Goal: Task Accomplishment & Management: Use online tool/utility

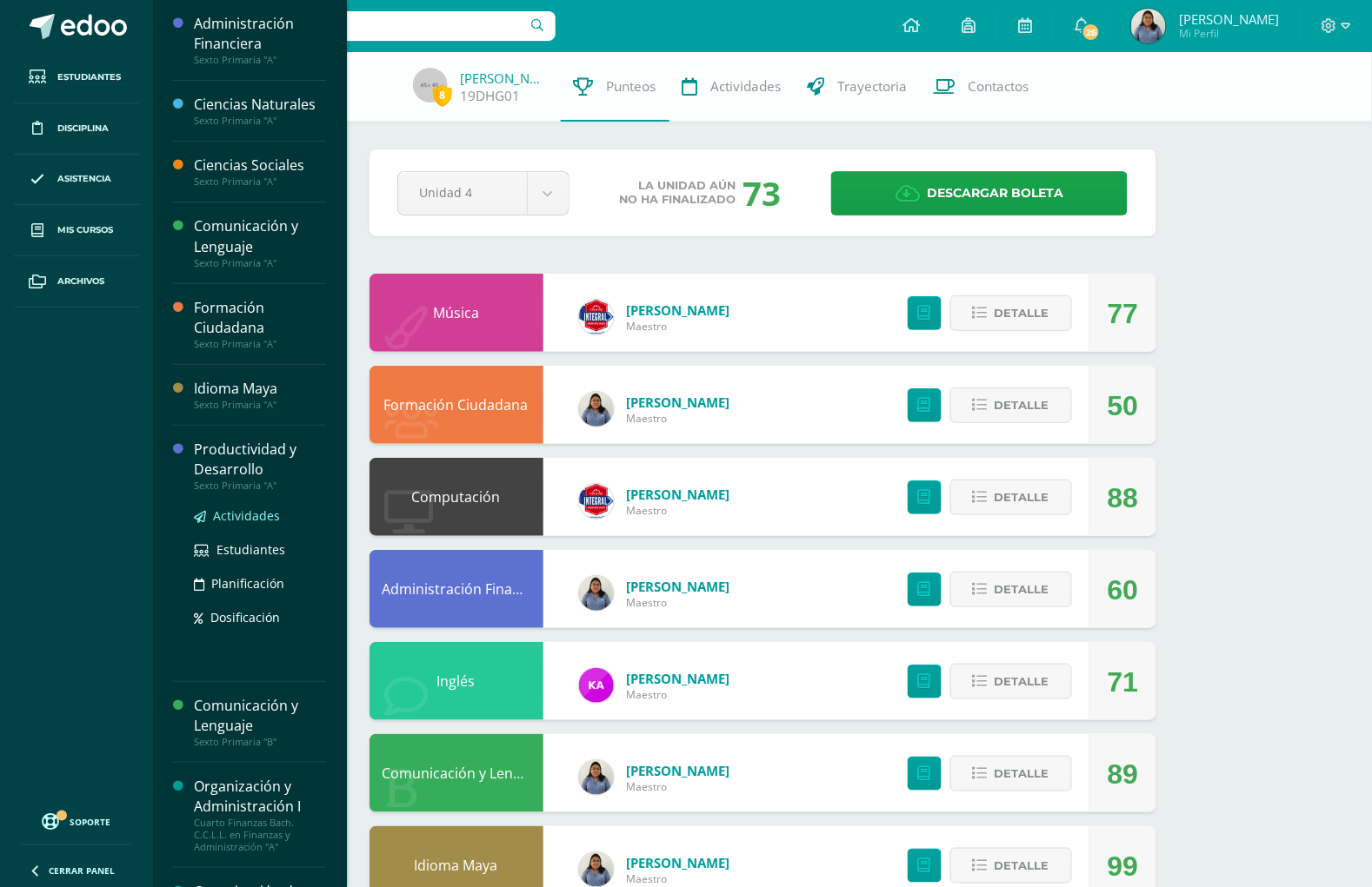
click at [228, 511] on span "Actividades" at bounding box center [246, 515] width 67 height 16
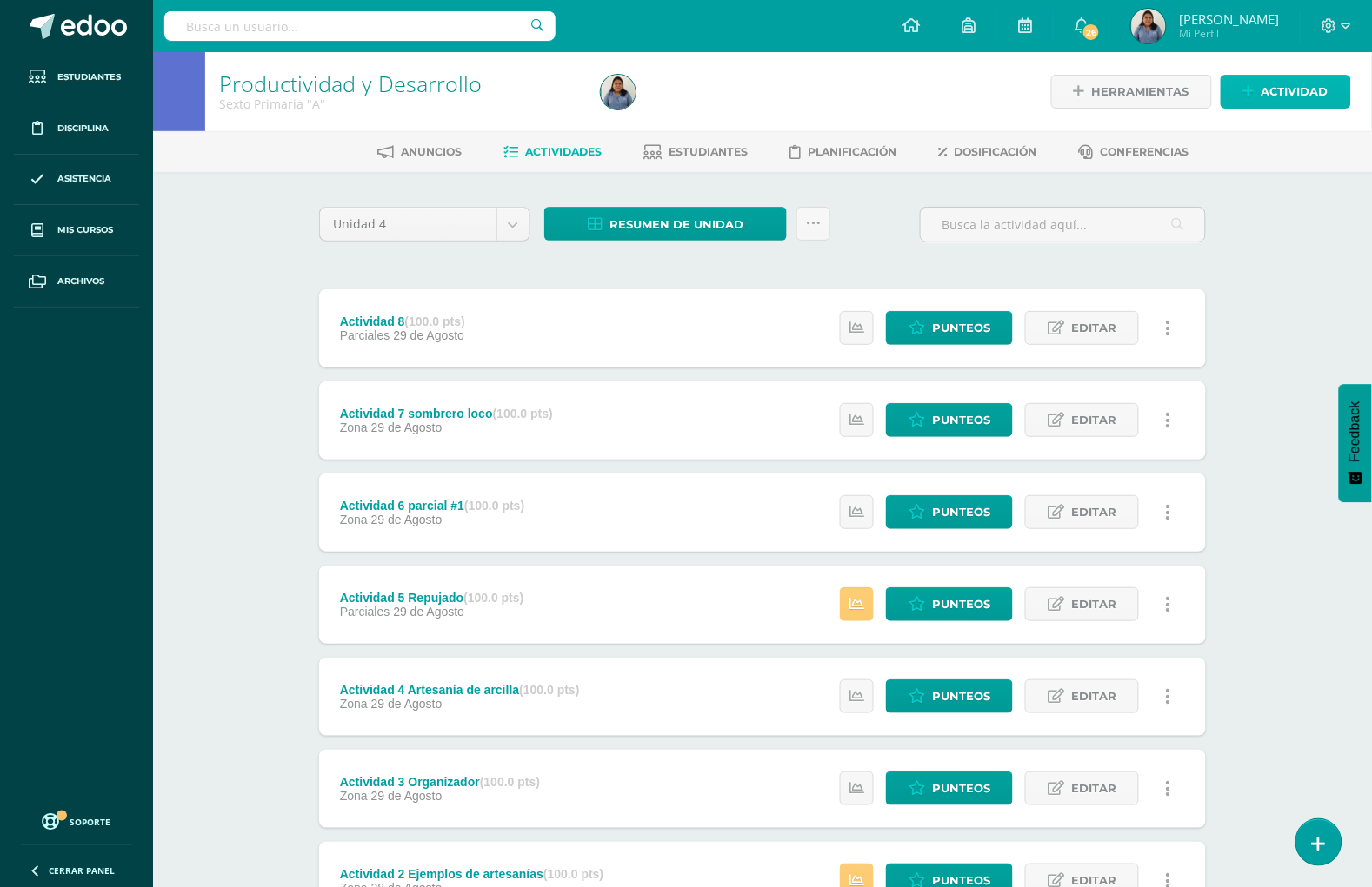
click at [1300, 93] on span "Actividad" at bounding box center [1295, 92] width 67 height 32
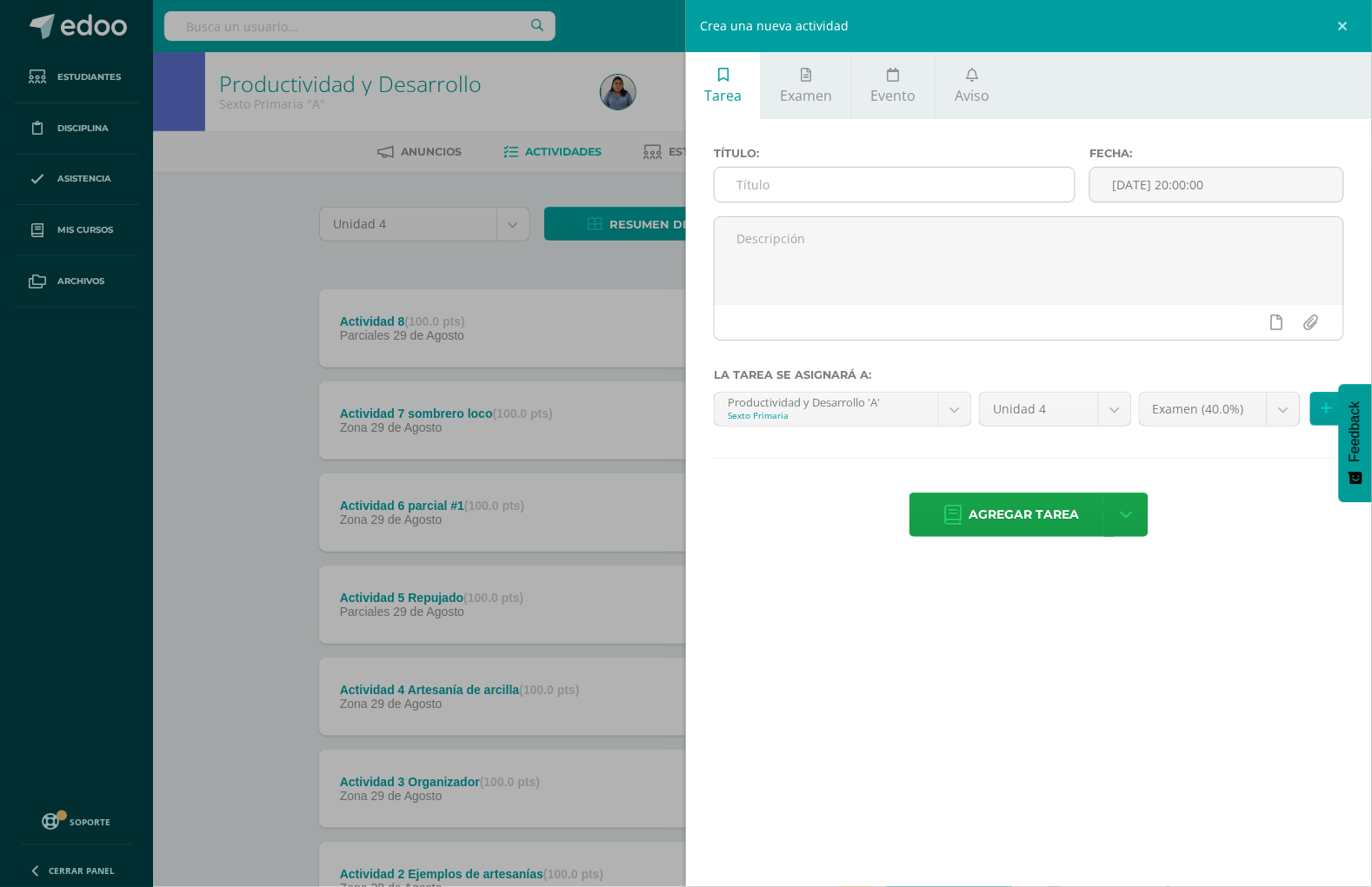
click at [799, 187] on input "text" at bounding box center [894, 185] width 360 height 34
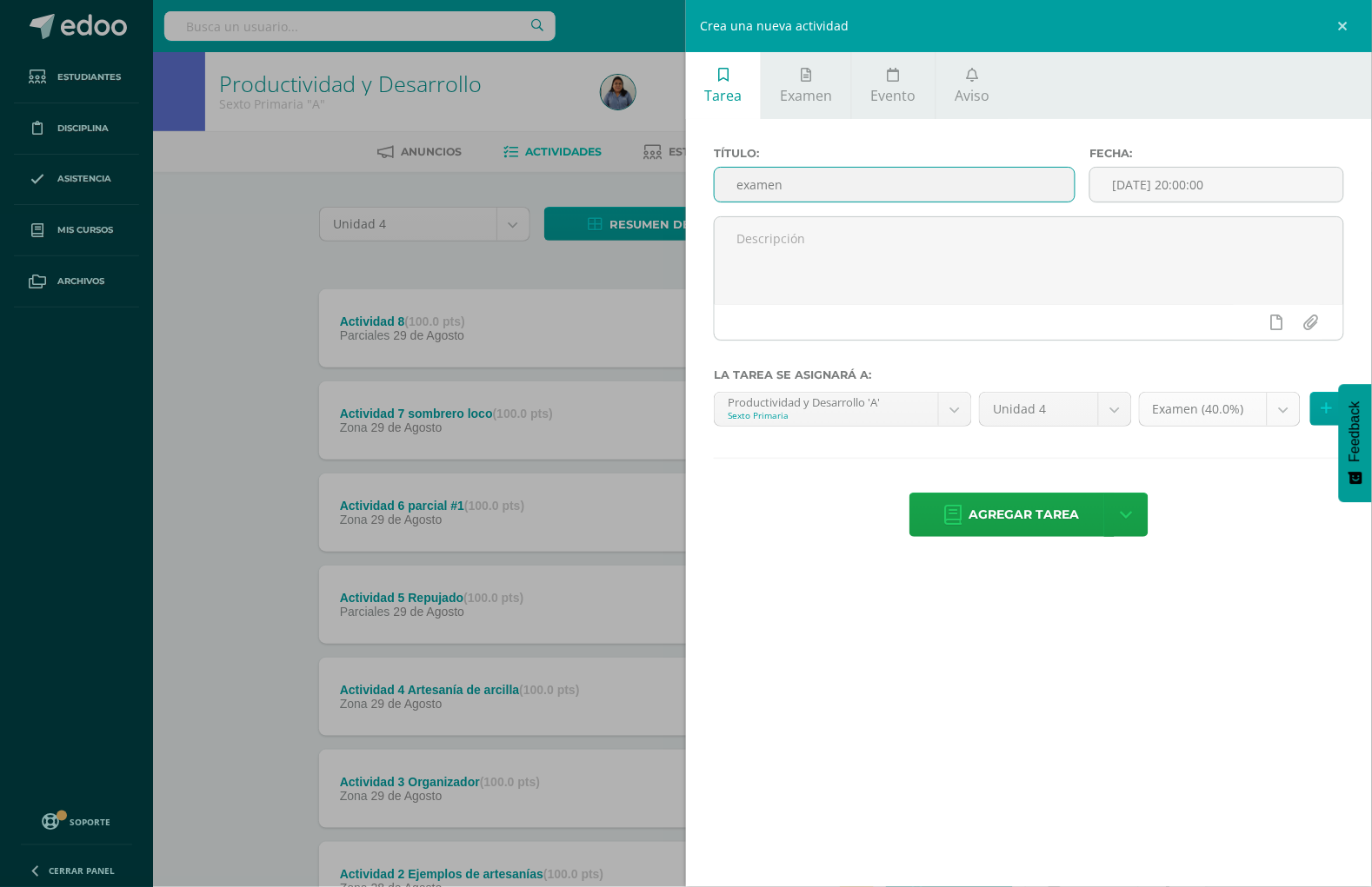
type input "examen"
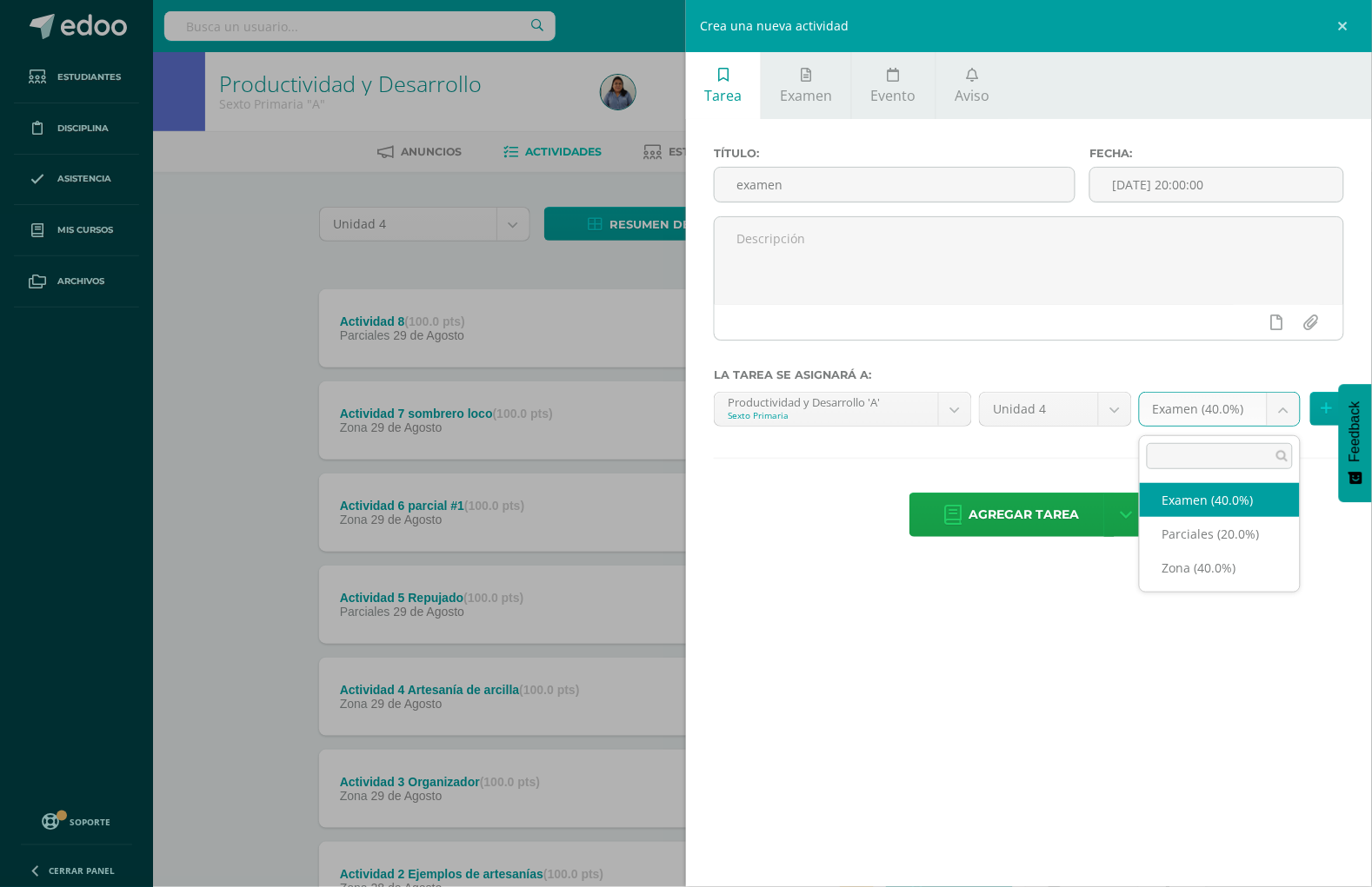
click at [1280, 408] on body "Estudiantes Disciplina Asistencia Mis cursos Archivos Soporte Ayuda Reportar un…" at bounding box center [686, 564] width 1372 height 1128
select select "193678"
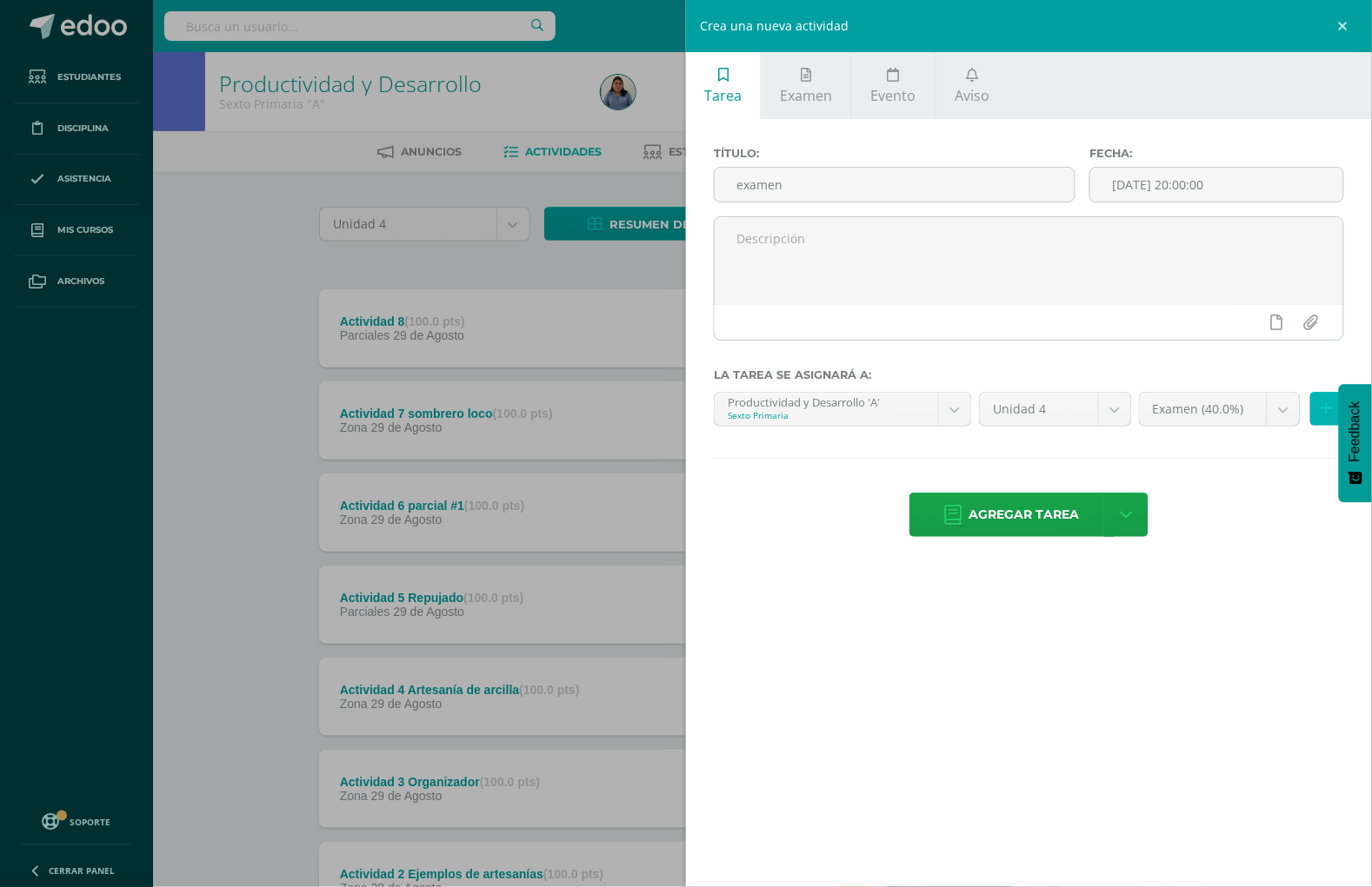
click at [1321, 410] on icon at bounding box center [1327, 409] width 11 height 15
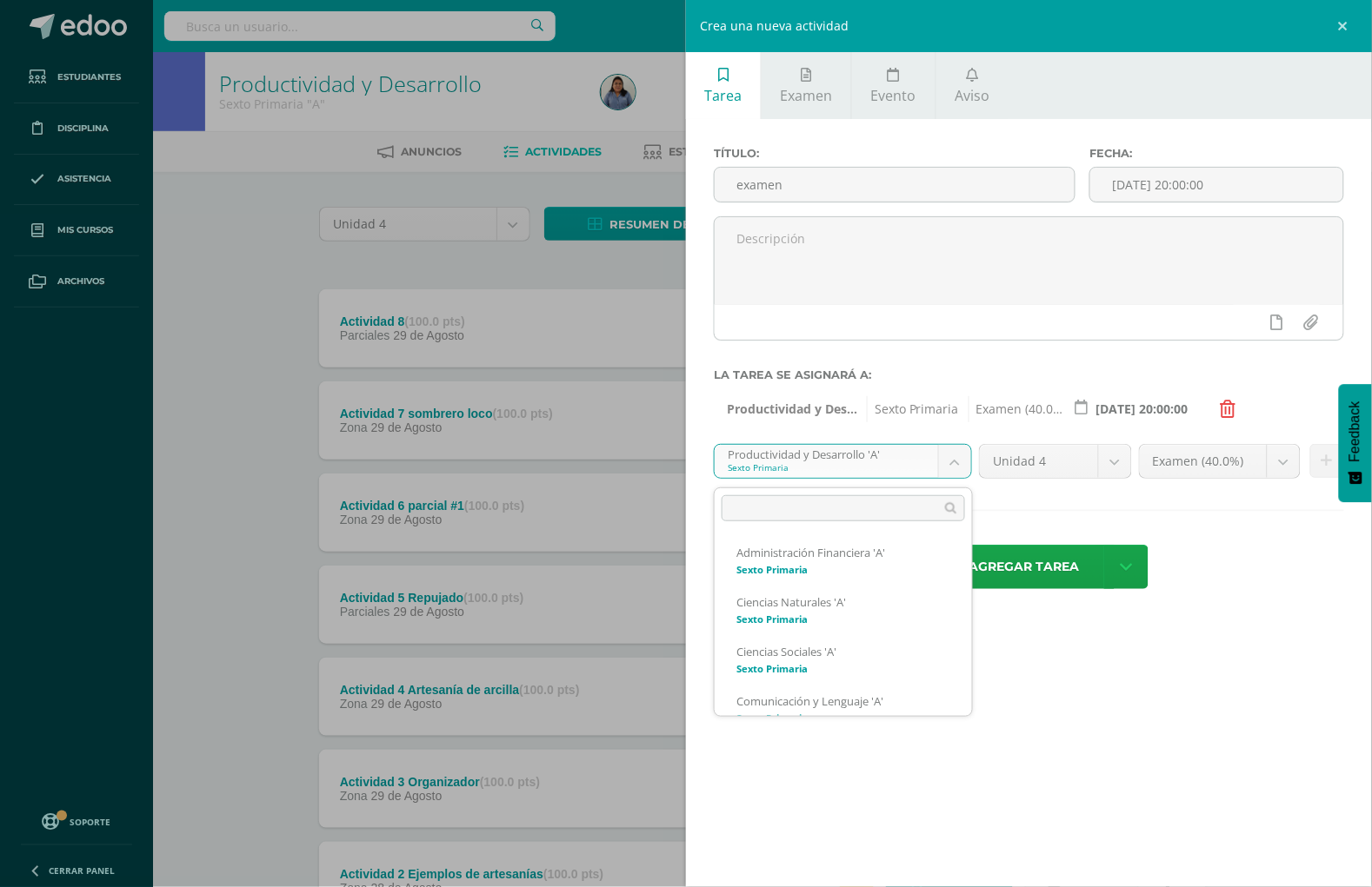
click at [949, 469] on body "Estudiantes Disciplina Asistencia Mis cursos Archivos Soporte Ayuda Reportar un…" at bounding box center [686, 564] width 1372 height 1128
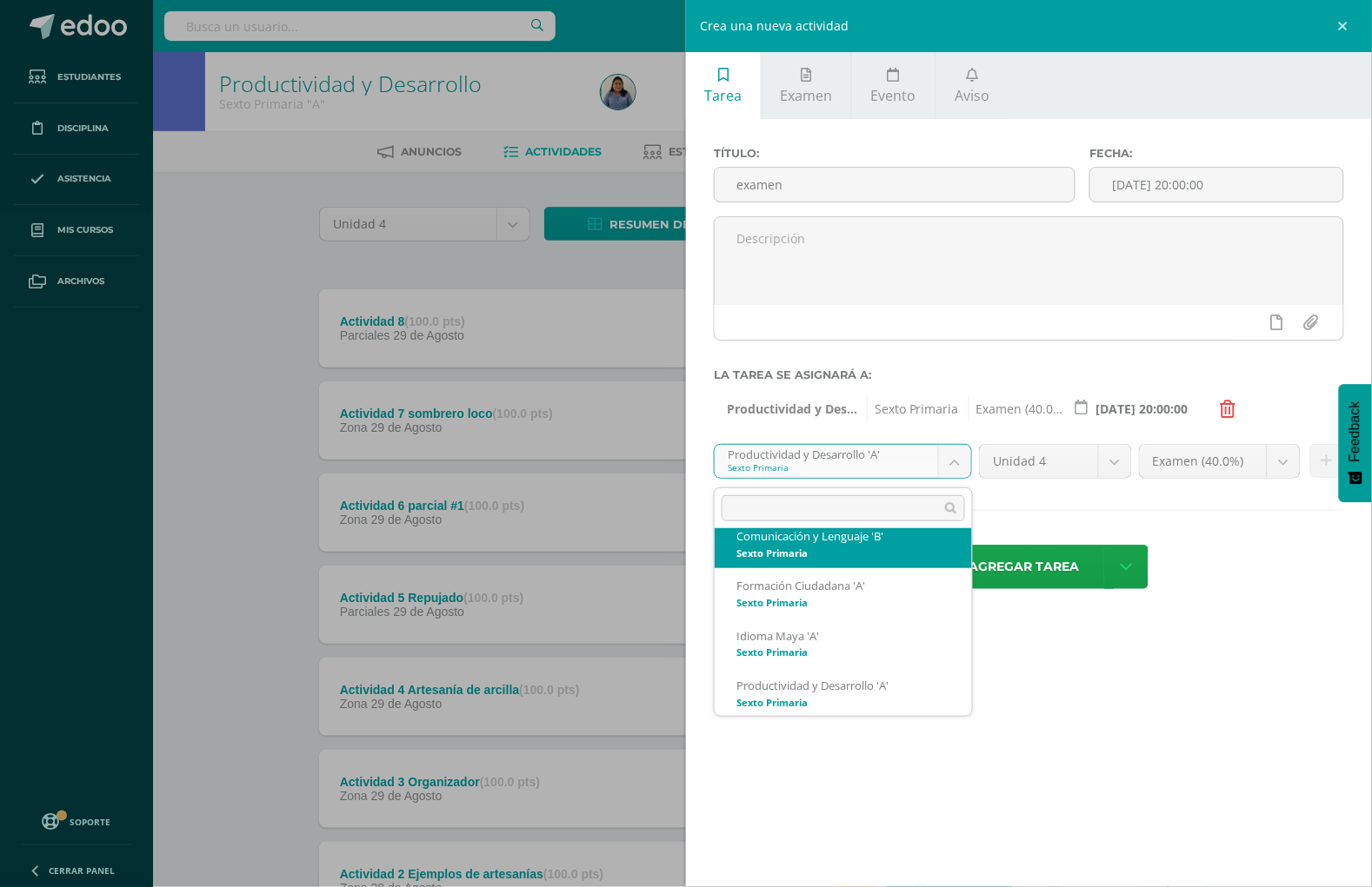
scroll to position [205, 0]
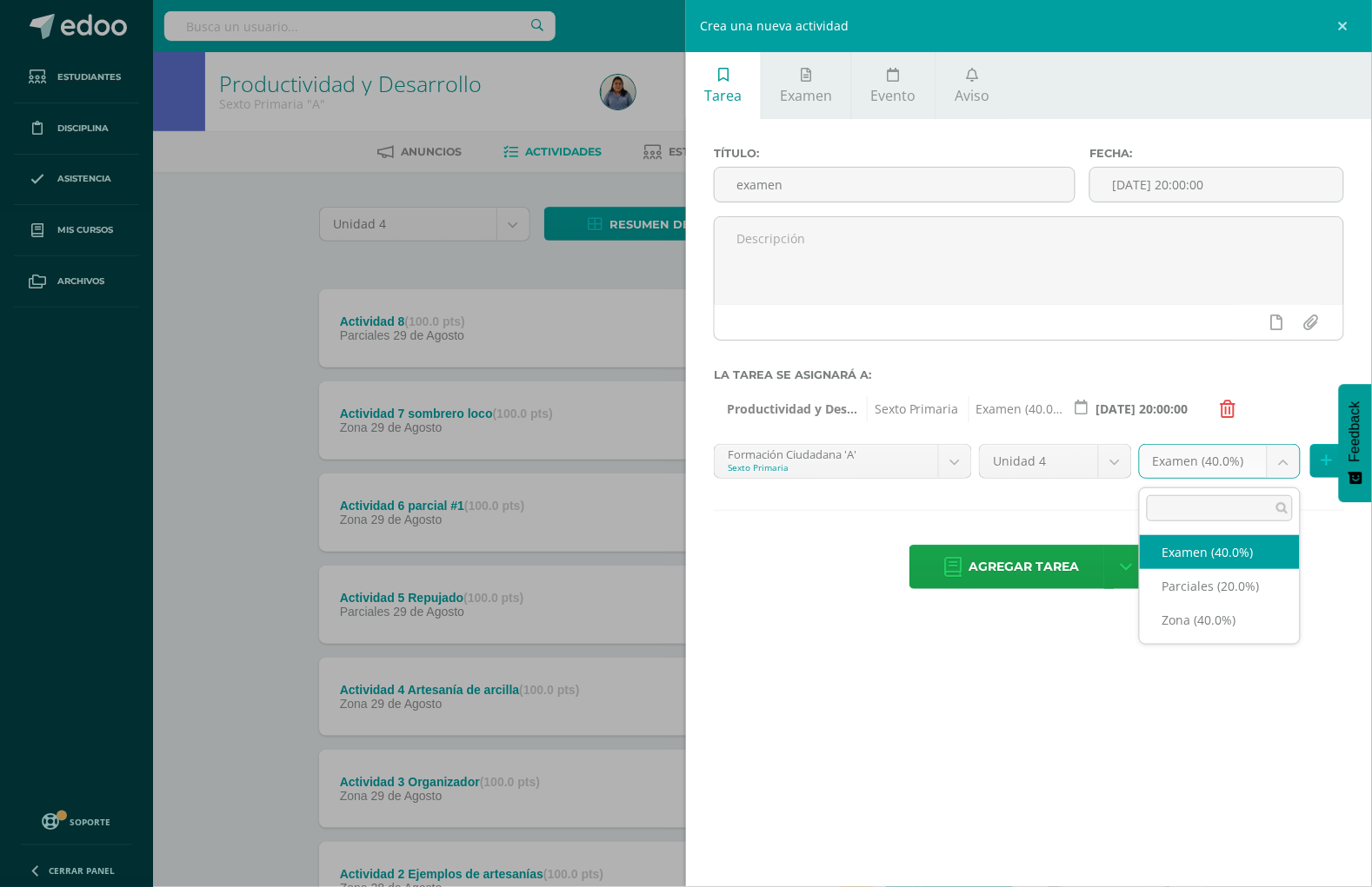
click at [1282, 470] on body "Estudiantes Disciplina Asistencia Mis cursos Archivos Soporte Ayuda Reportar un…" at bounding box center [686, 564] width 1372 height 1128
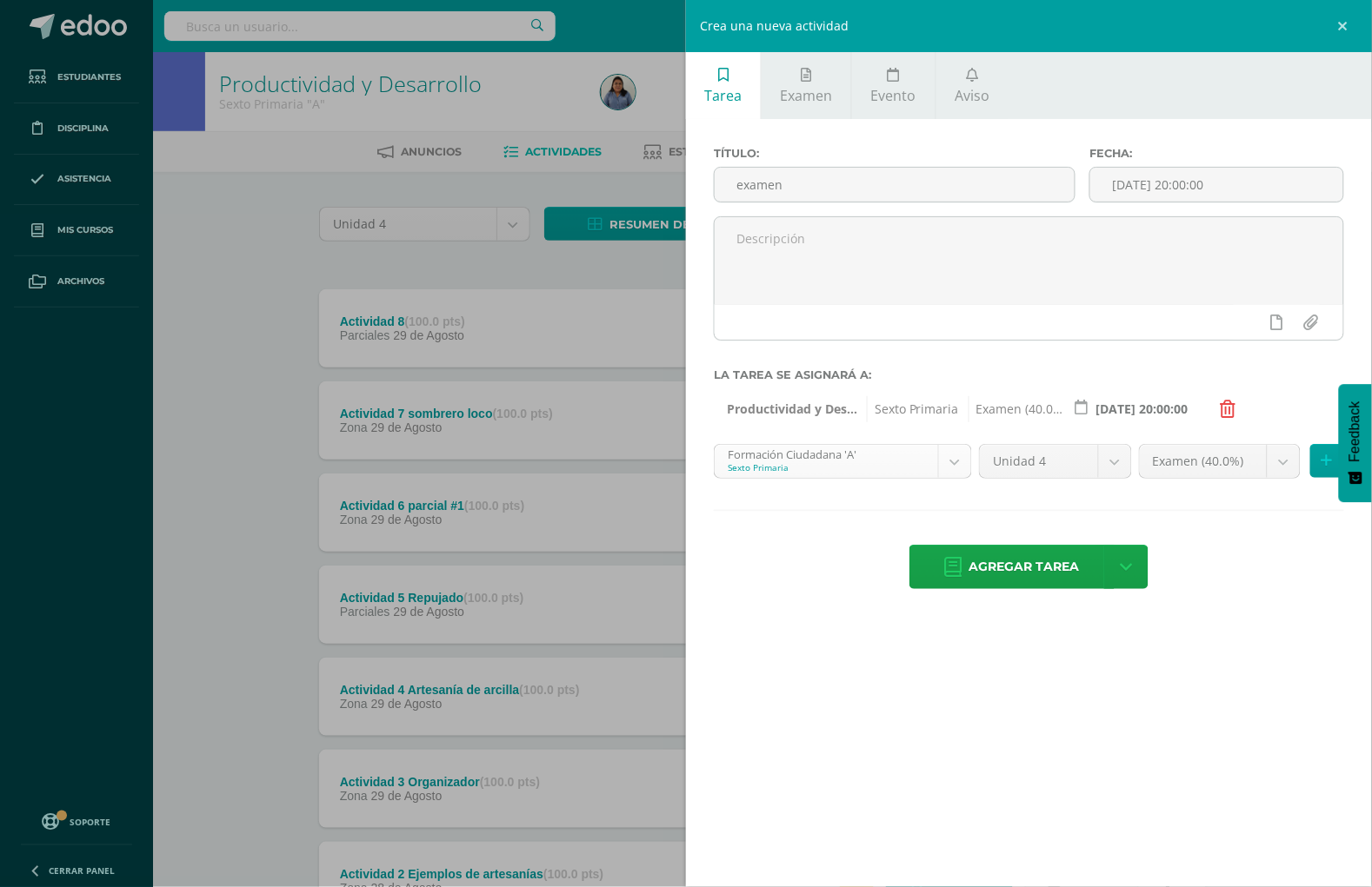
click at [954, 468] on body "Estudiantes Disciplina Asistencia Mis cursos Archivos Soporte Ayuda Reportar un…" at bounding box center [686, 564] width 1372 height 1128
click at [949, 469] on body "Estudiantes Disciplina Asistencia Mis cursos Archivos Soporte Ayuda Reportar un…" at bounding box center [686, 564] width 1372 height 1128
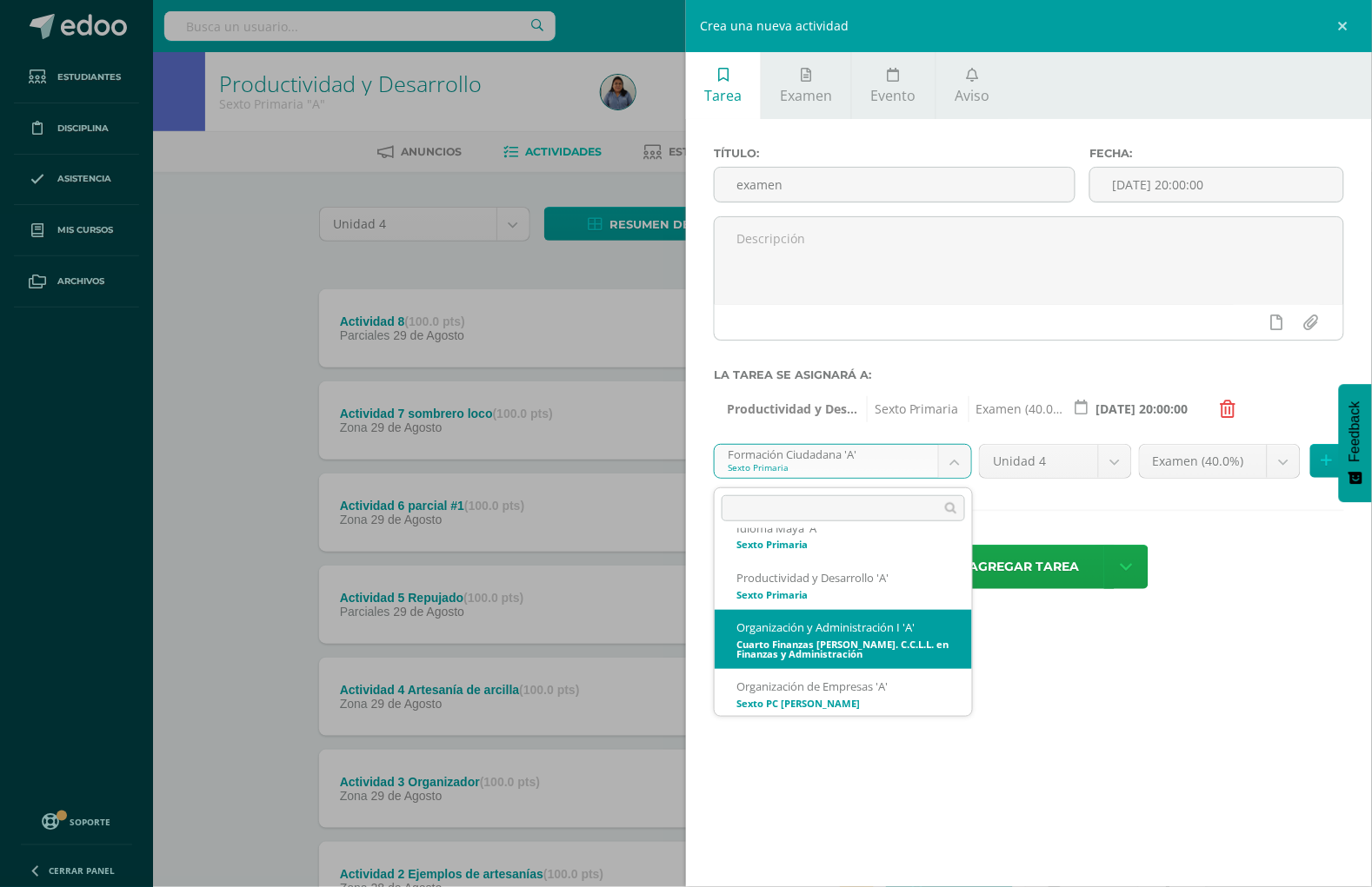
scroll to position [331, 0]
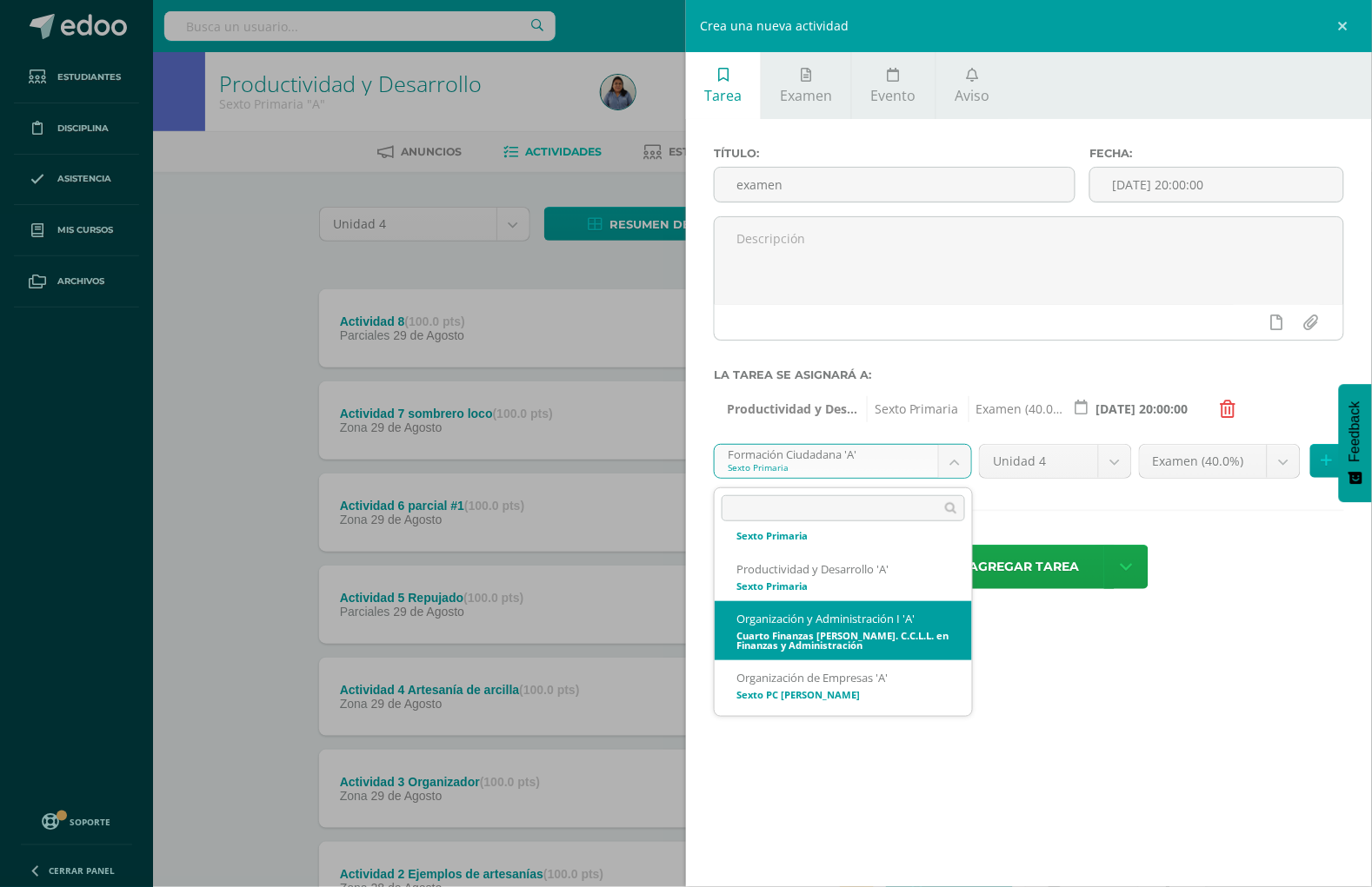
select select "170499"
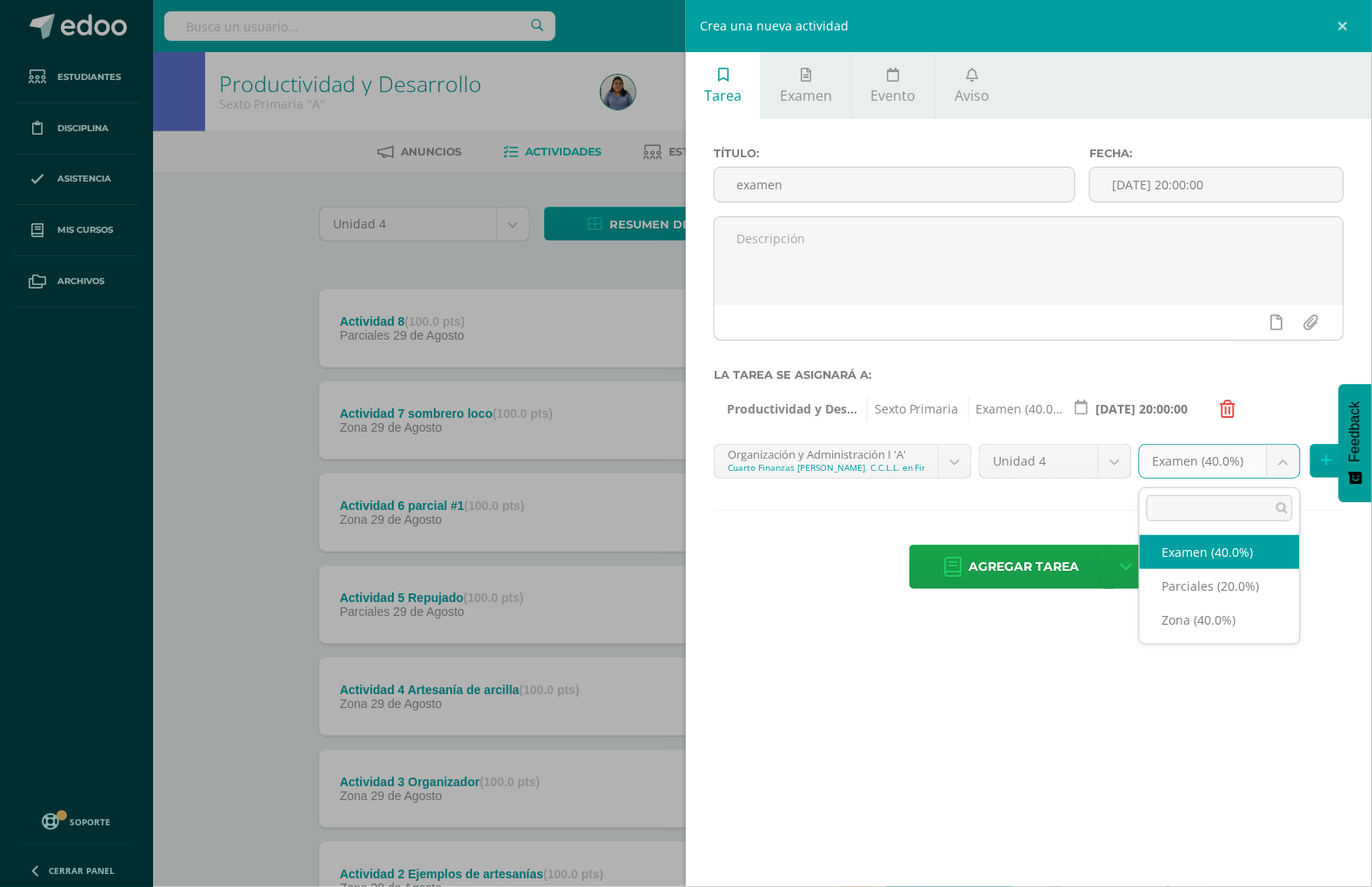
click at [1278, 465] on body "Estudiantes Disciplina Asistencia Mis cursos Archivos Soporte Ayuda Reportar un…" at bounding box center [686, 564] width 1372 height 1128
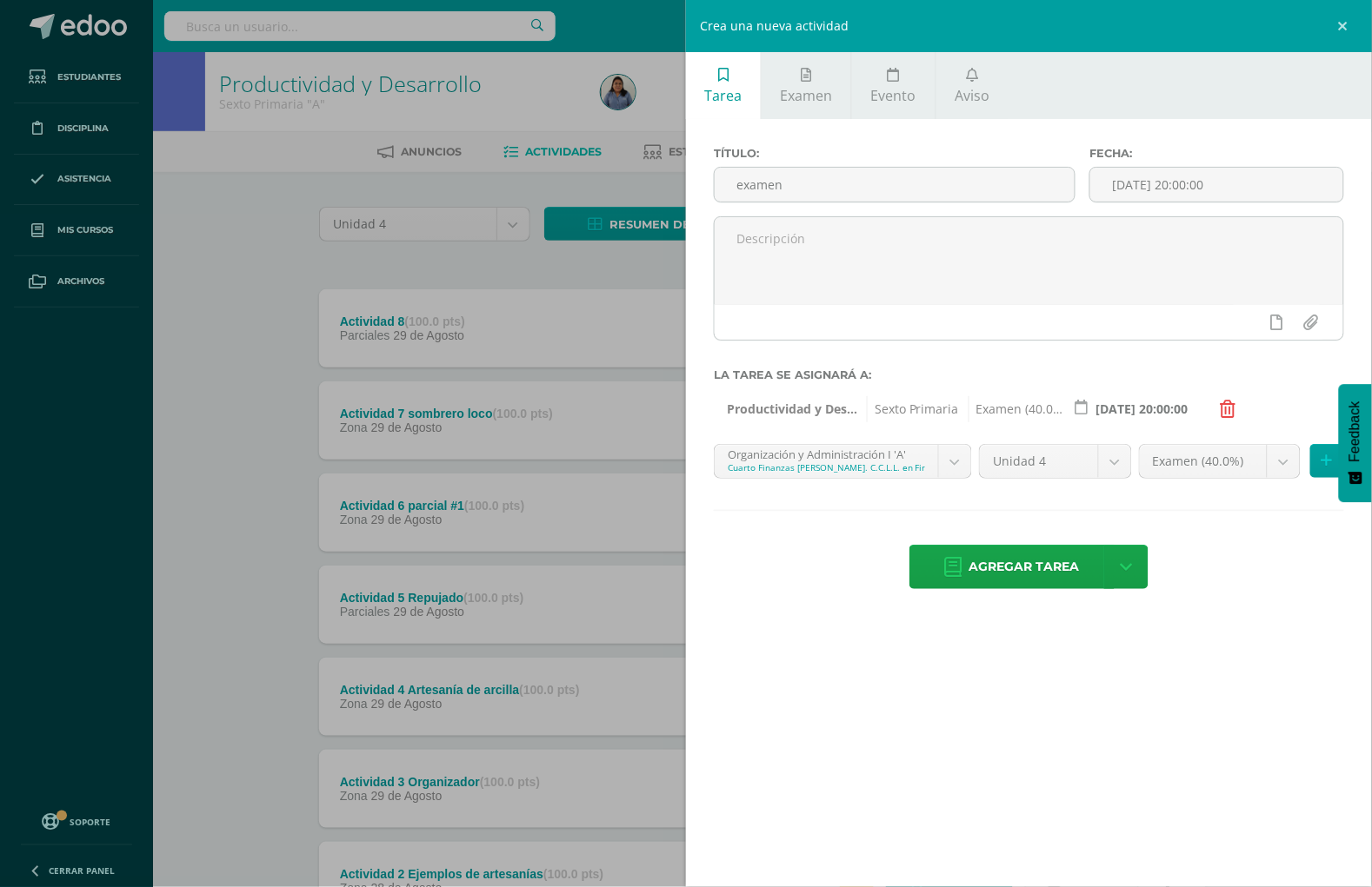
click at [1030, 568] on body "Estudiantes Disciplina Asistencia Mis cursos Archivos Soporte Ayuda Reportar un…" at bounding box center [686, 564] width 1372 height 1128
click at [1030, 568] on span "Agregar tarea" at bounding box center [1024, 567] width 111 height 43
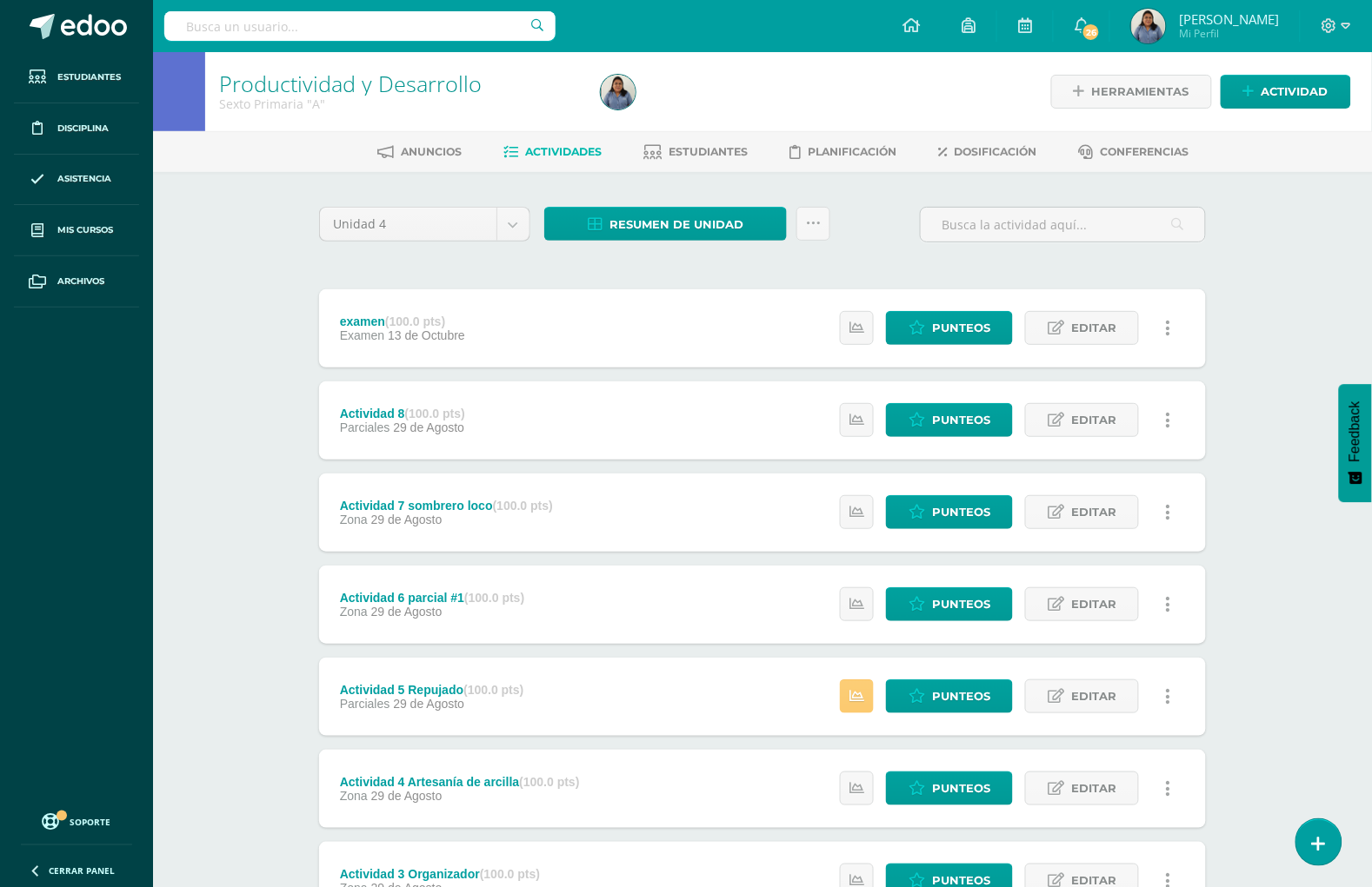
click at [946, 305] on div "Estatus de Actividad: 31 Estudiantes sin calificar 0 Estudiantes con cero Media…" at bounding box center [1009, 328] width 392 height 78
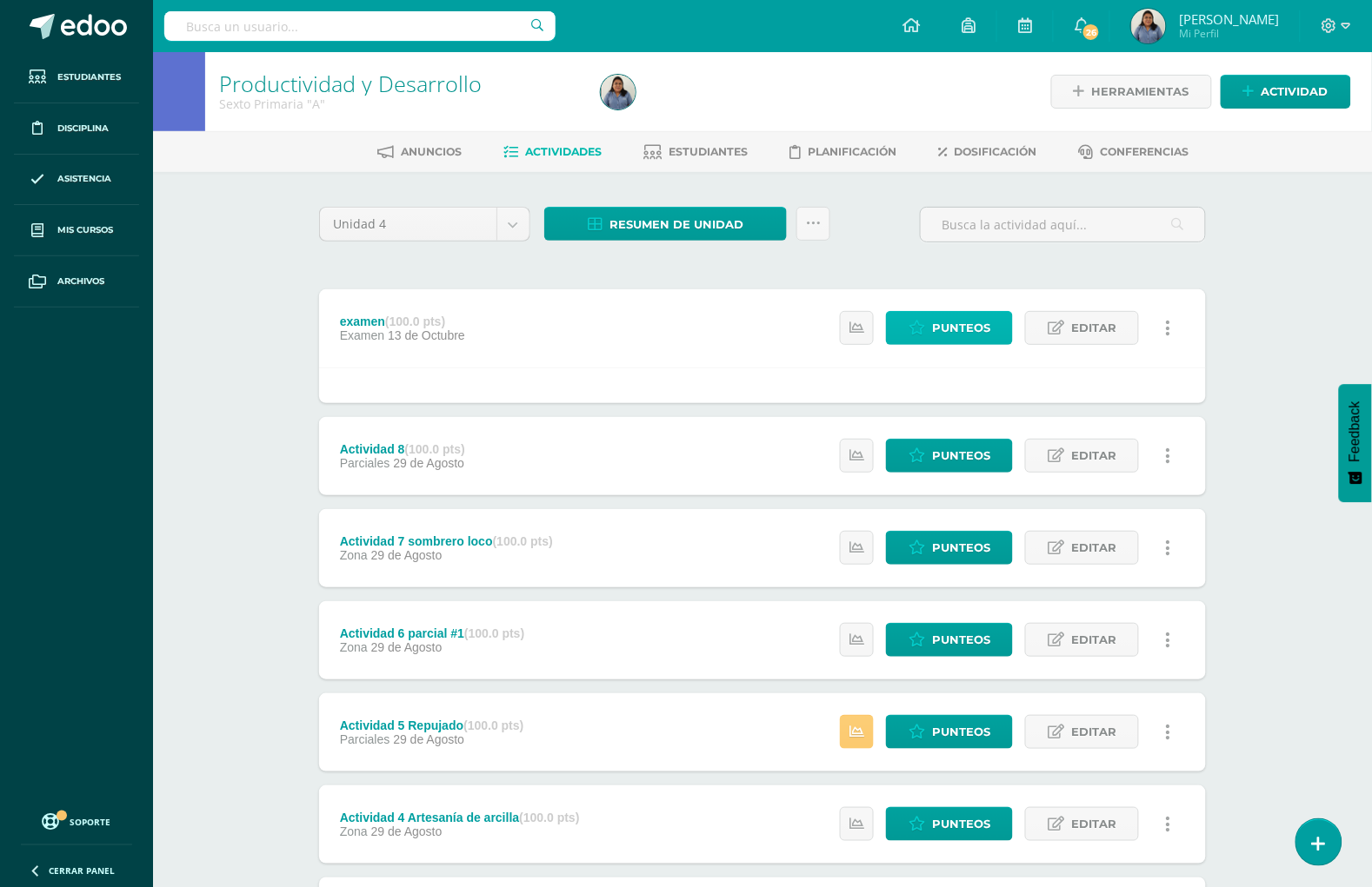
click at [967, 327] on span "Punteos" at bounding box center [961, 328] width 59 height 32
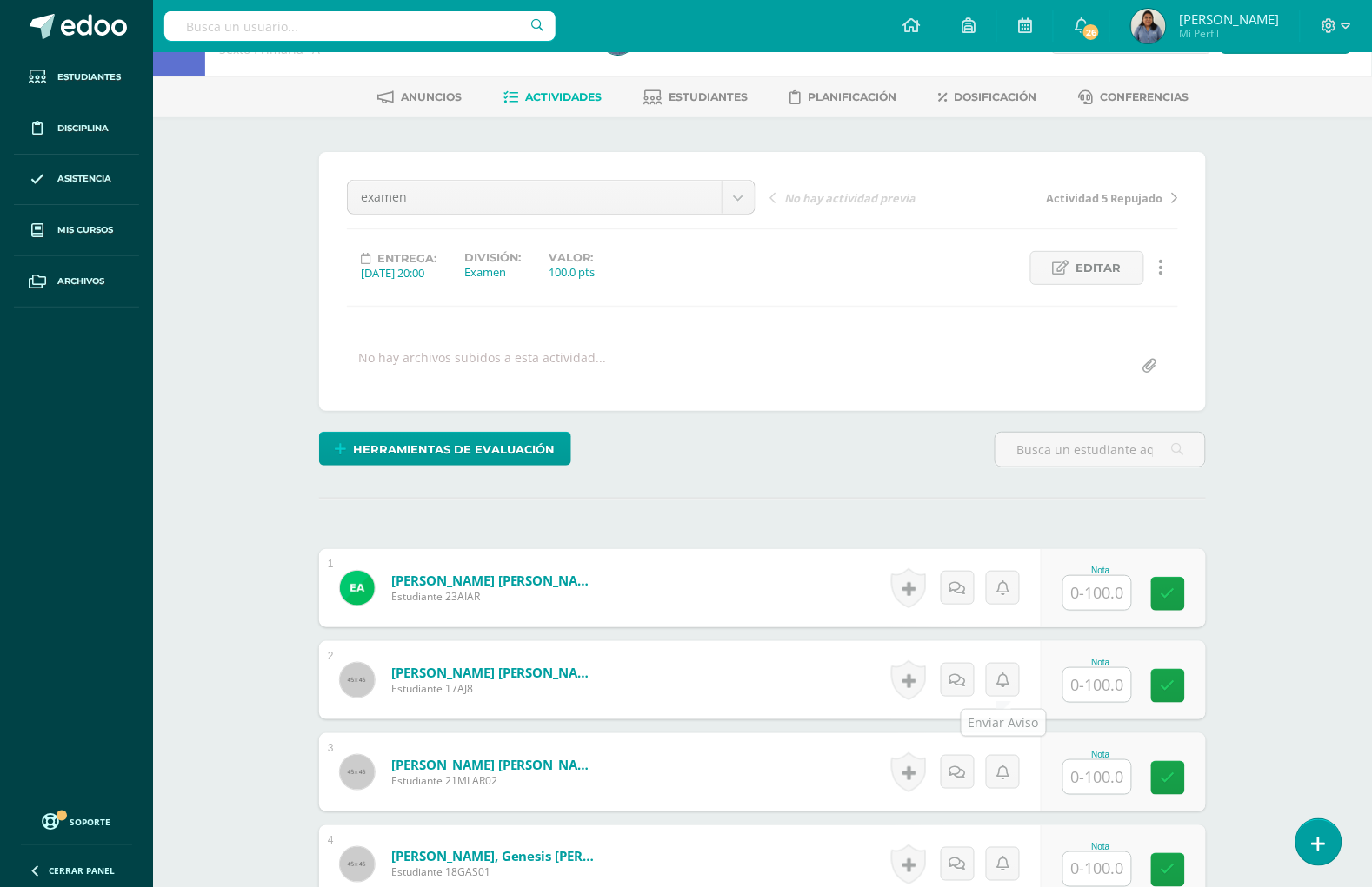
scroll to position [110, 0]
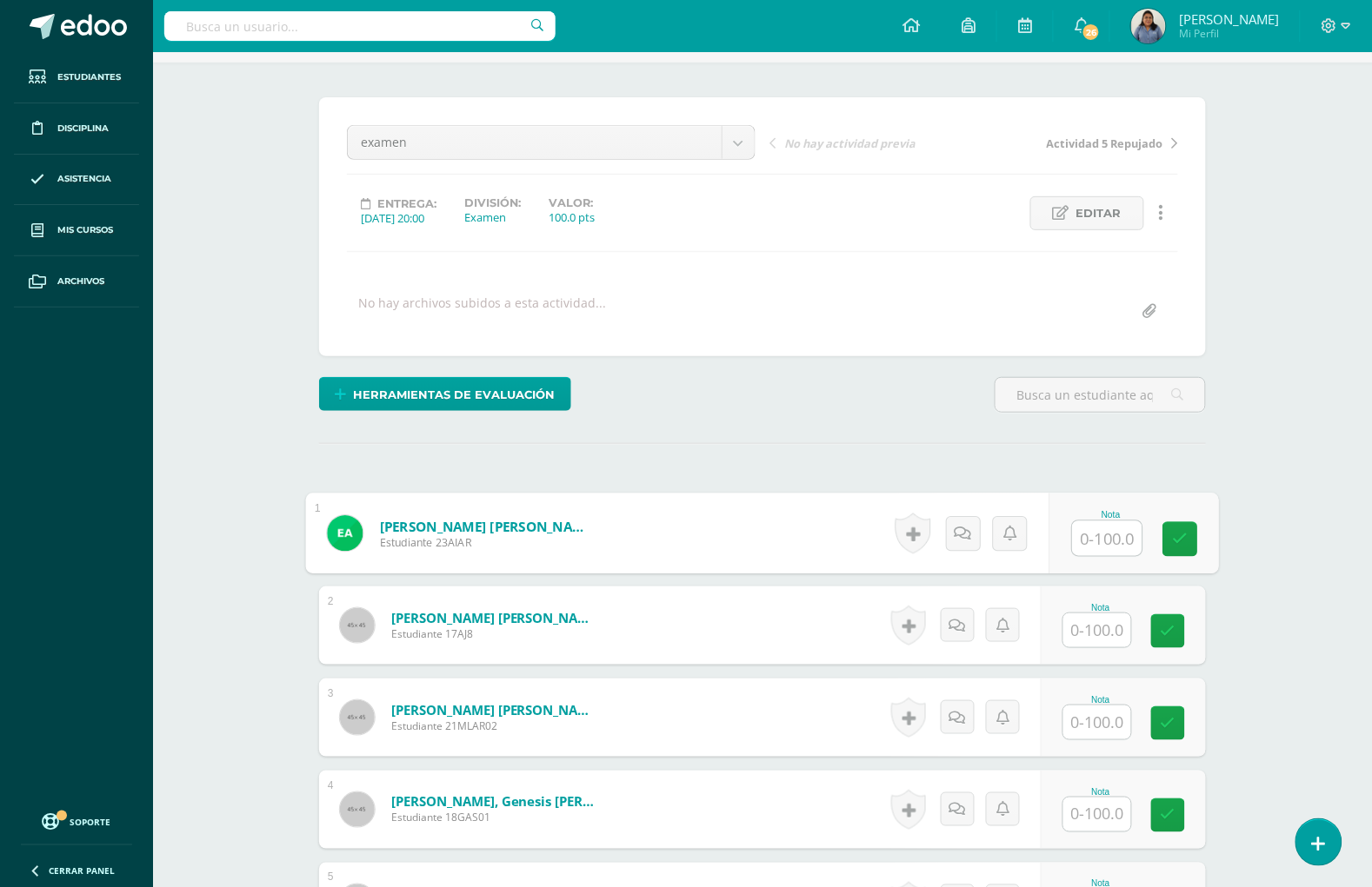
click at [1090, 543] on input "text" at bounding box center [1107, 538] width 70 height 35
type input "95"
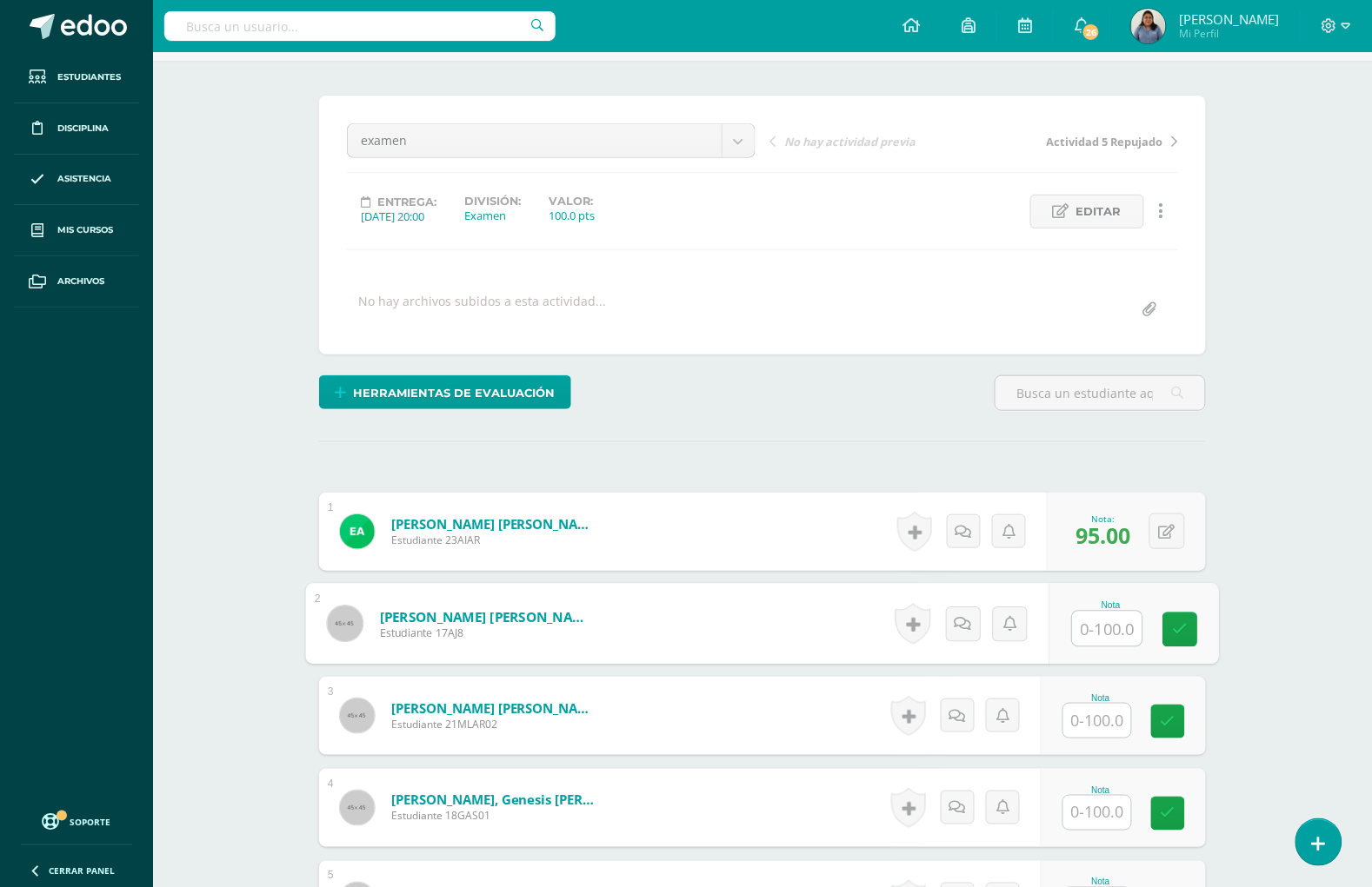
scroll to position [113, 0]
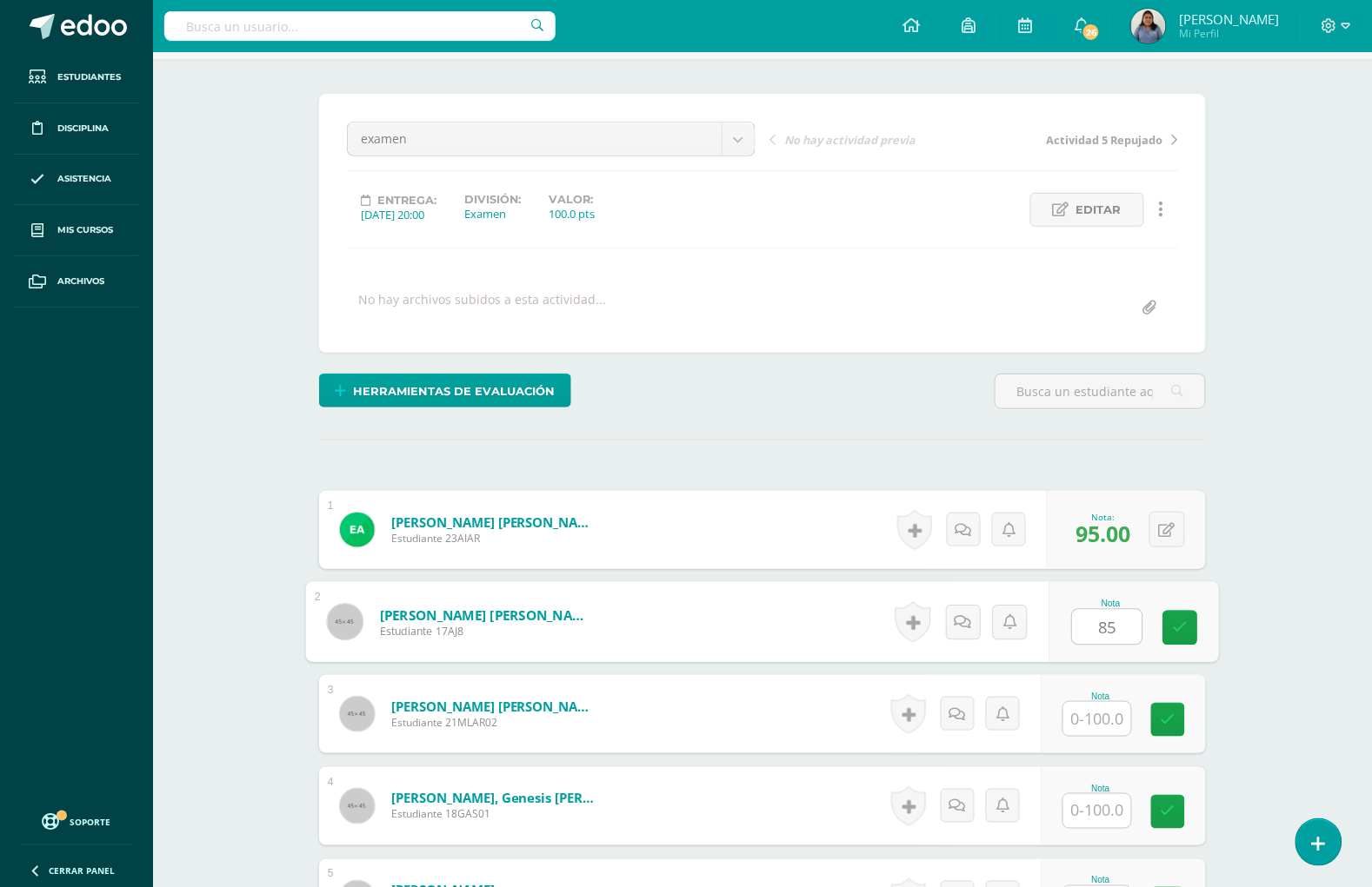
type input "85"
type input "100."
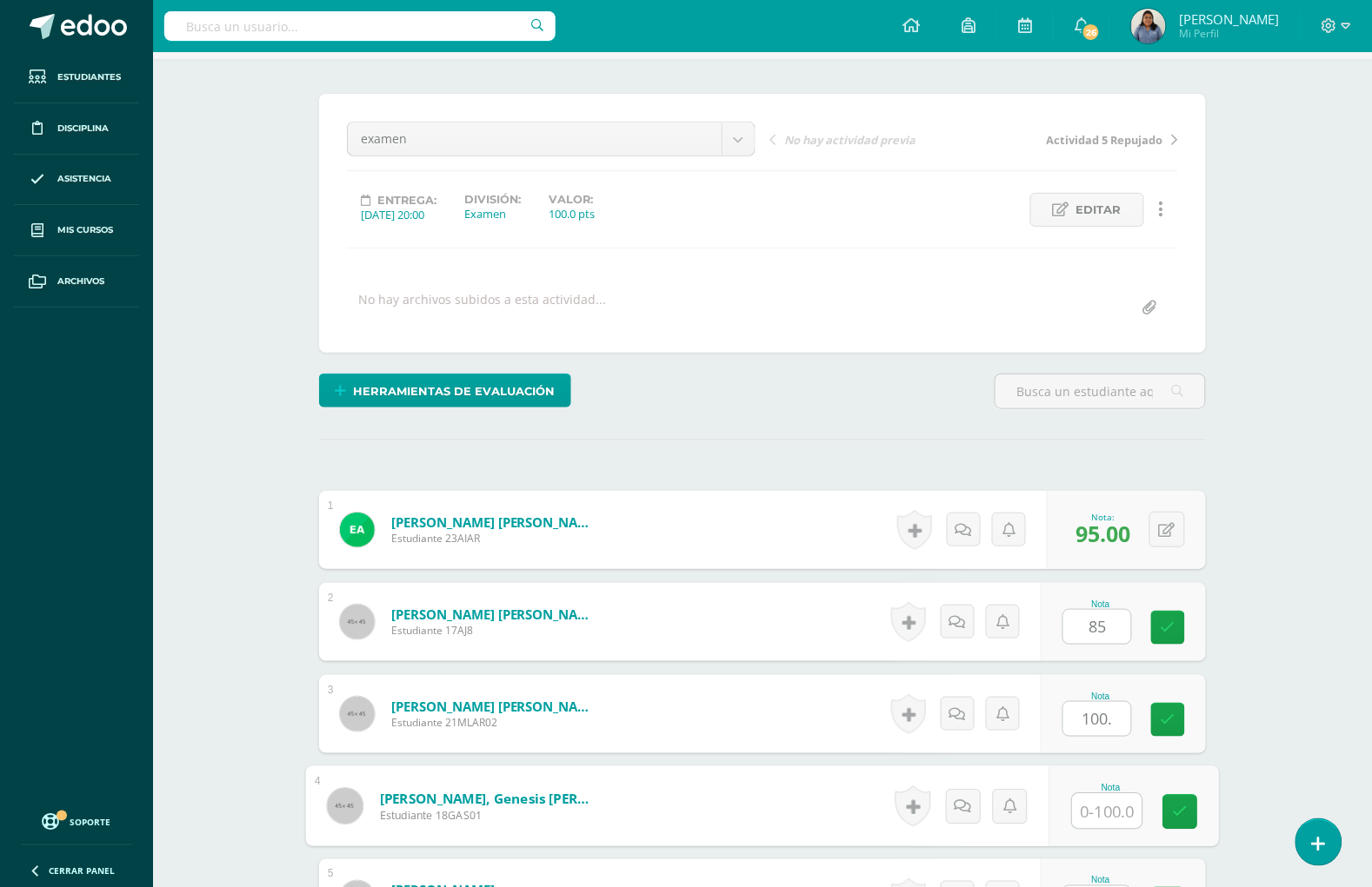
type input "0"
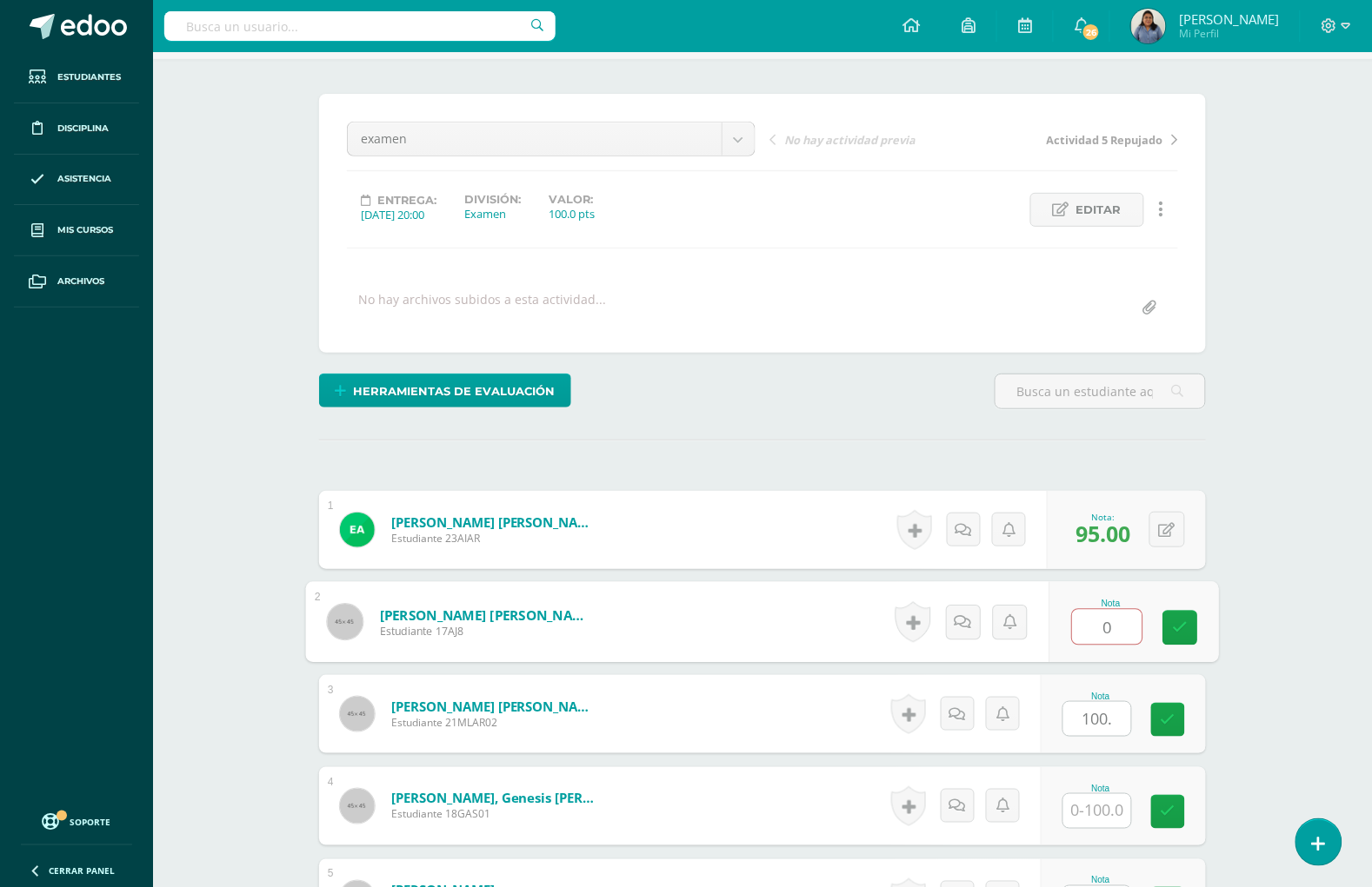
type input "0"
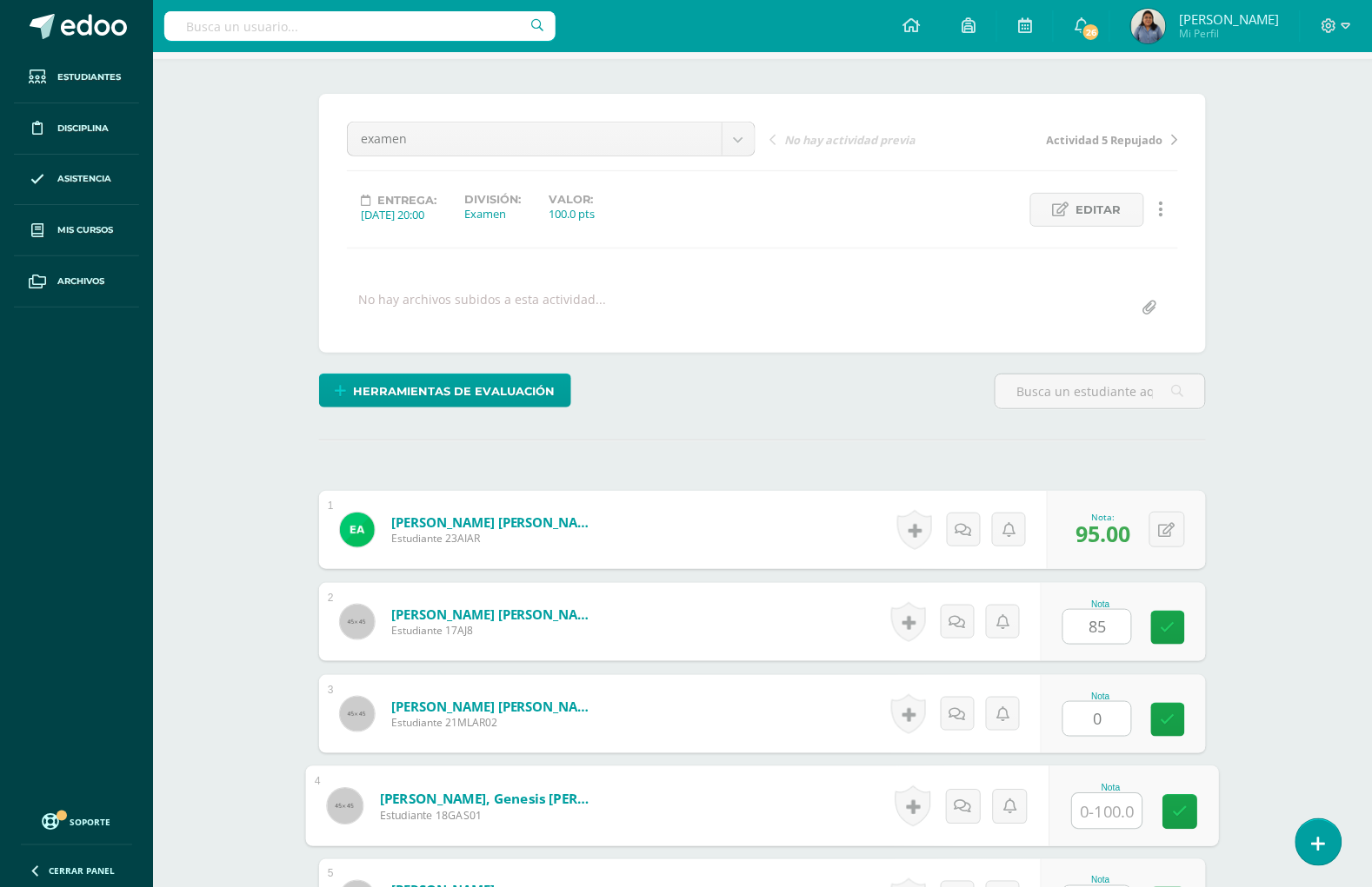
type input "0"
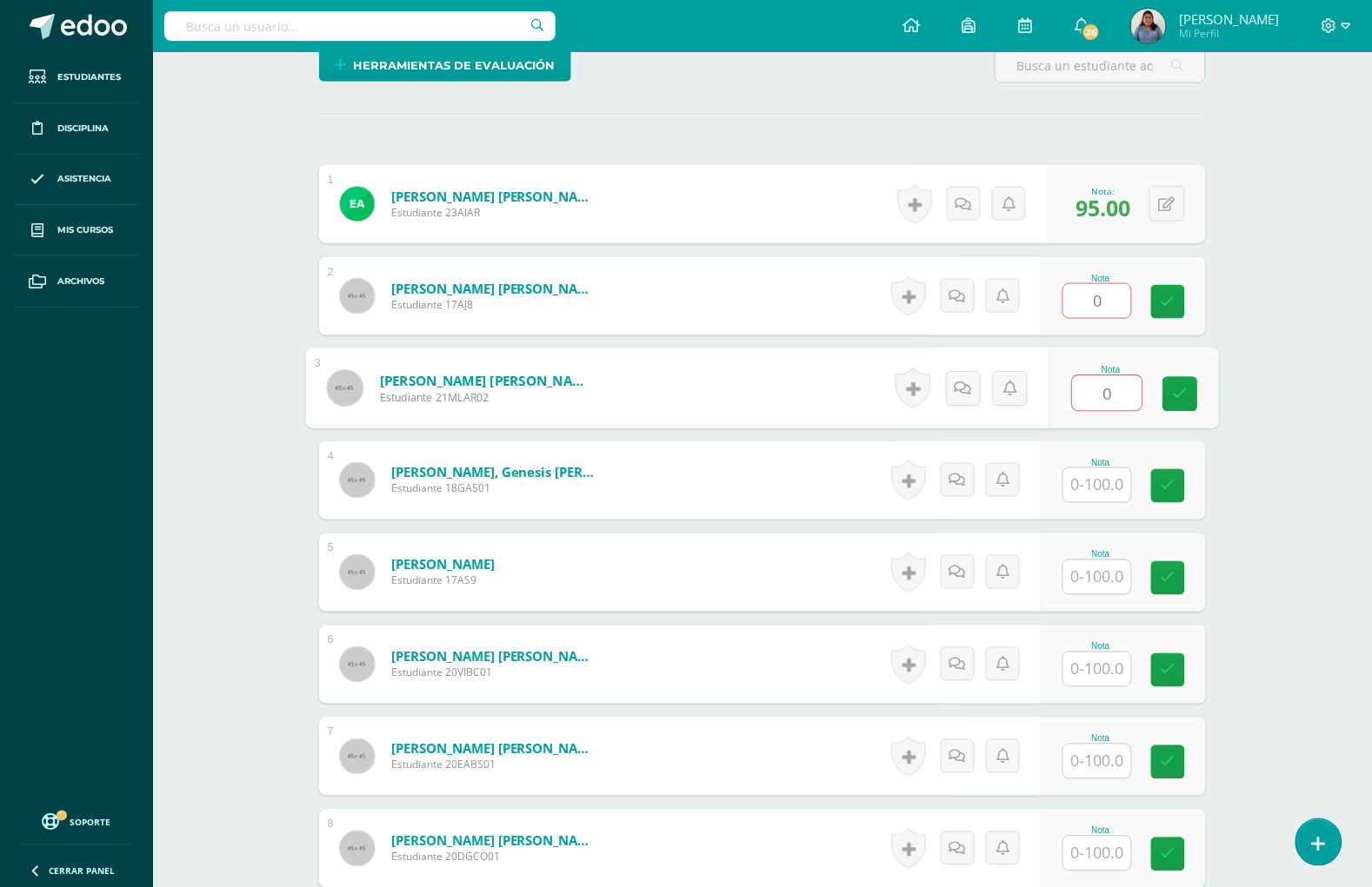
scroll to position [548, 0]
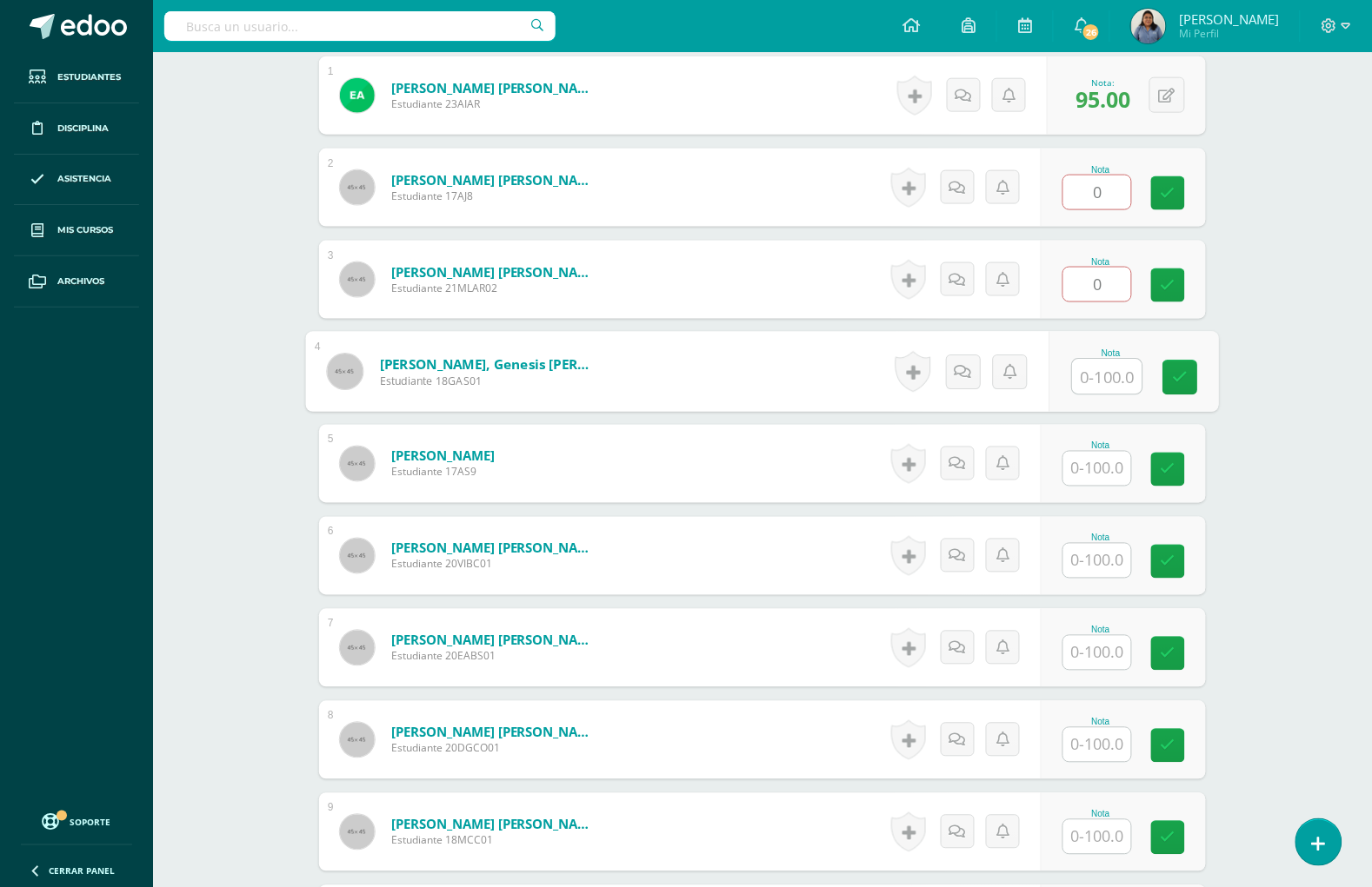
click at [1087, 378] on input "text" at bounding box center [1107, 377] width 70 height 35
click at [1178, 191] on icon at bounding box center [1180, 194] width 16 height 15
click at [1175, 285] on link at bounding box center [1168, 285] width 34 height 34
click at [1113, 378] on input "text" at bounding box center [1097, 377] width 68 height 34
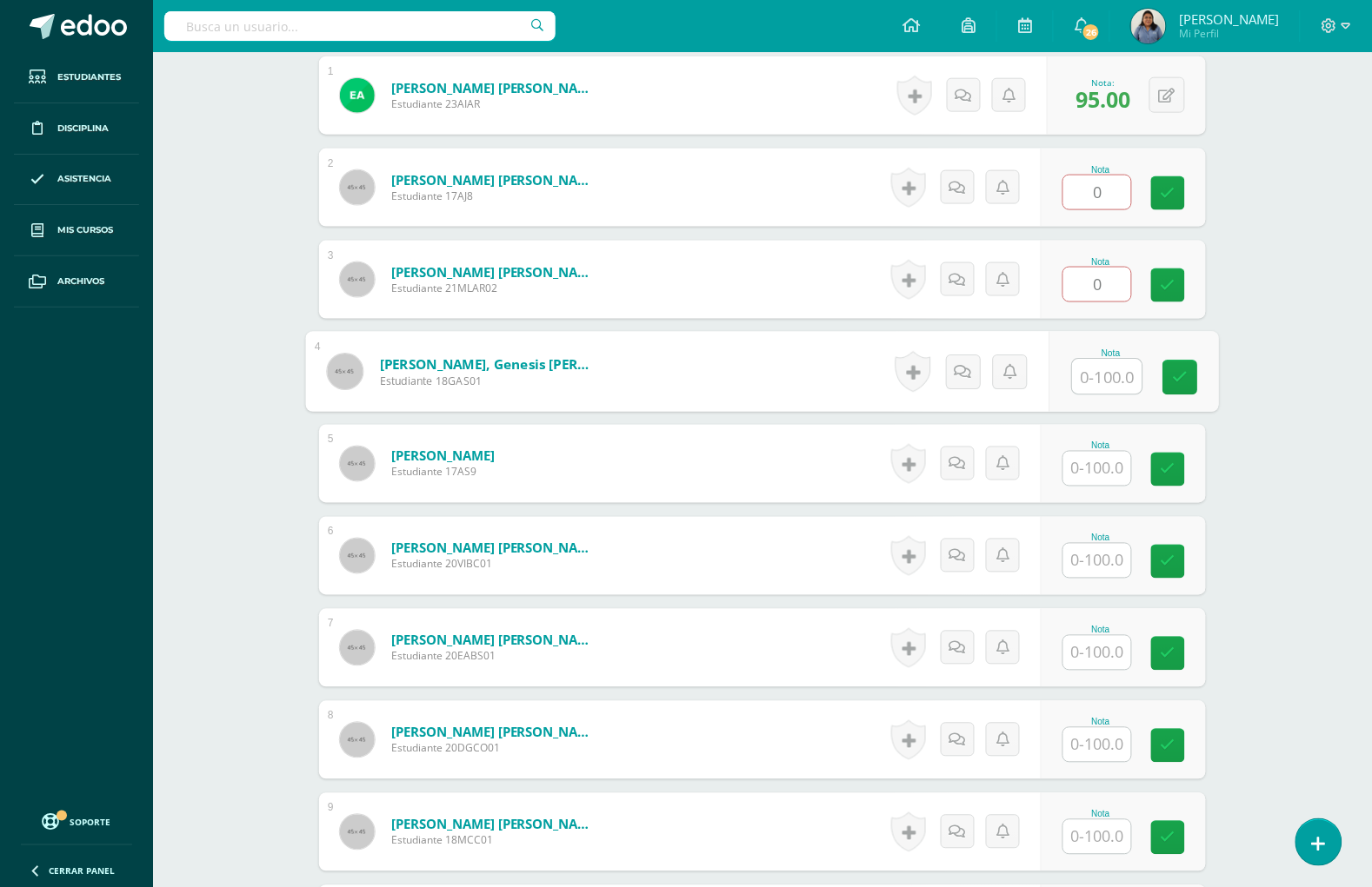
click at [1113, 378] on input "text" at bounding box center [1107, 377] width 70 height 35
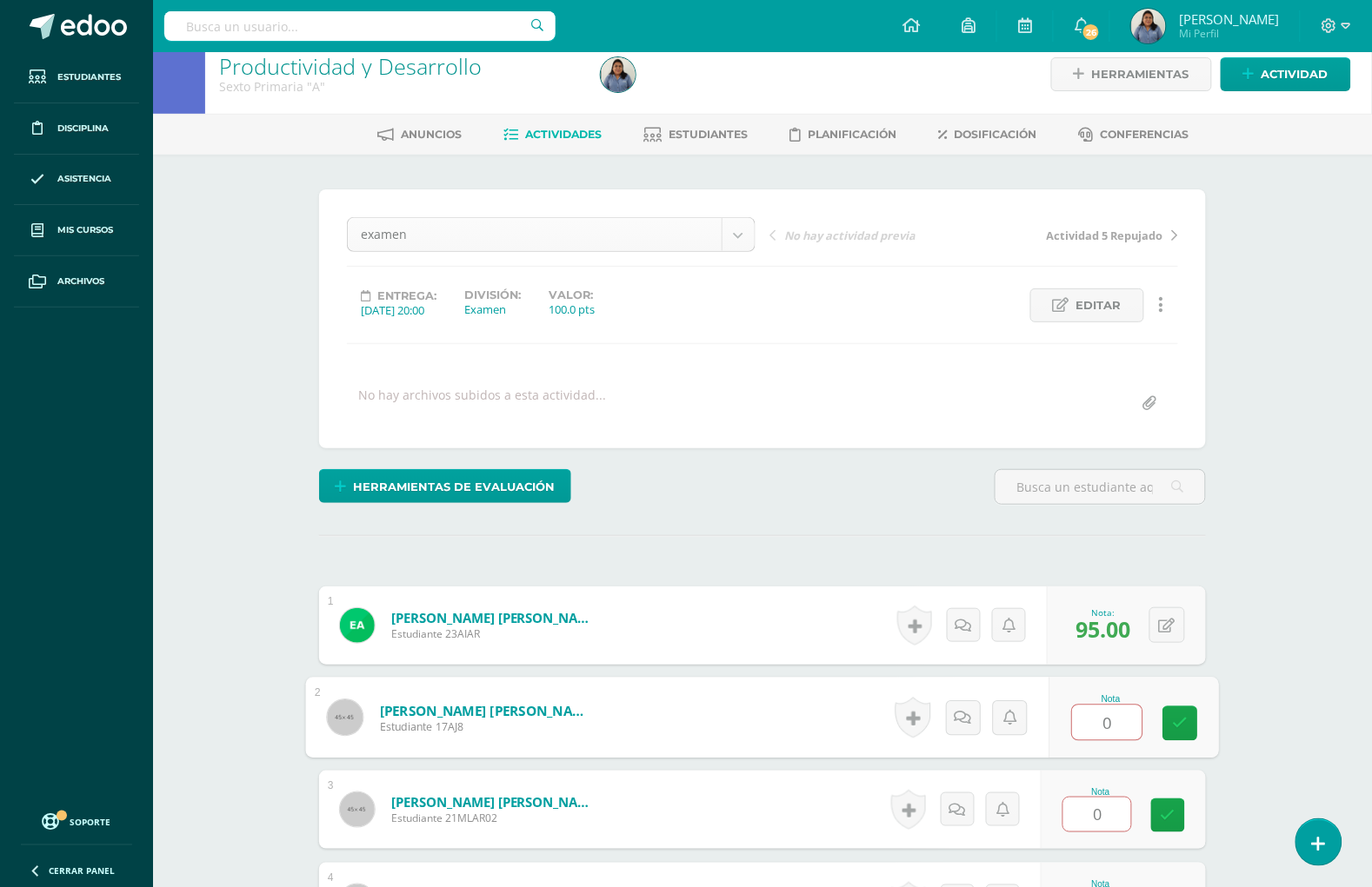
scroll to position [0, 0]
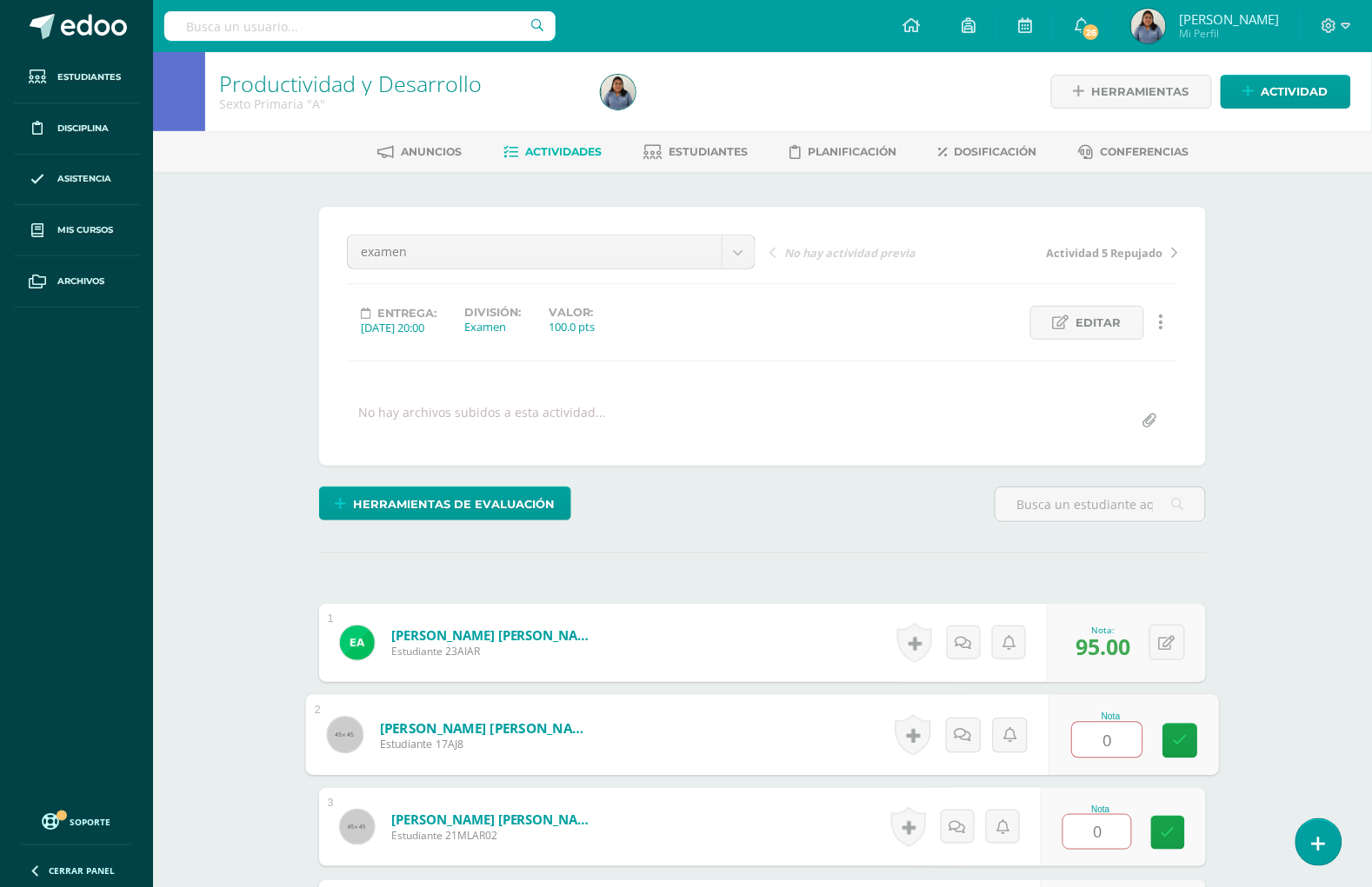
click at [550, 140] on link "Actividades" at bounding box center [554, 151] width 98 height 27
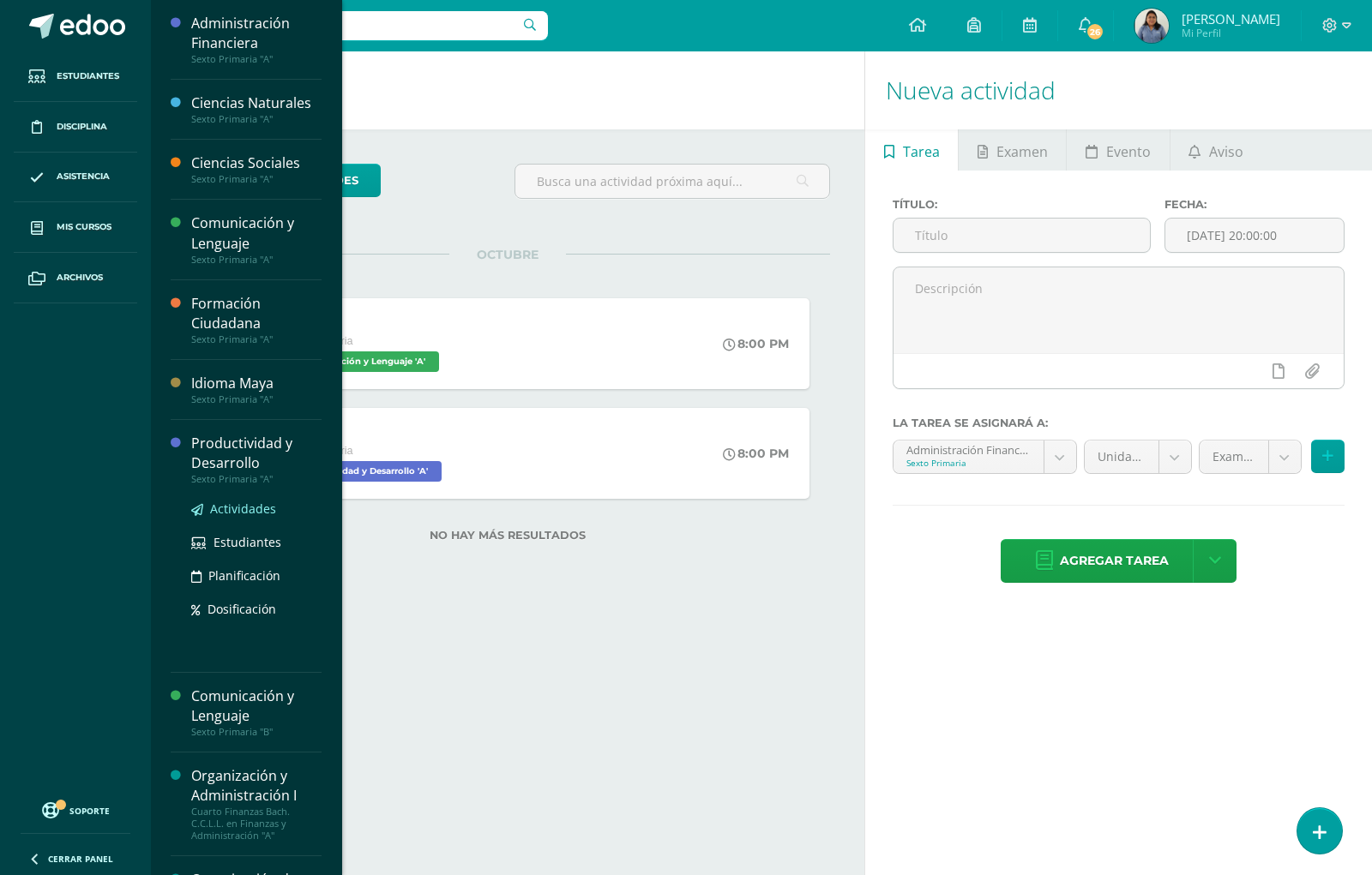
click at [219, 507] on span "Actividades" at bounding box center [242, 508] width 66 height 16
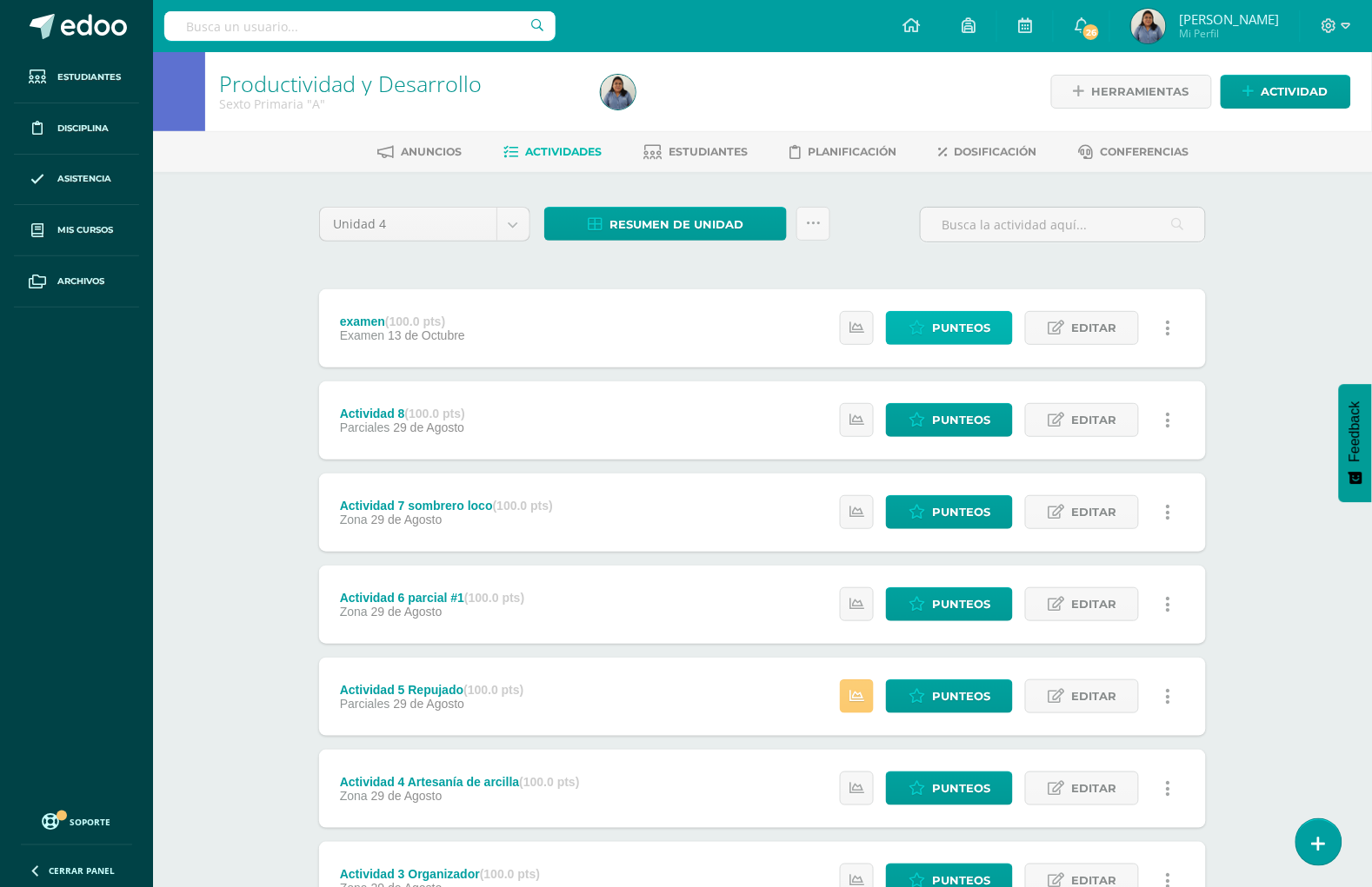
click at [967, 319] on span "Punteos" at bounding box center [961, 328] width 59 height 32
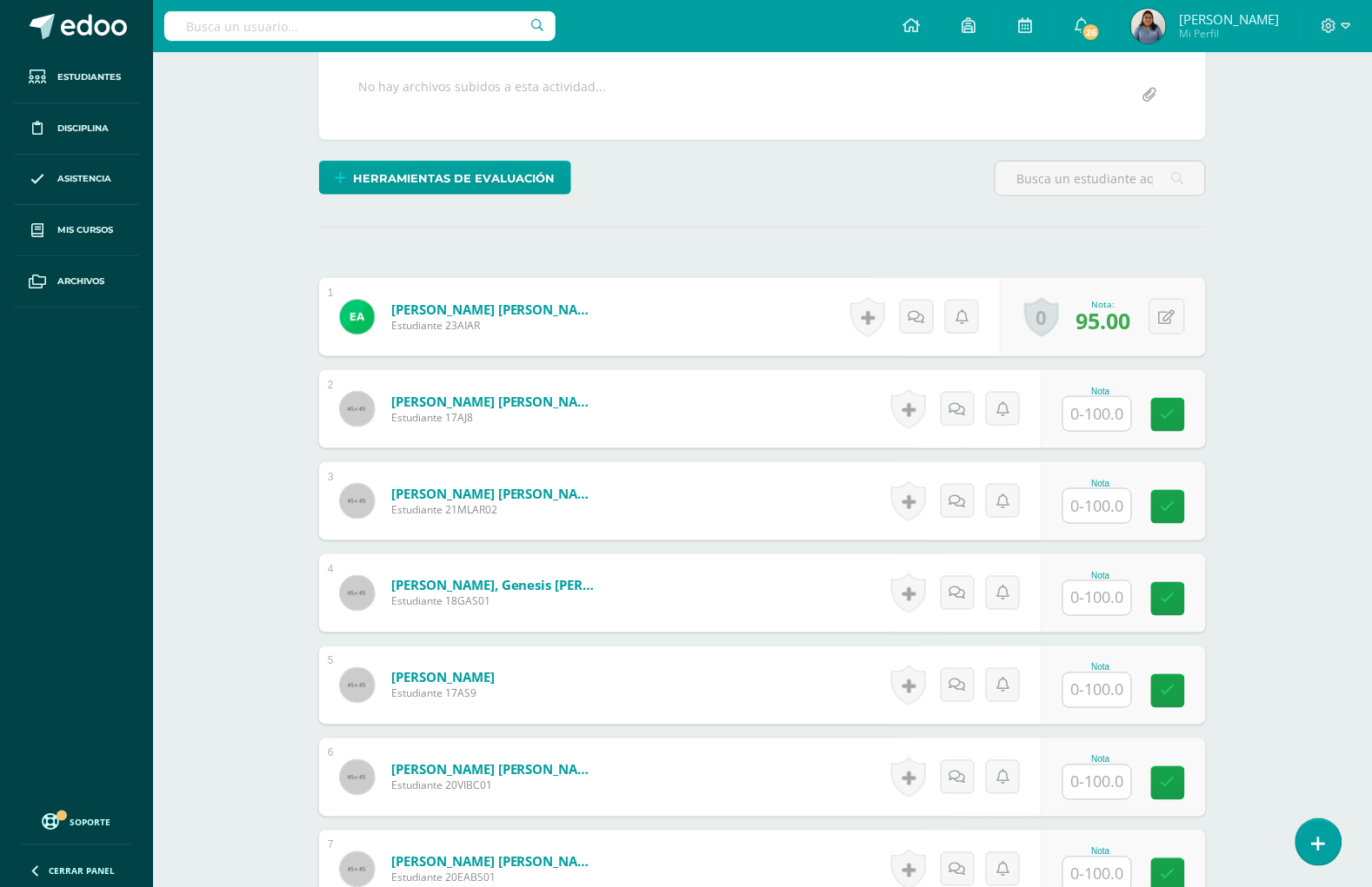
scroll to position [327, 0]
click at [1089, 418] on input "text" at bounding box center [1107, 413] width 70 height 35
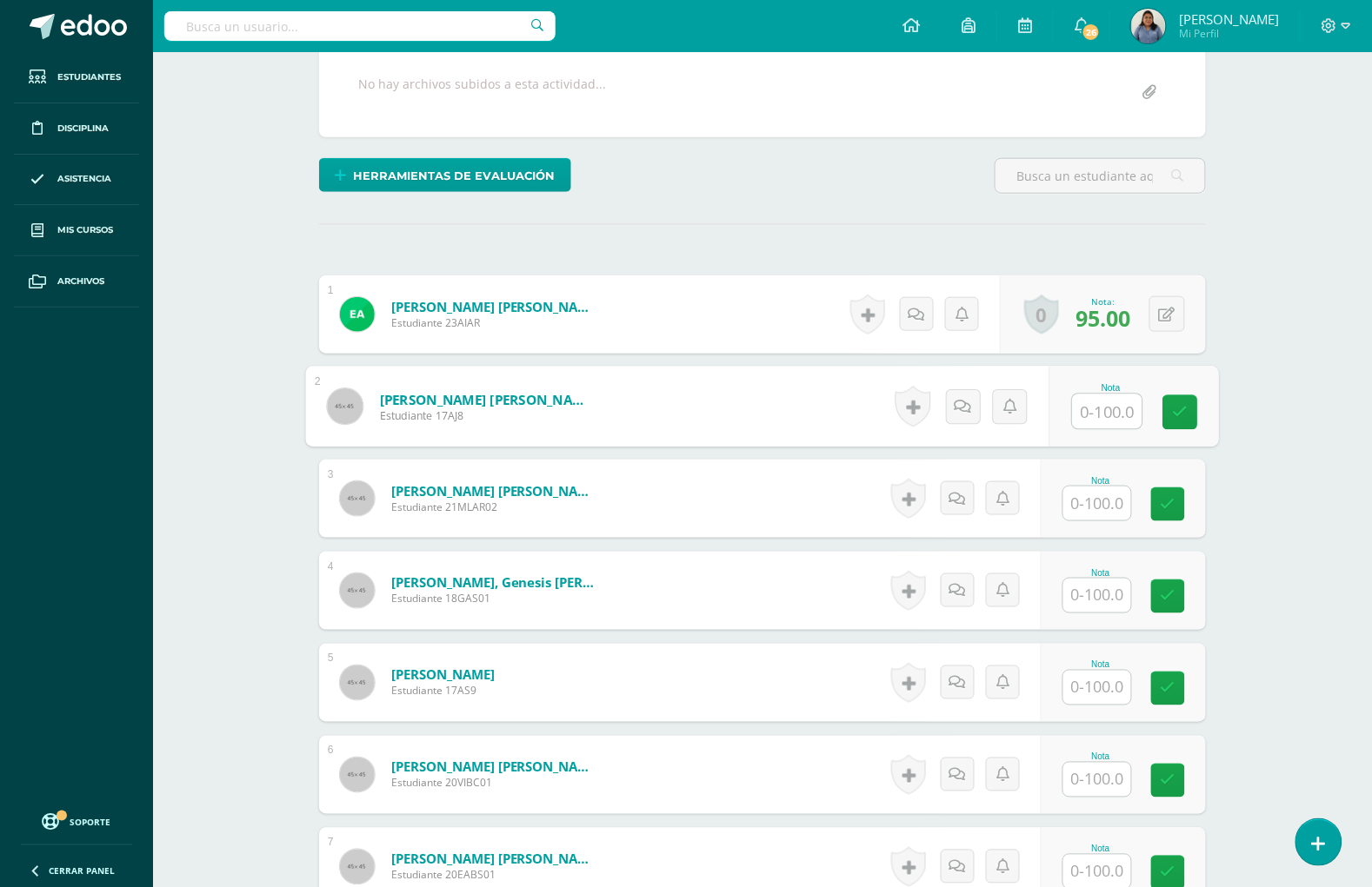
scroll to position [331, 0]
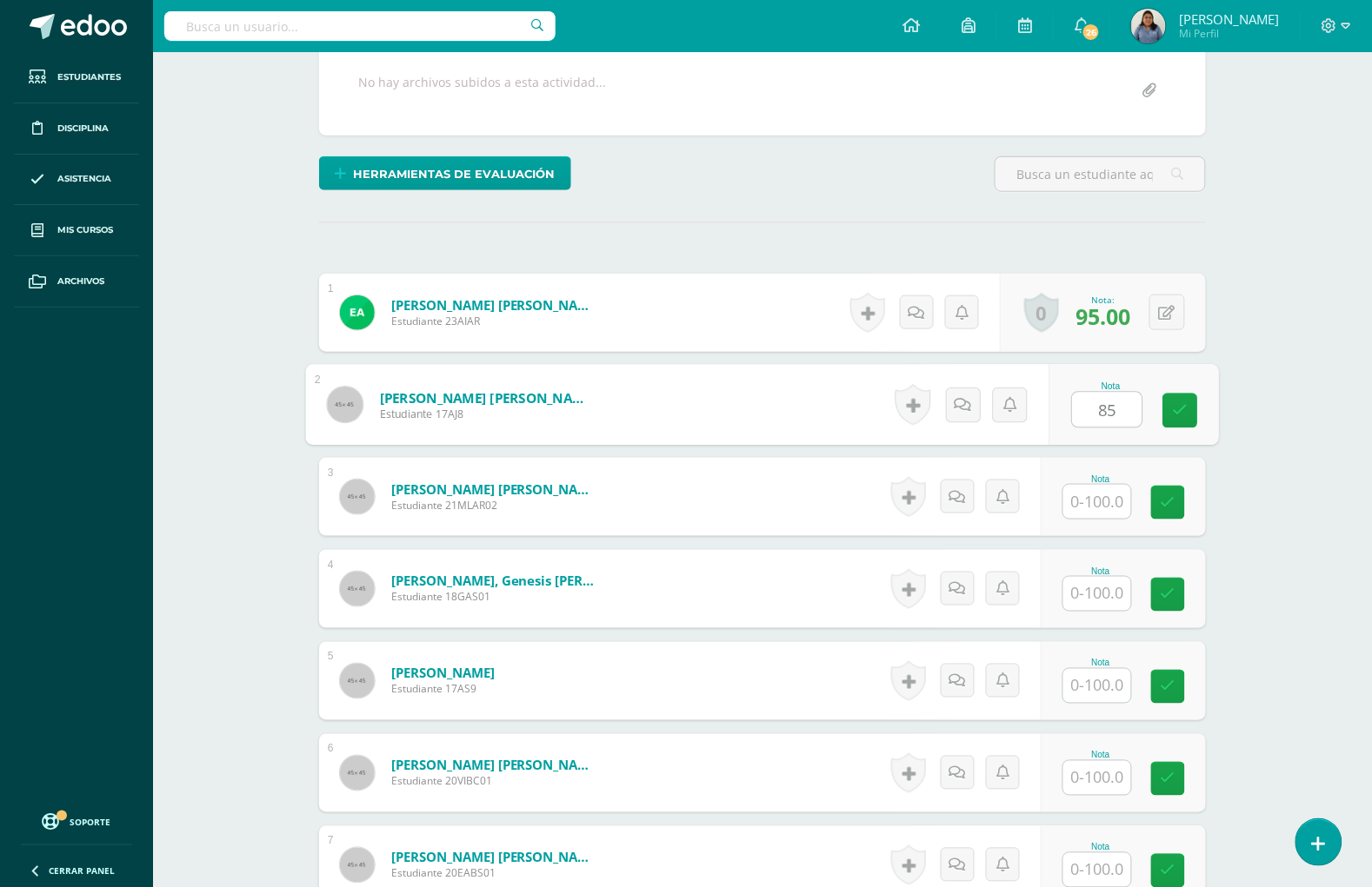
type input "85"
type input "100"
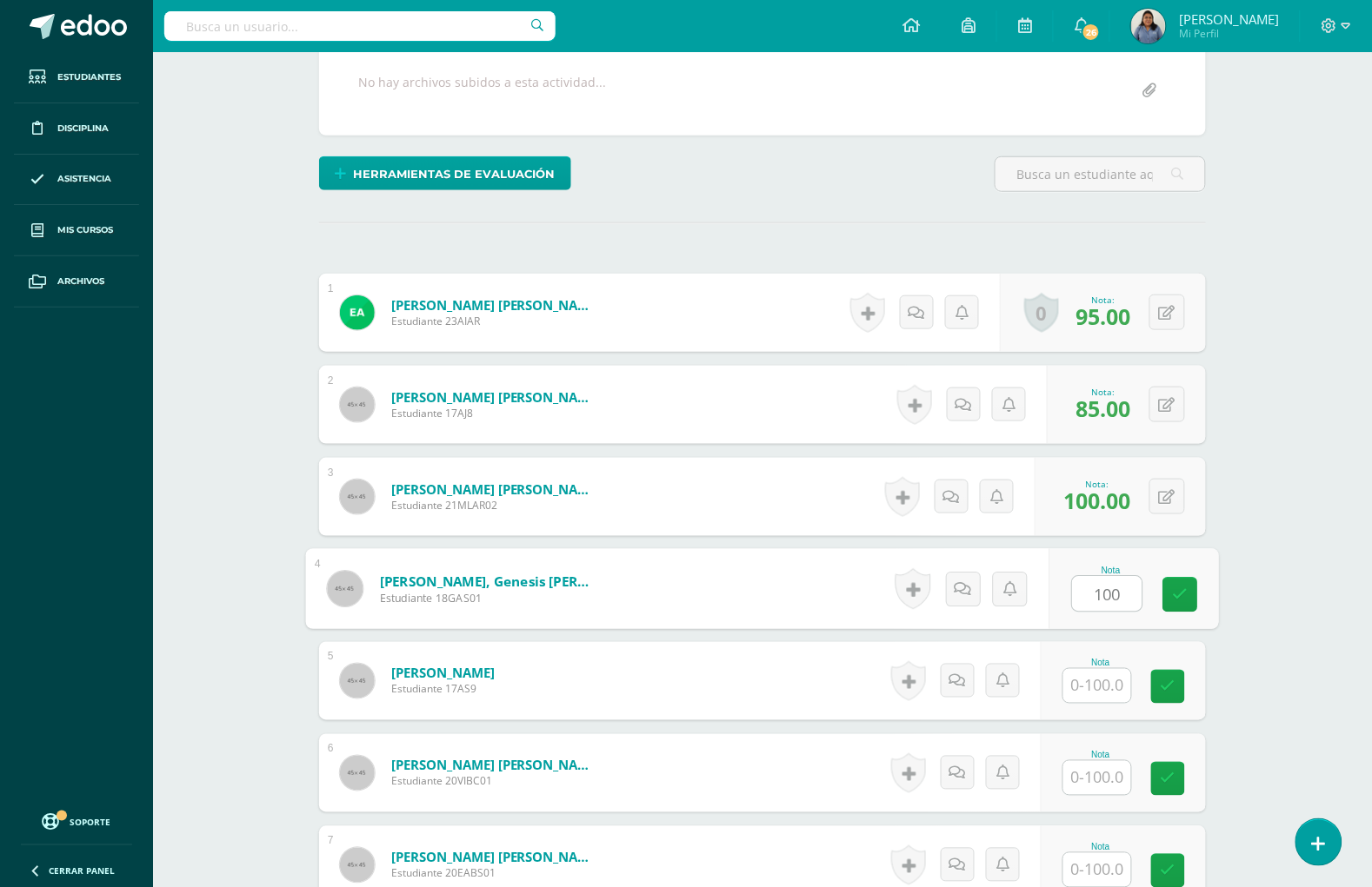
type input "100"
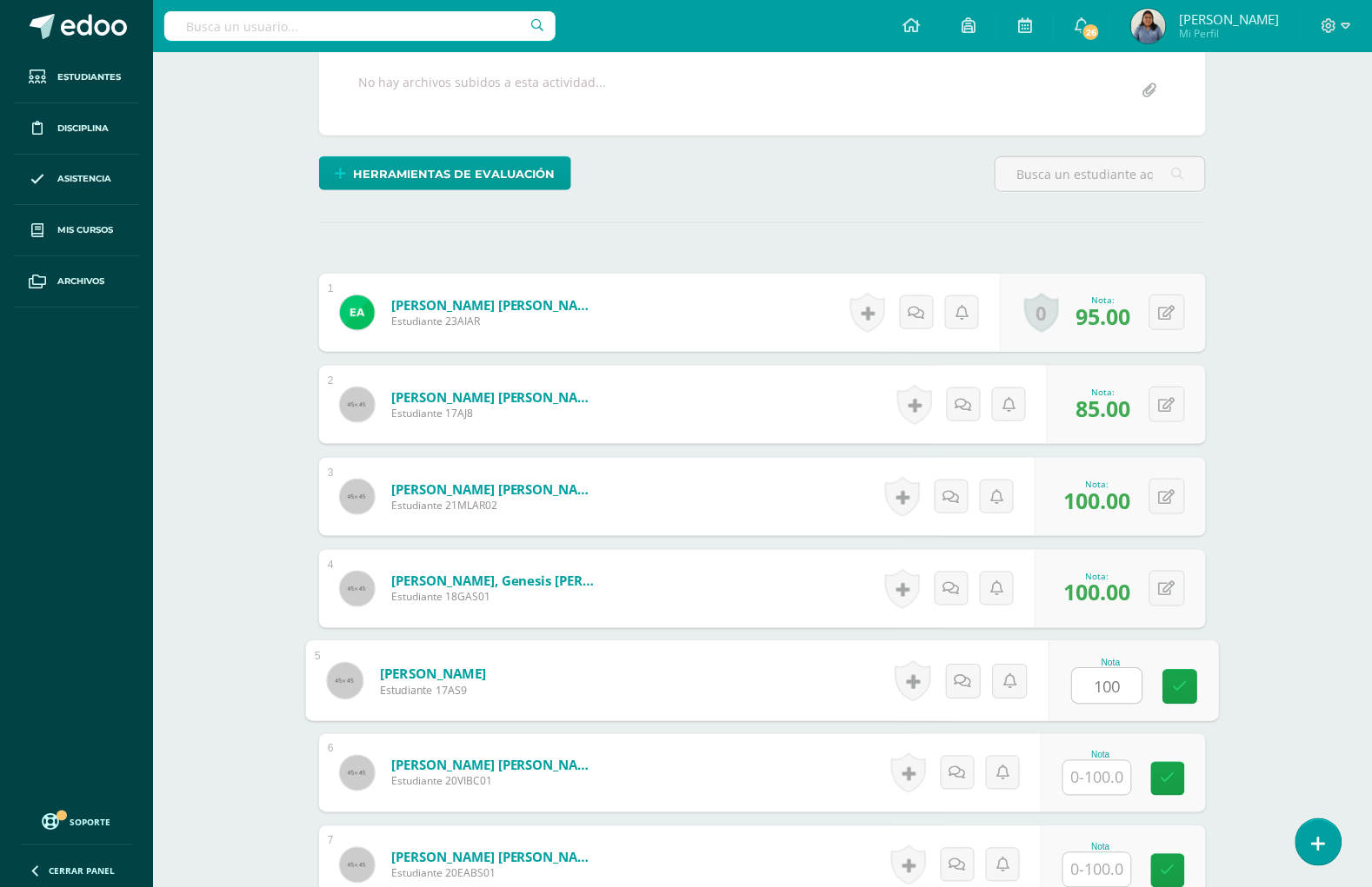
type input "100"
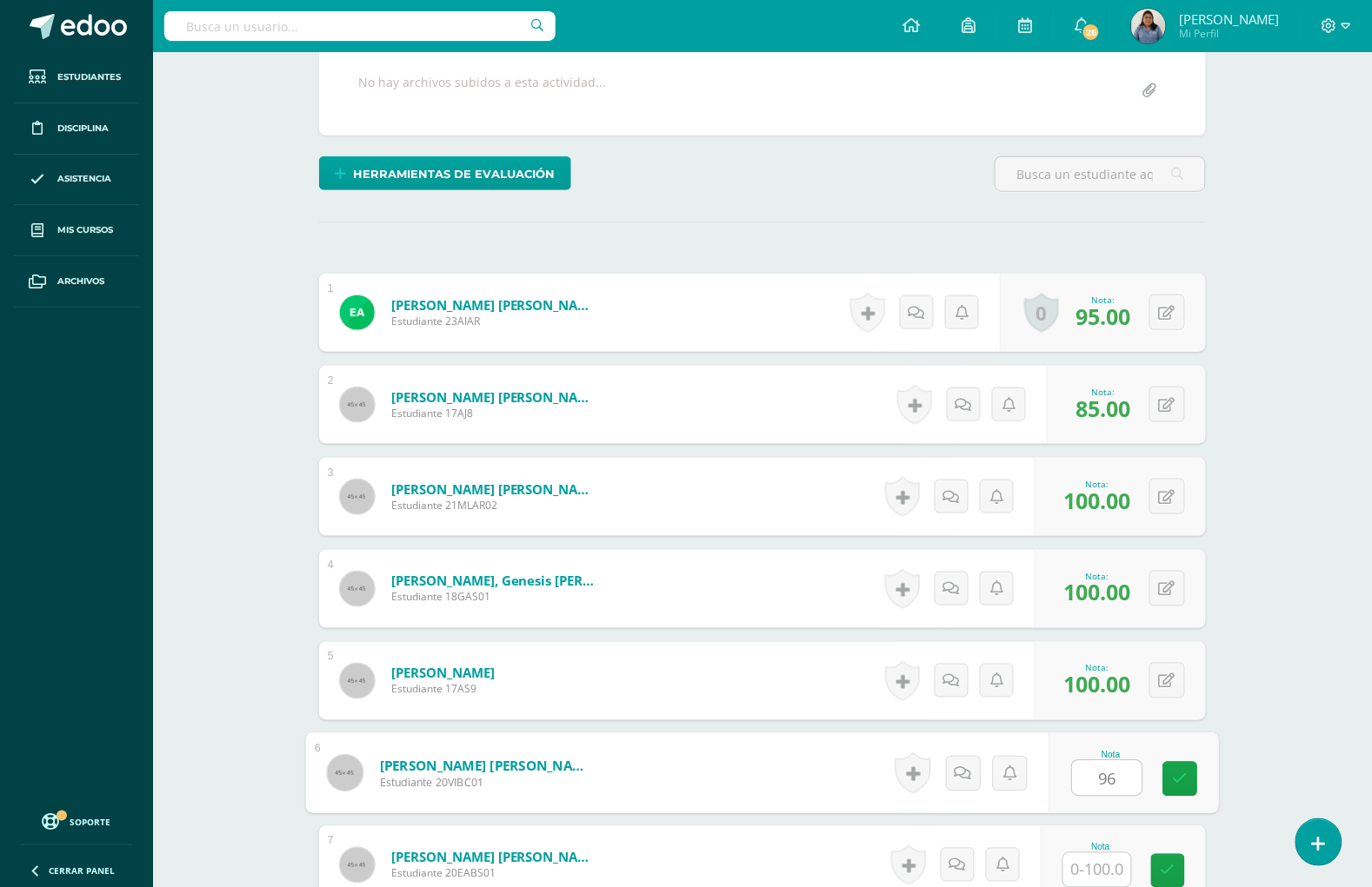
type input "96"
type input "90"
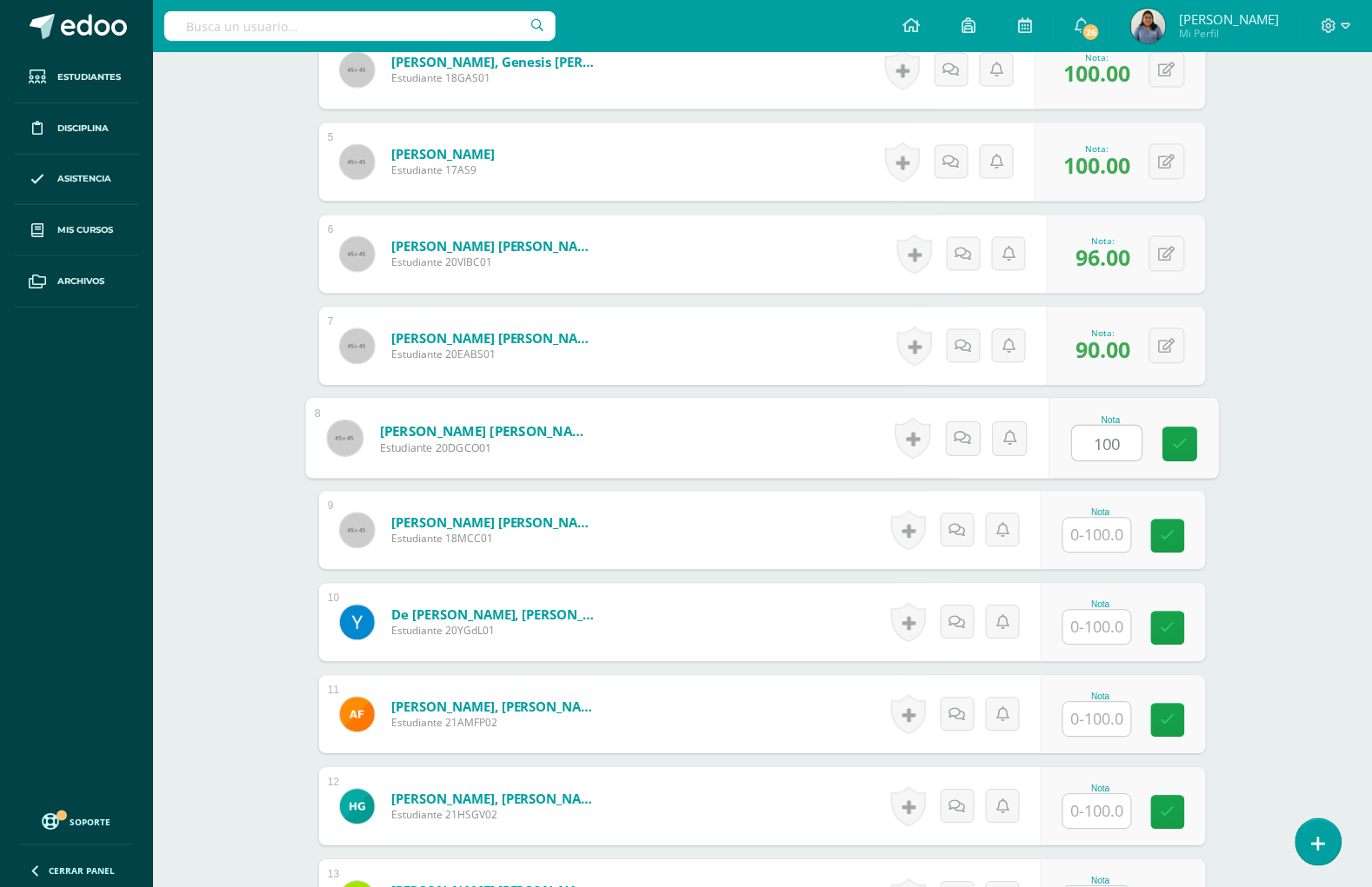
type input "100"
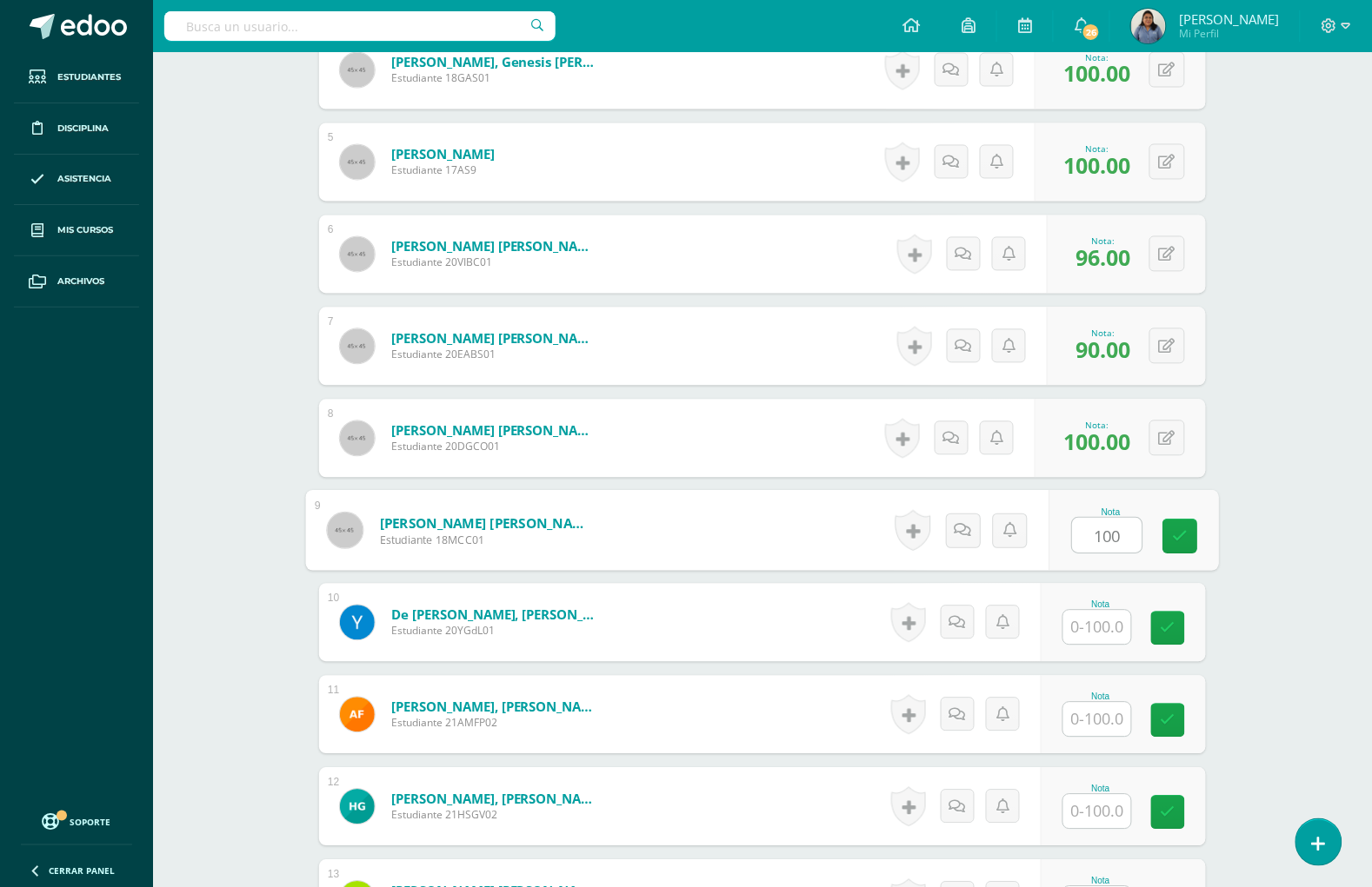
type input "100"
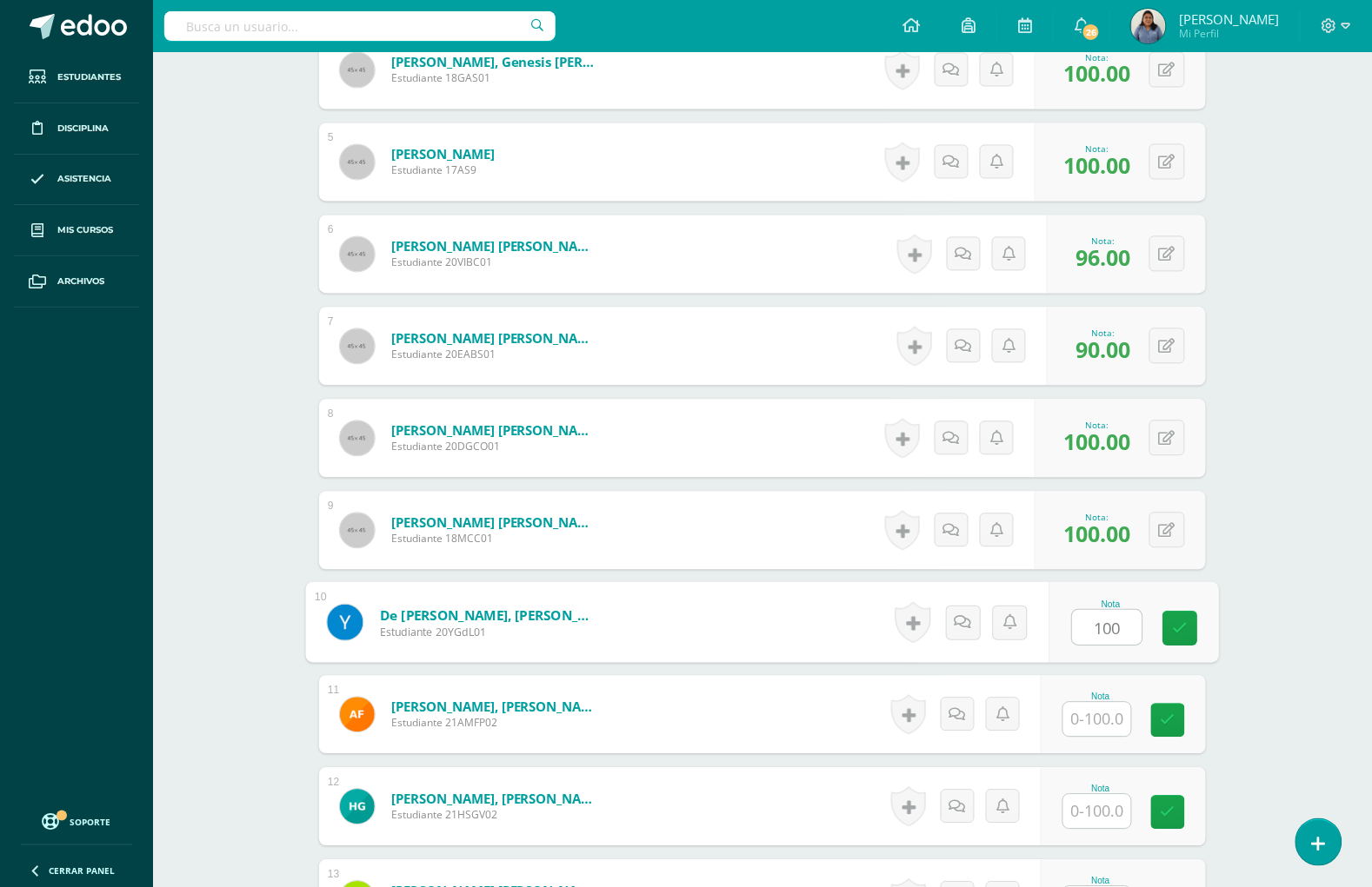
type input "100"
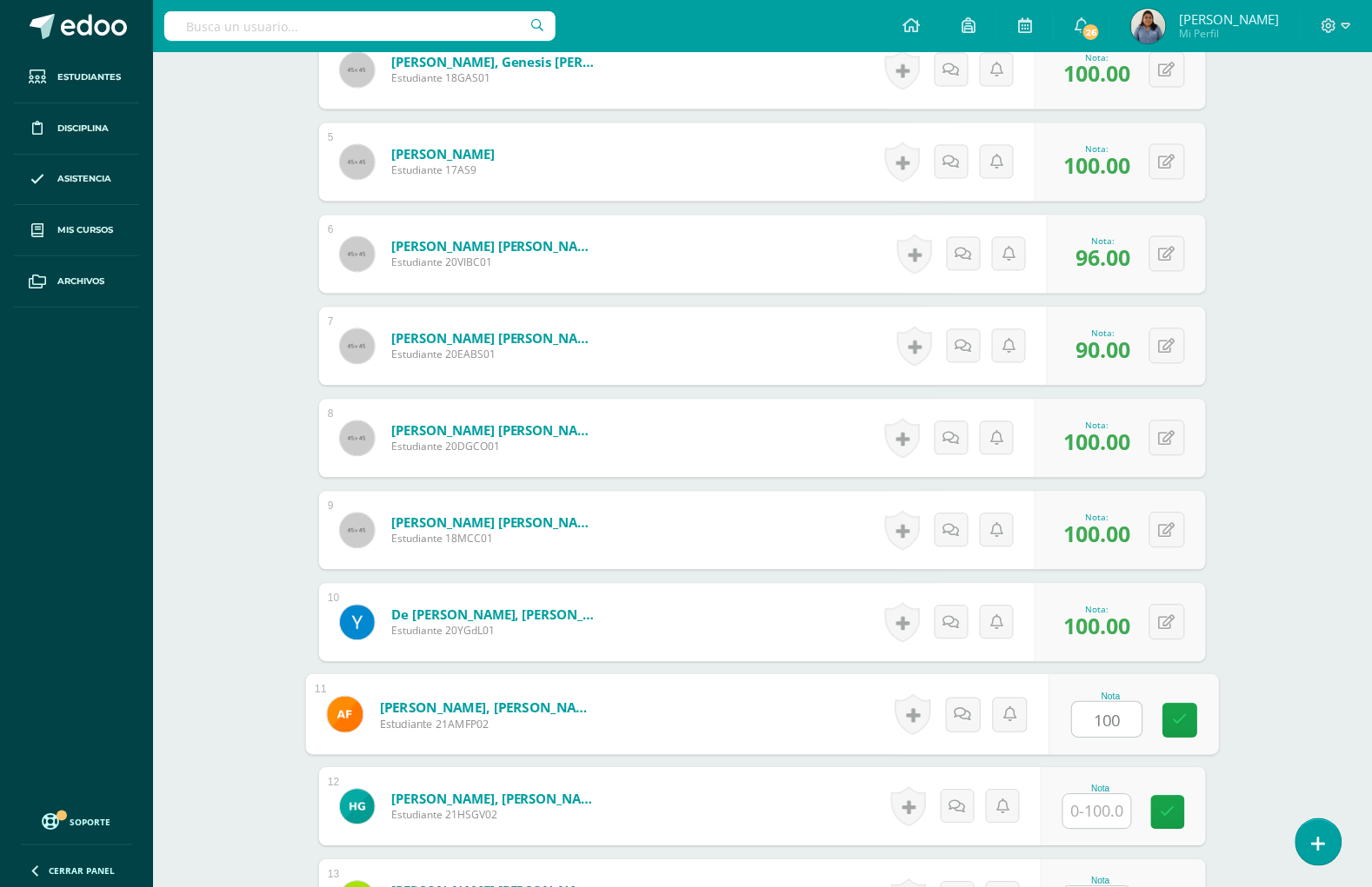
type input "100"
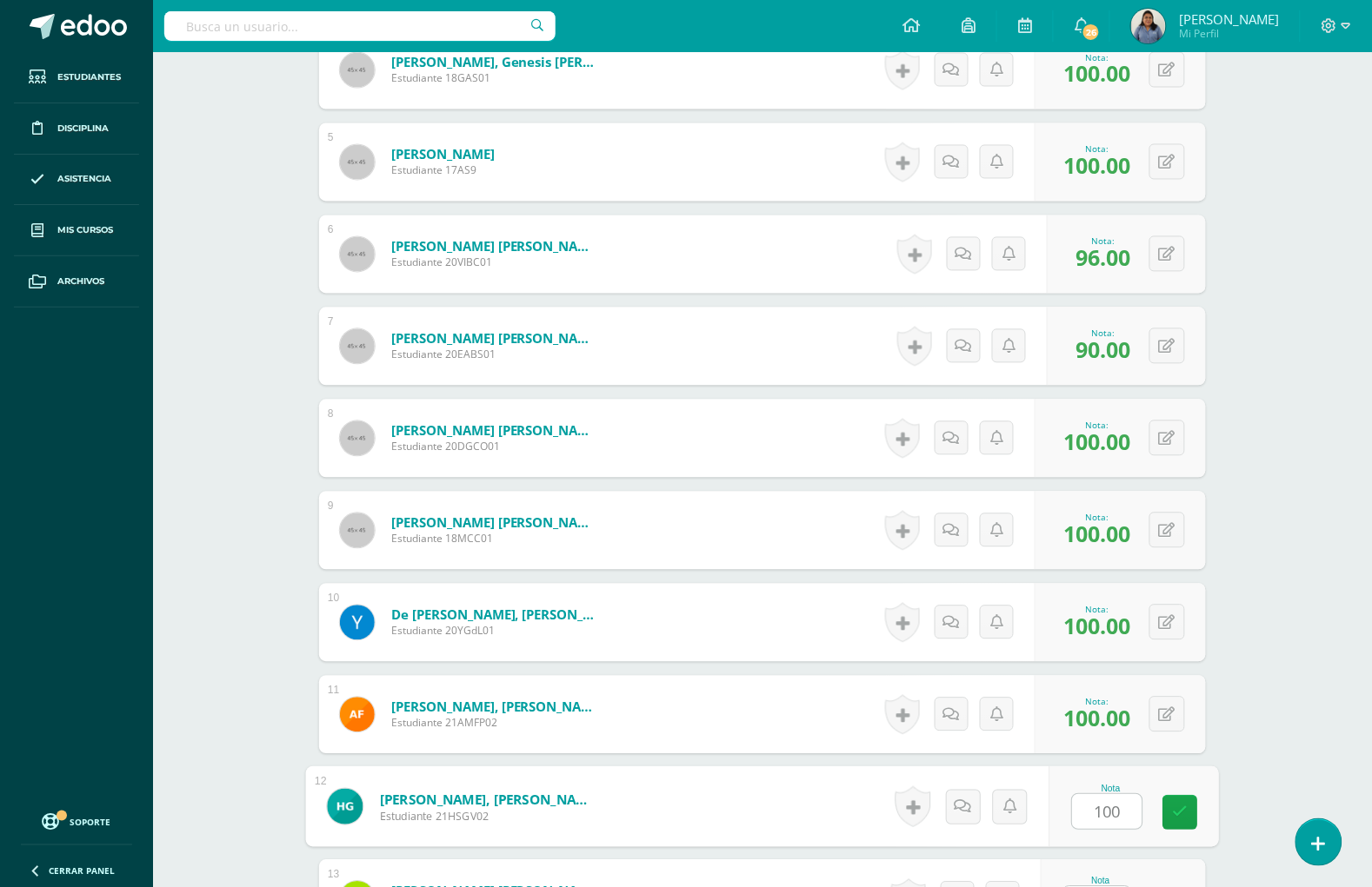
type input "100"
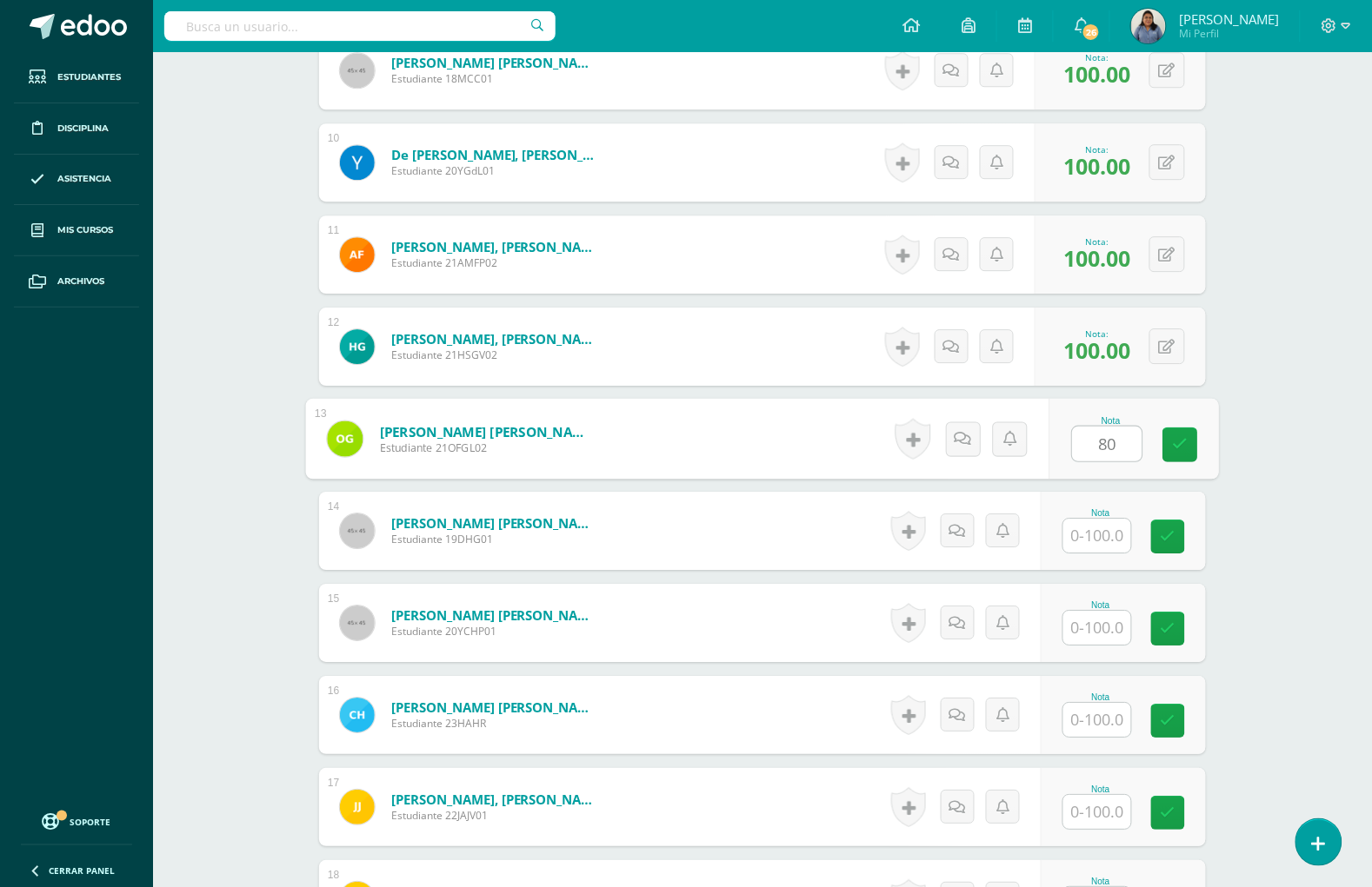
type input "80"
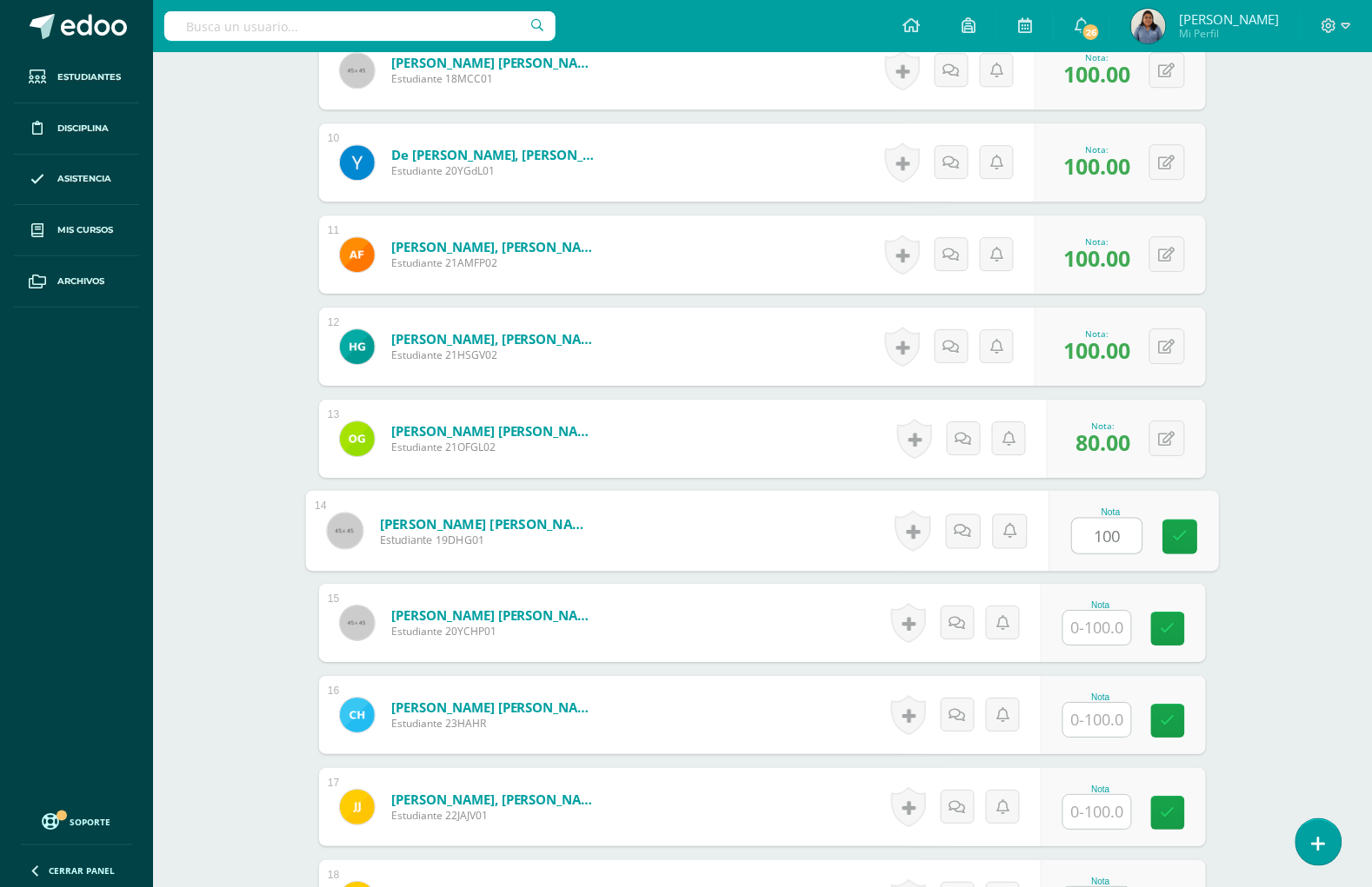
type input "100"
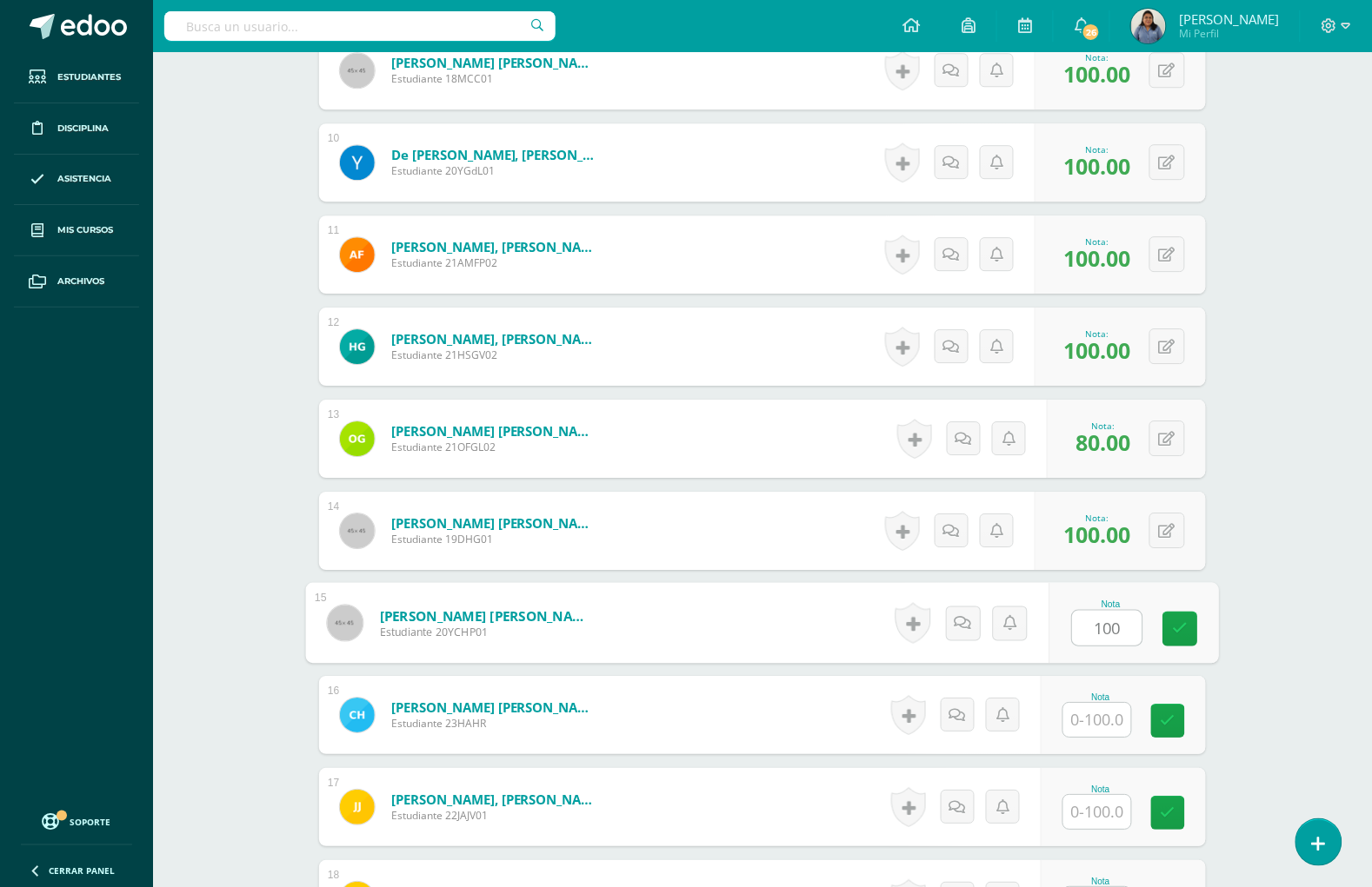
type input "100"
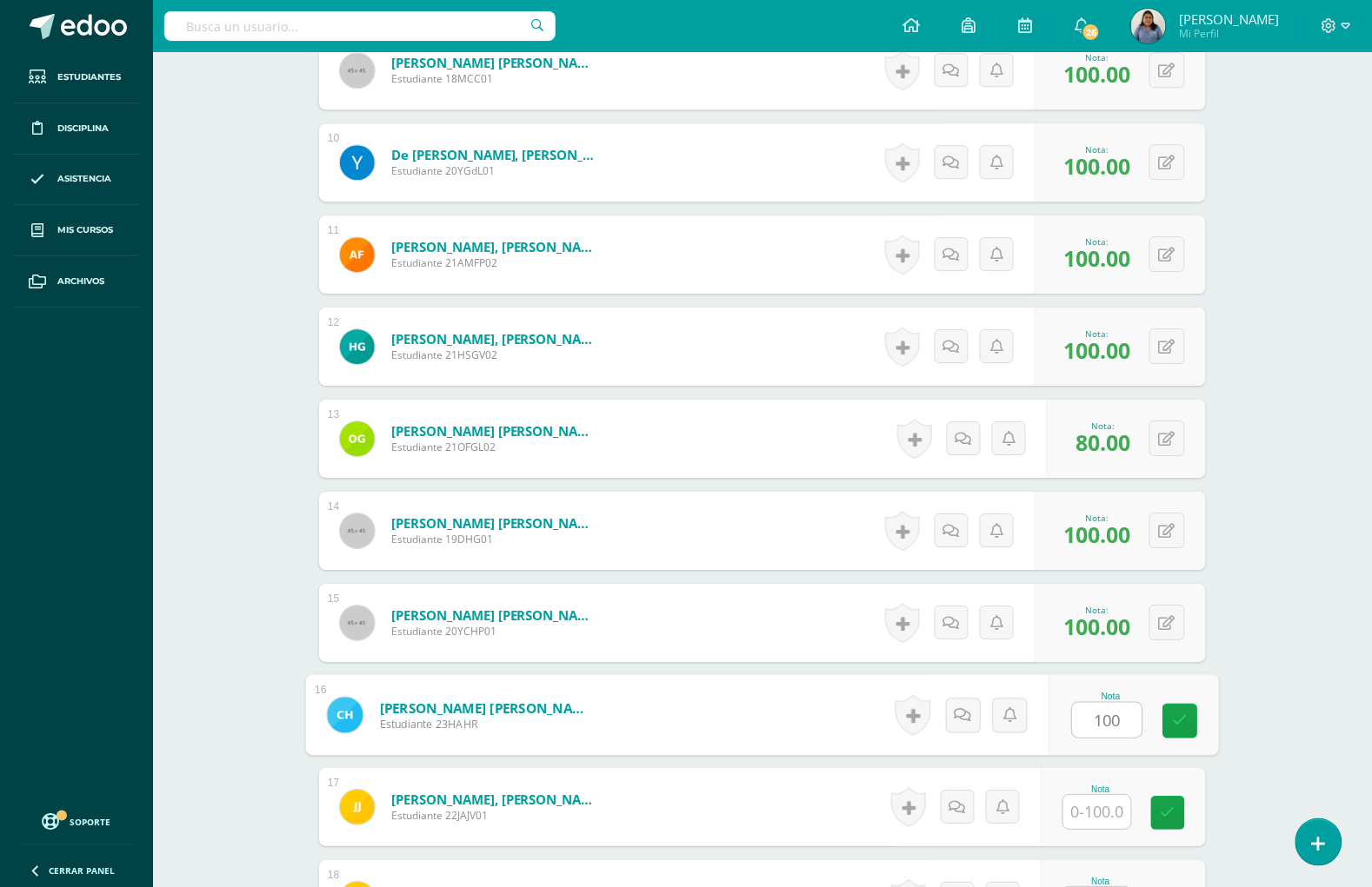
type input "100"
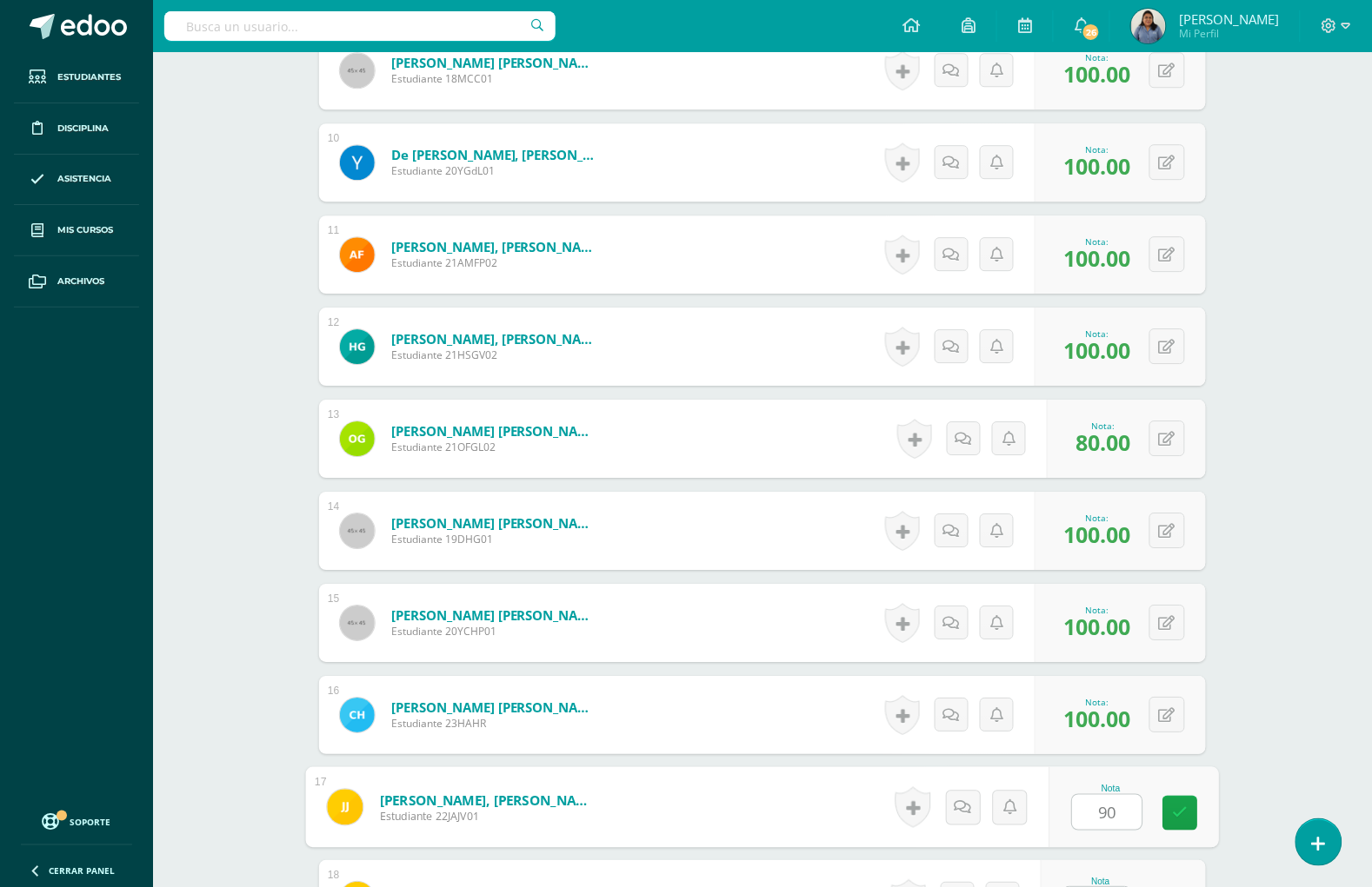
type input "90"
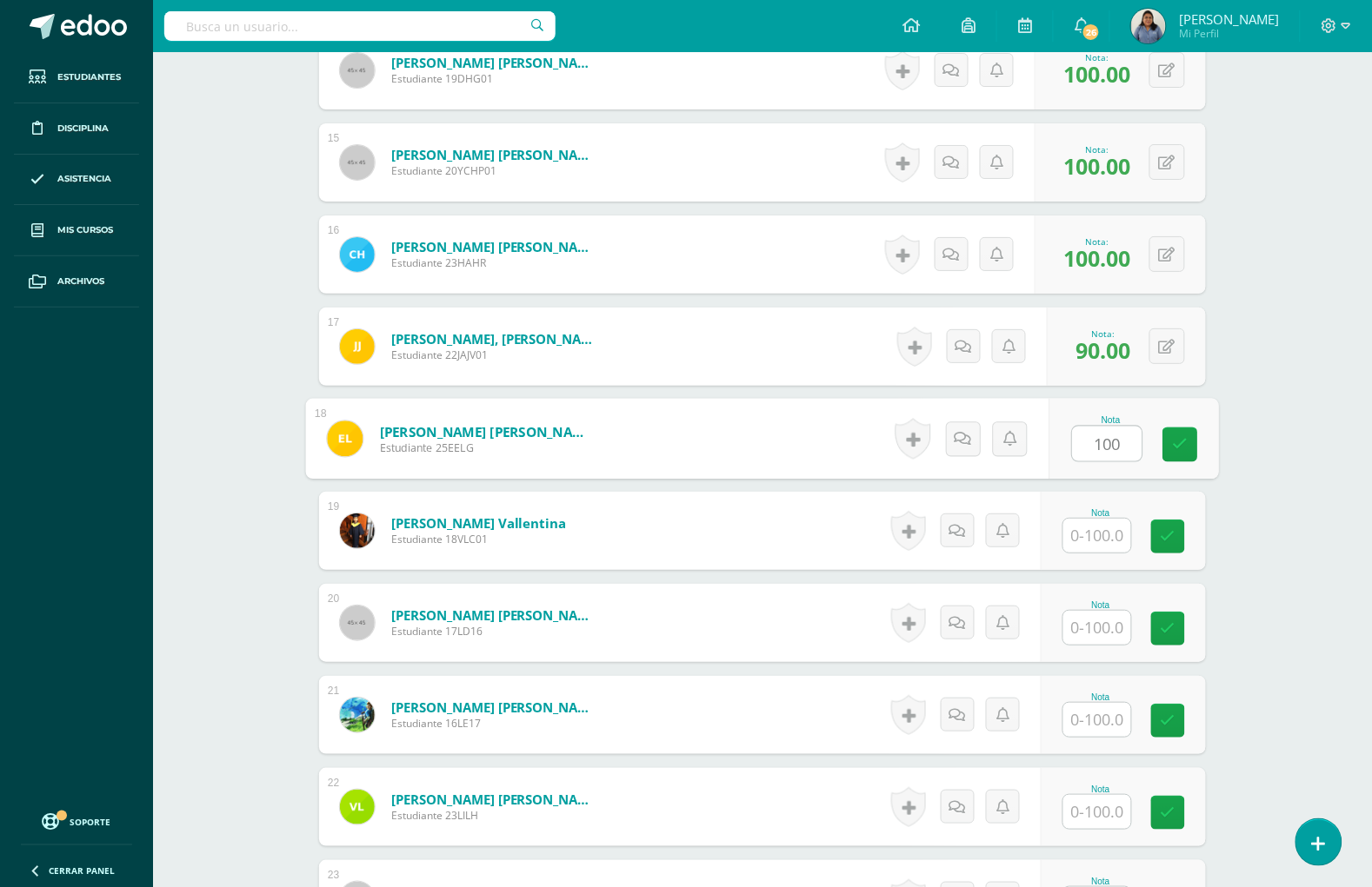
type input "100"
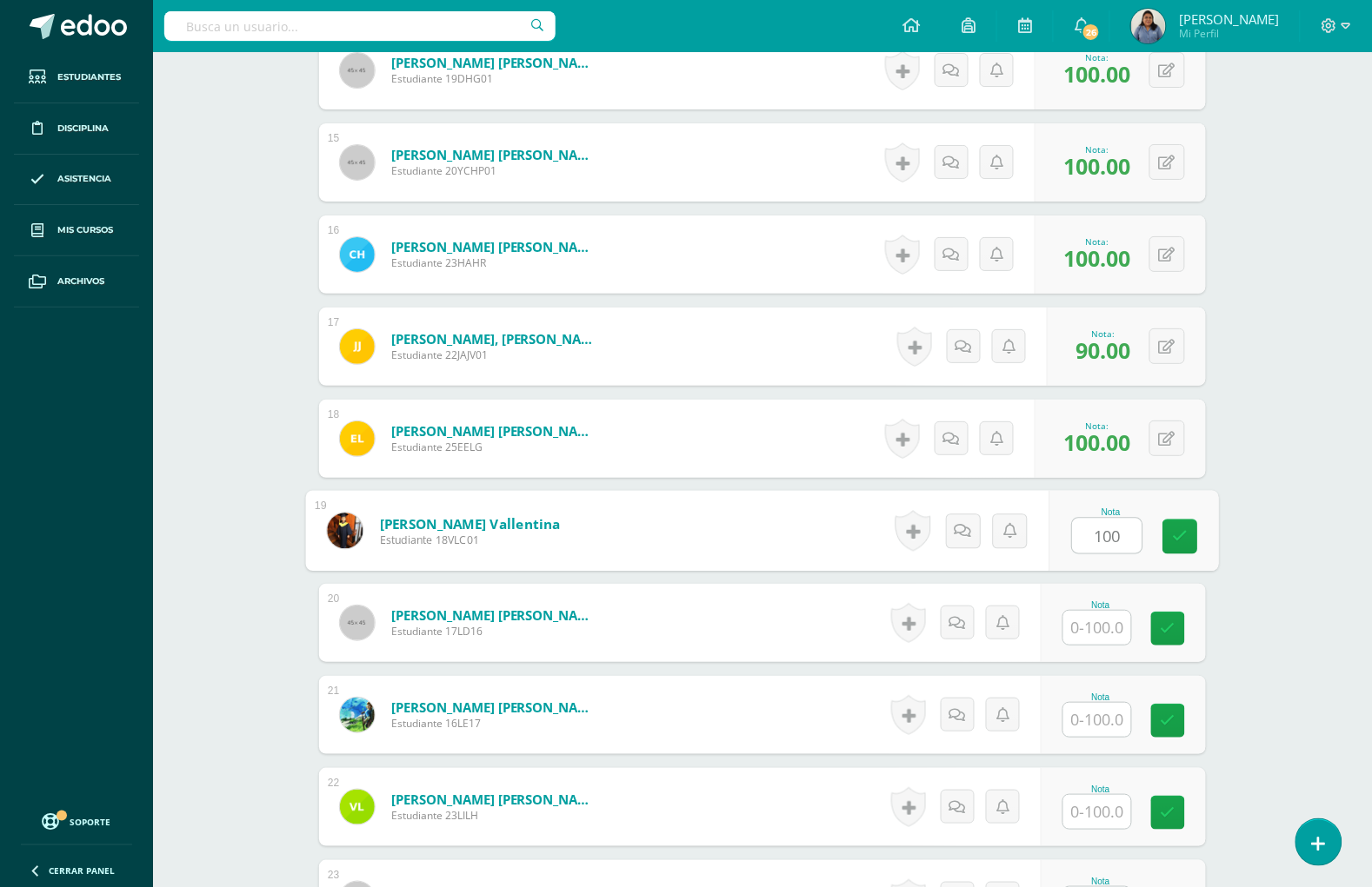
type input "100"
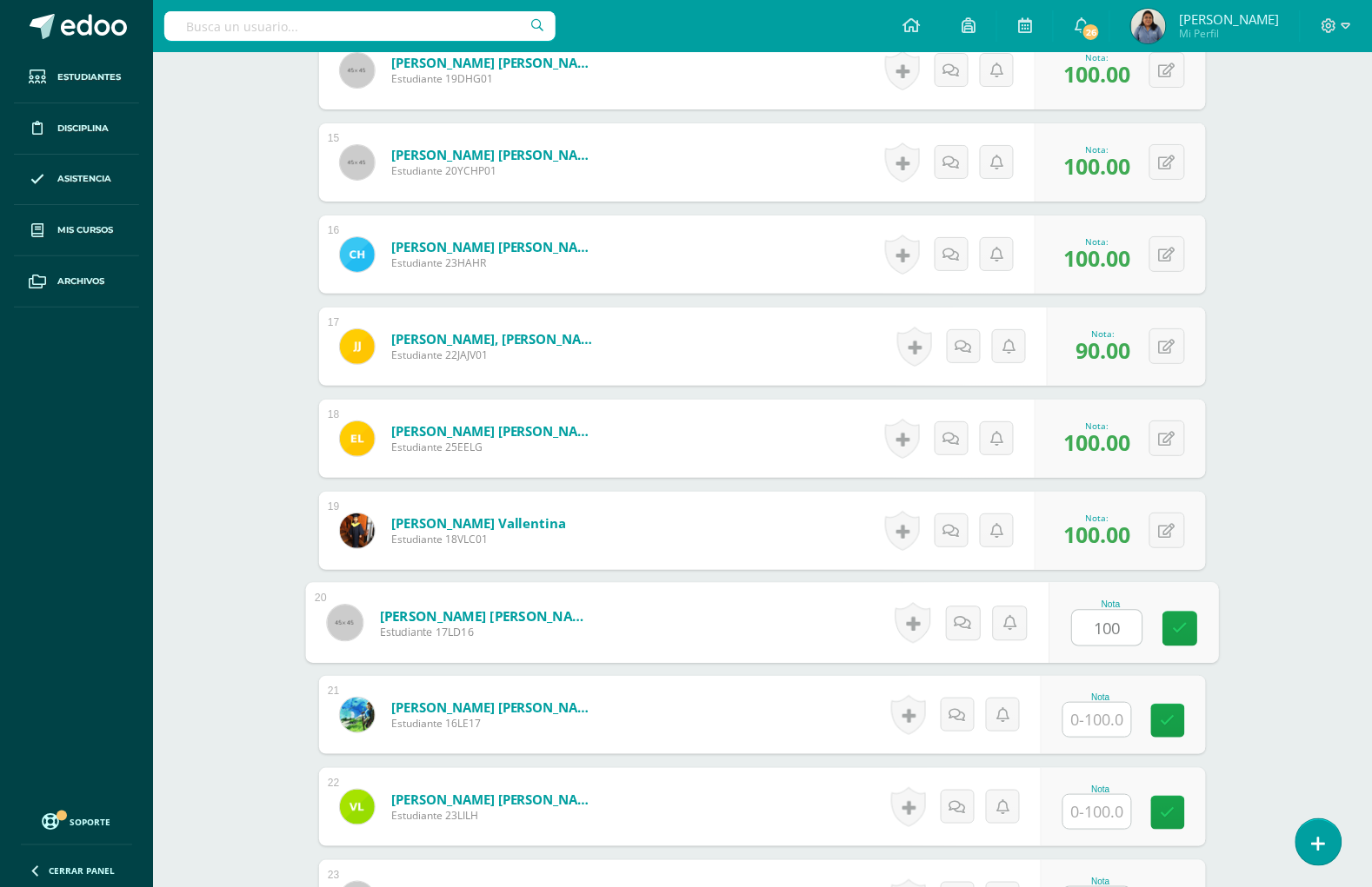
type input "100"
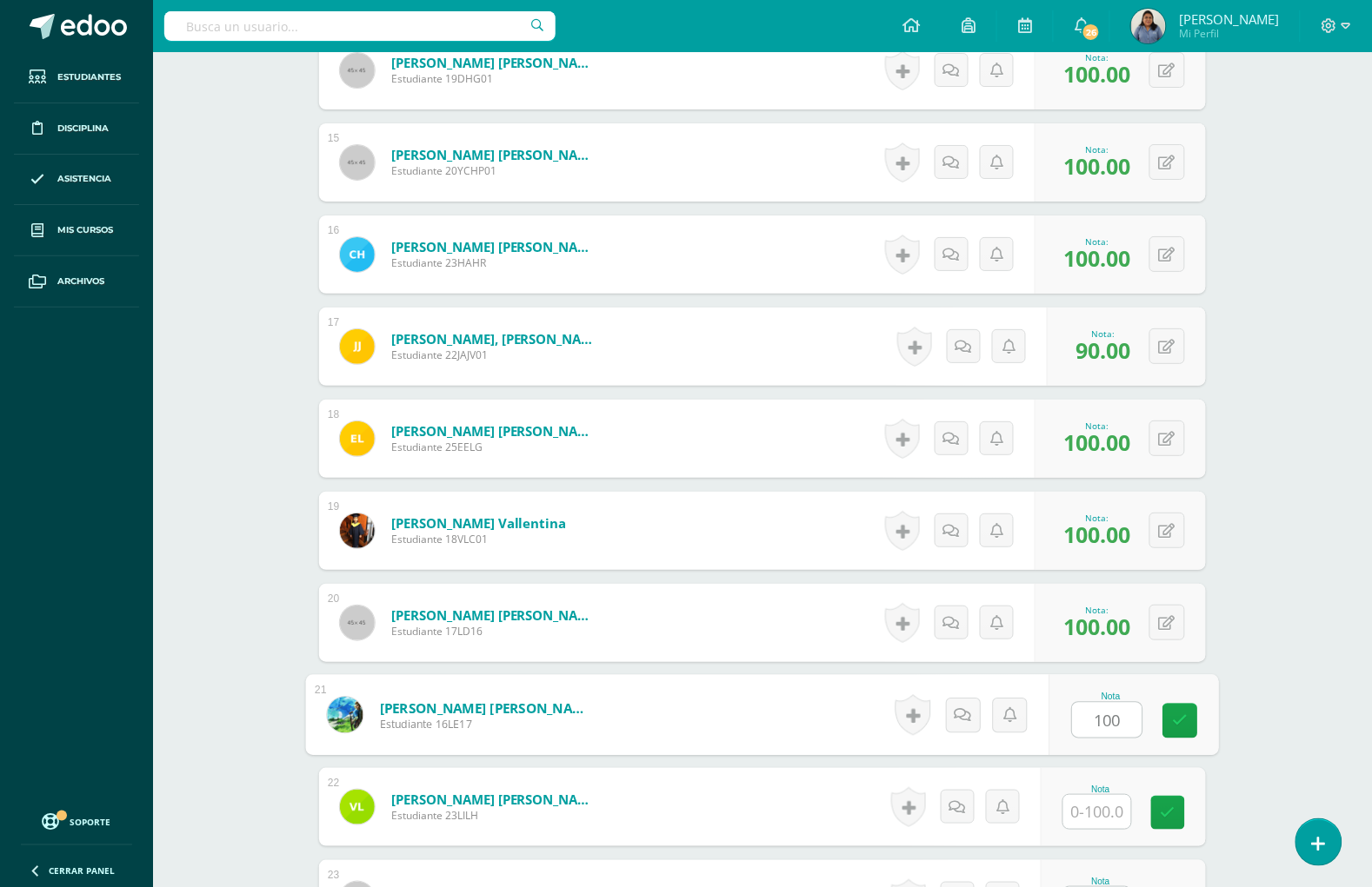
type input "100"
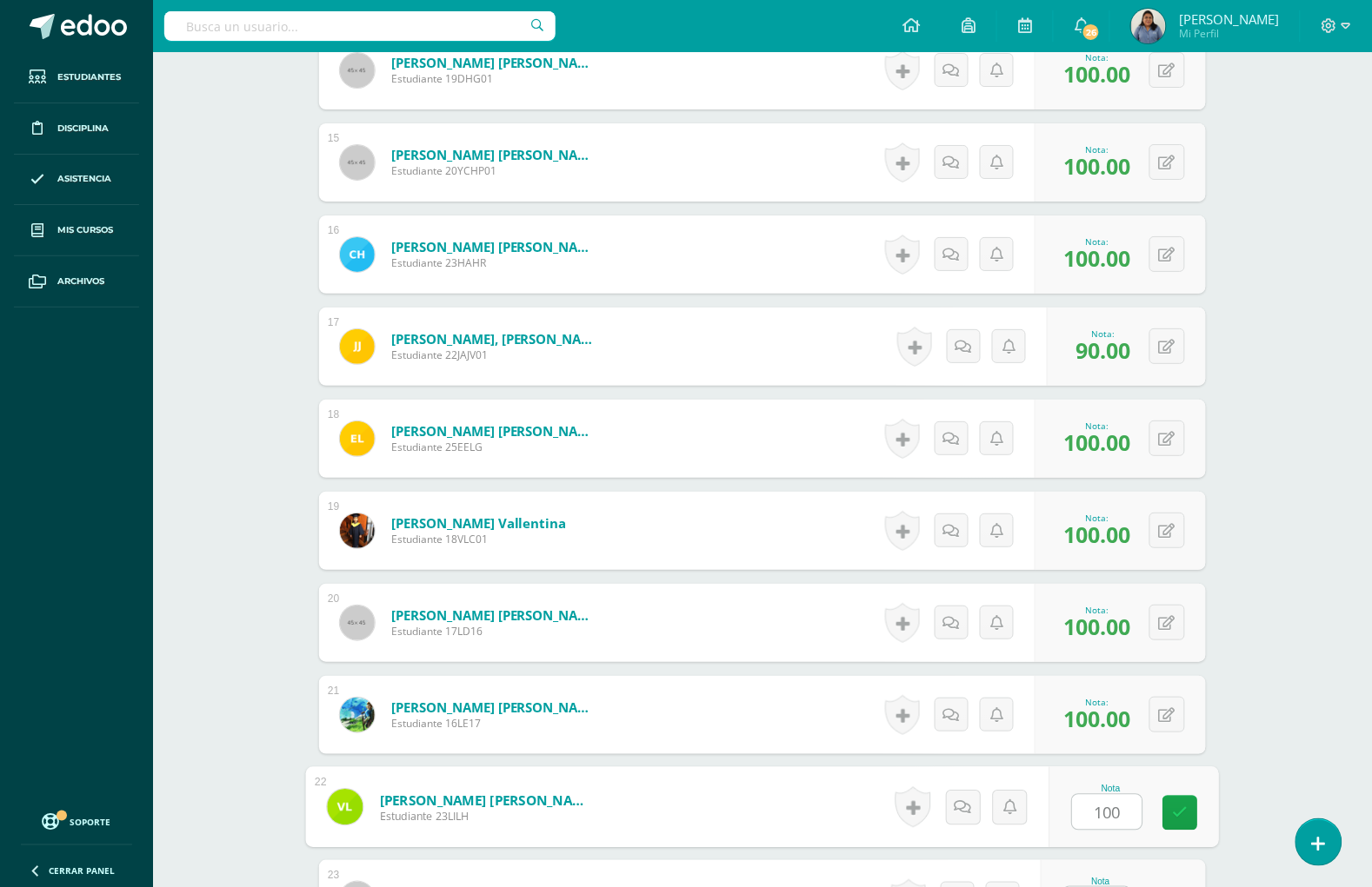
type input "100"
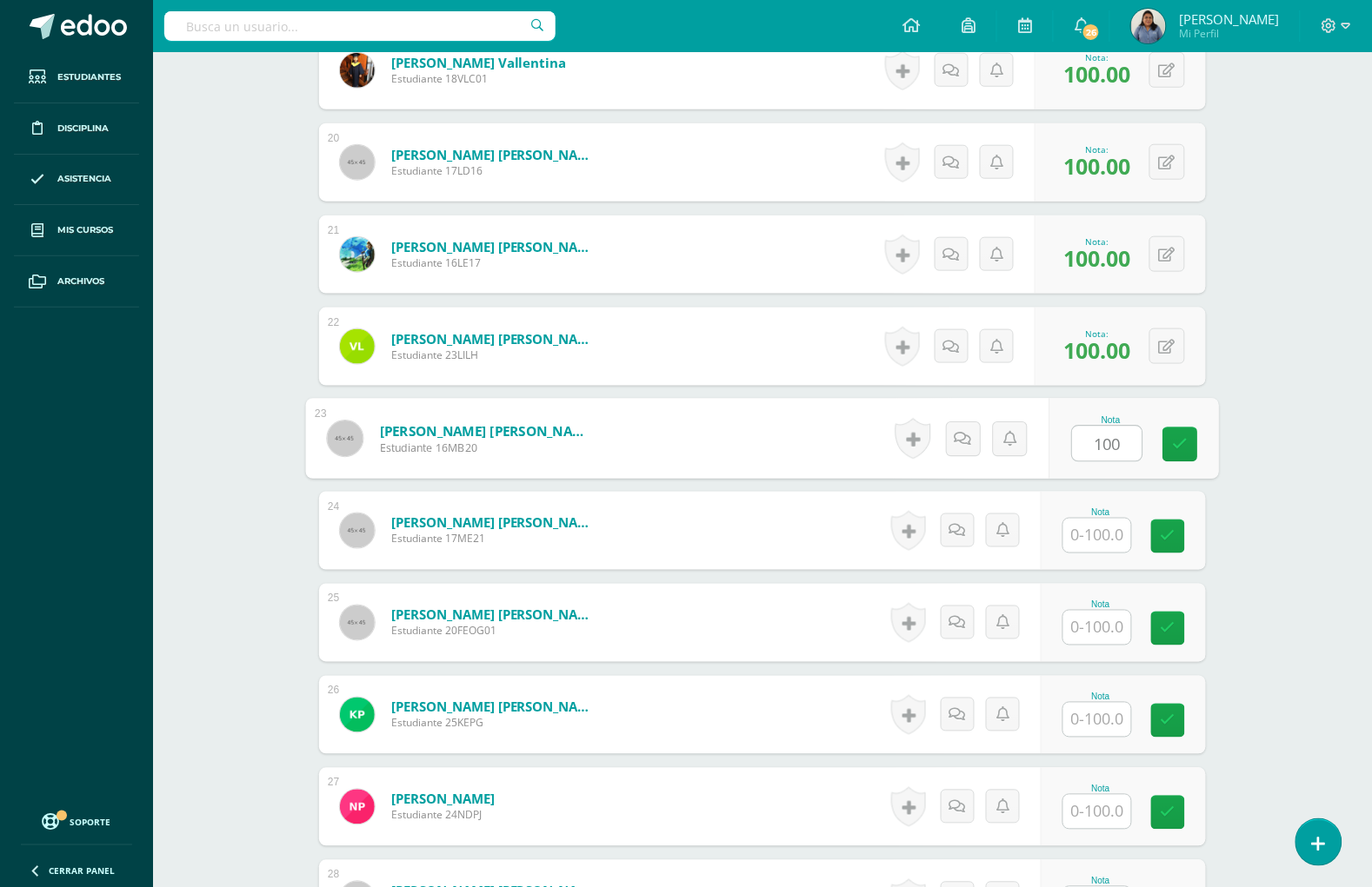
type input "100"
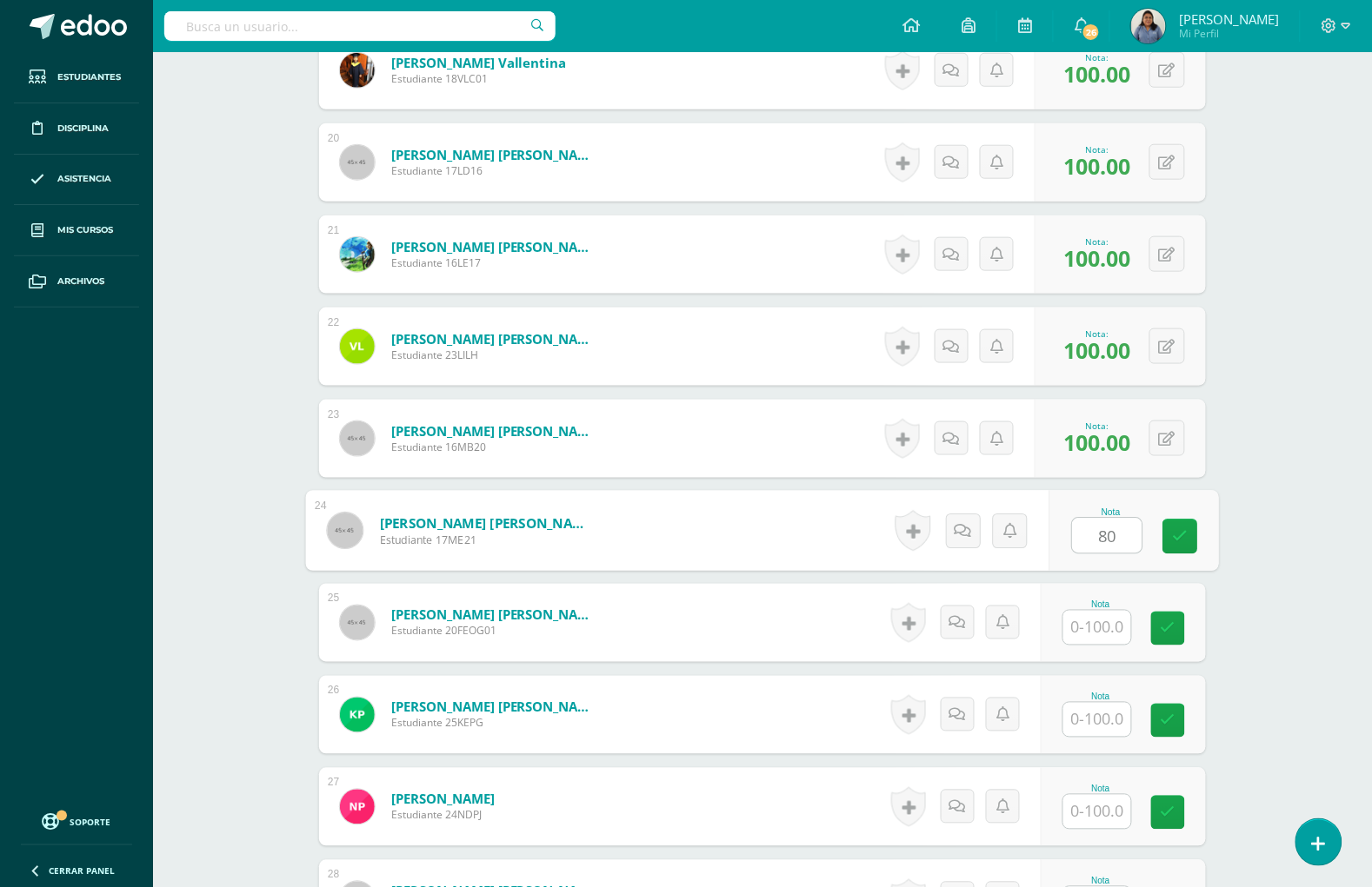
type input "80"
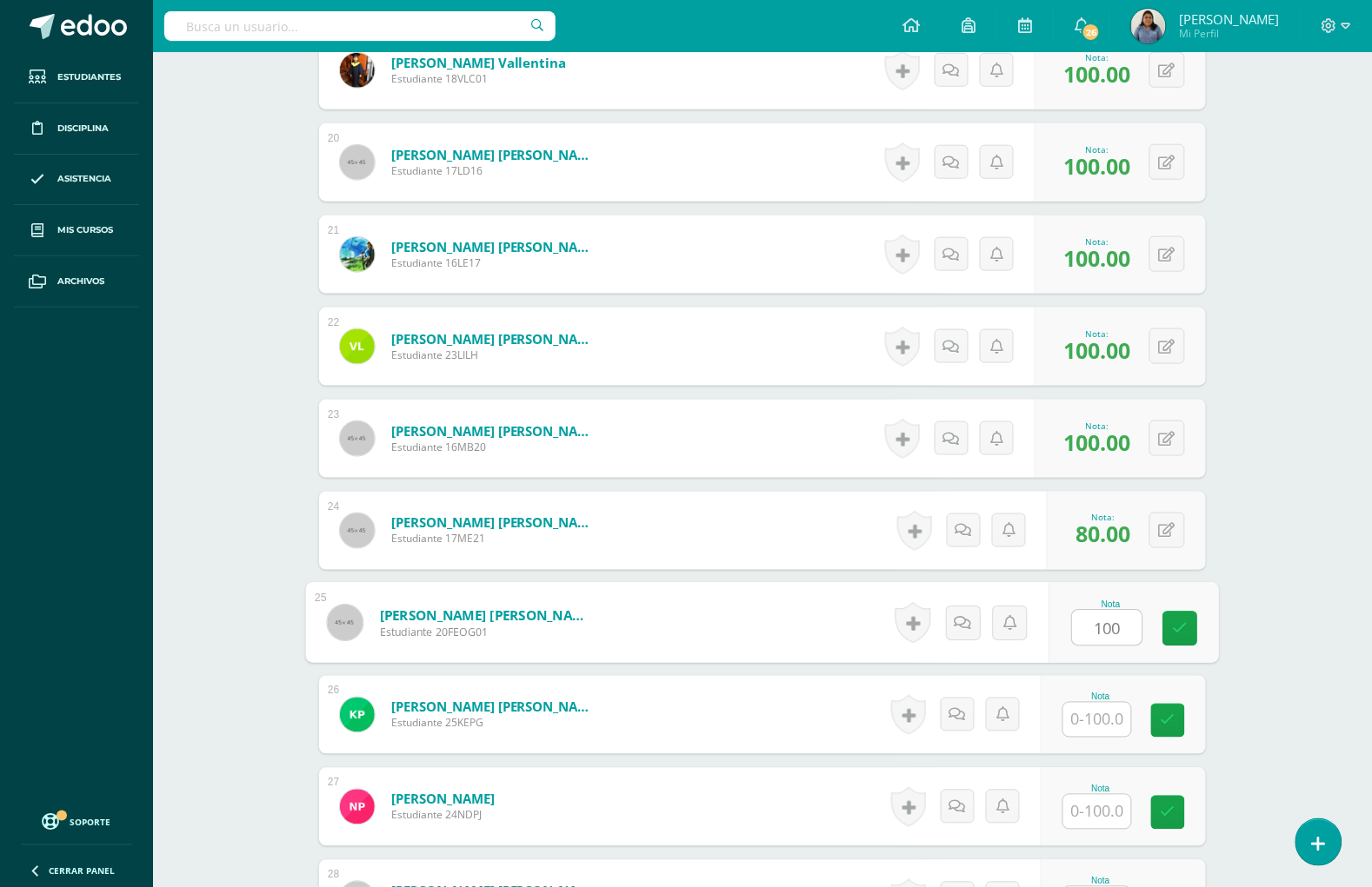
type input "100"
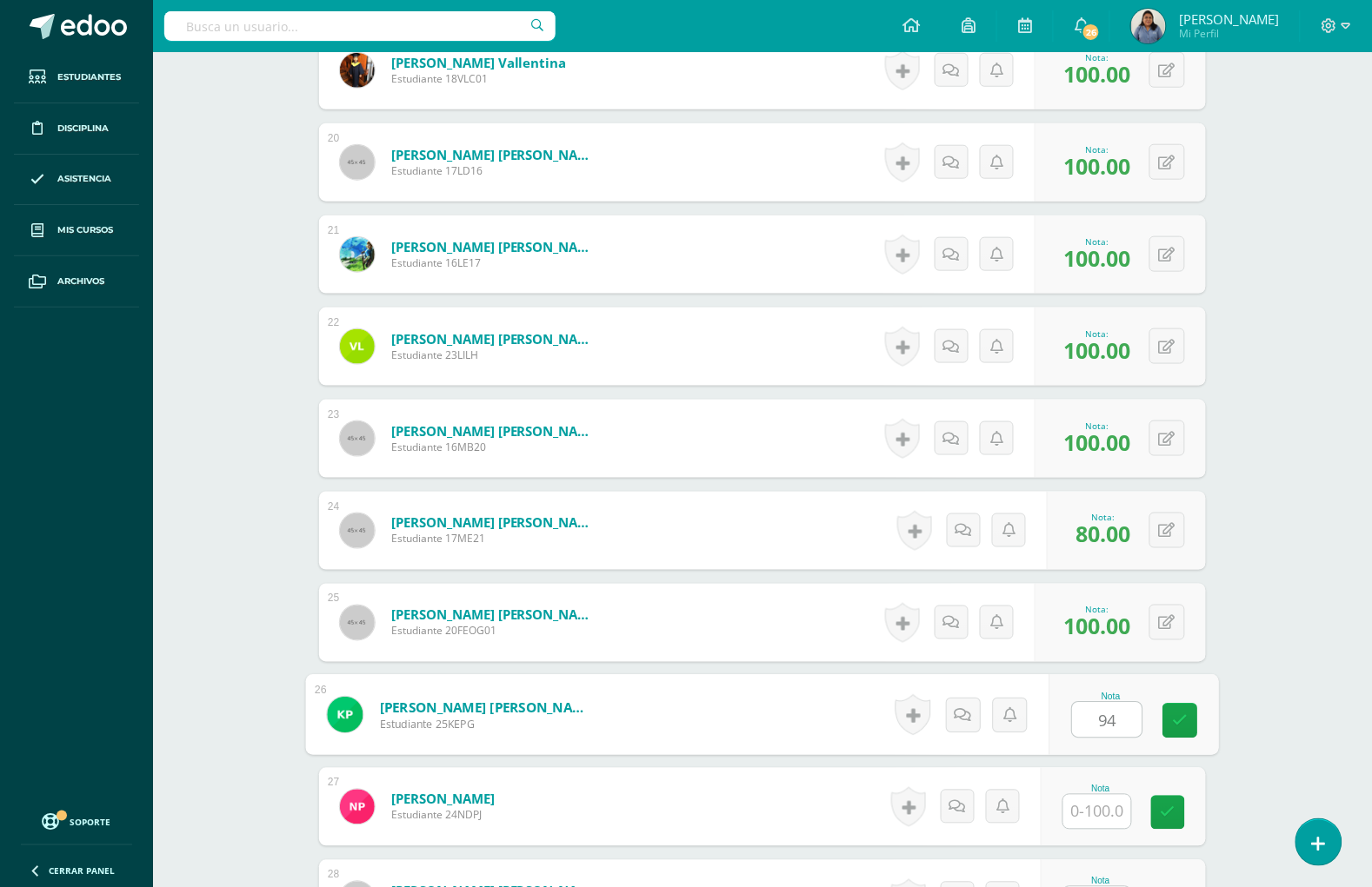
type input "94"
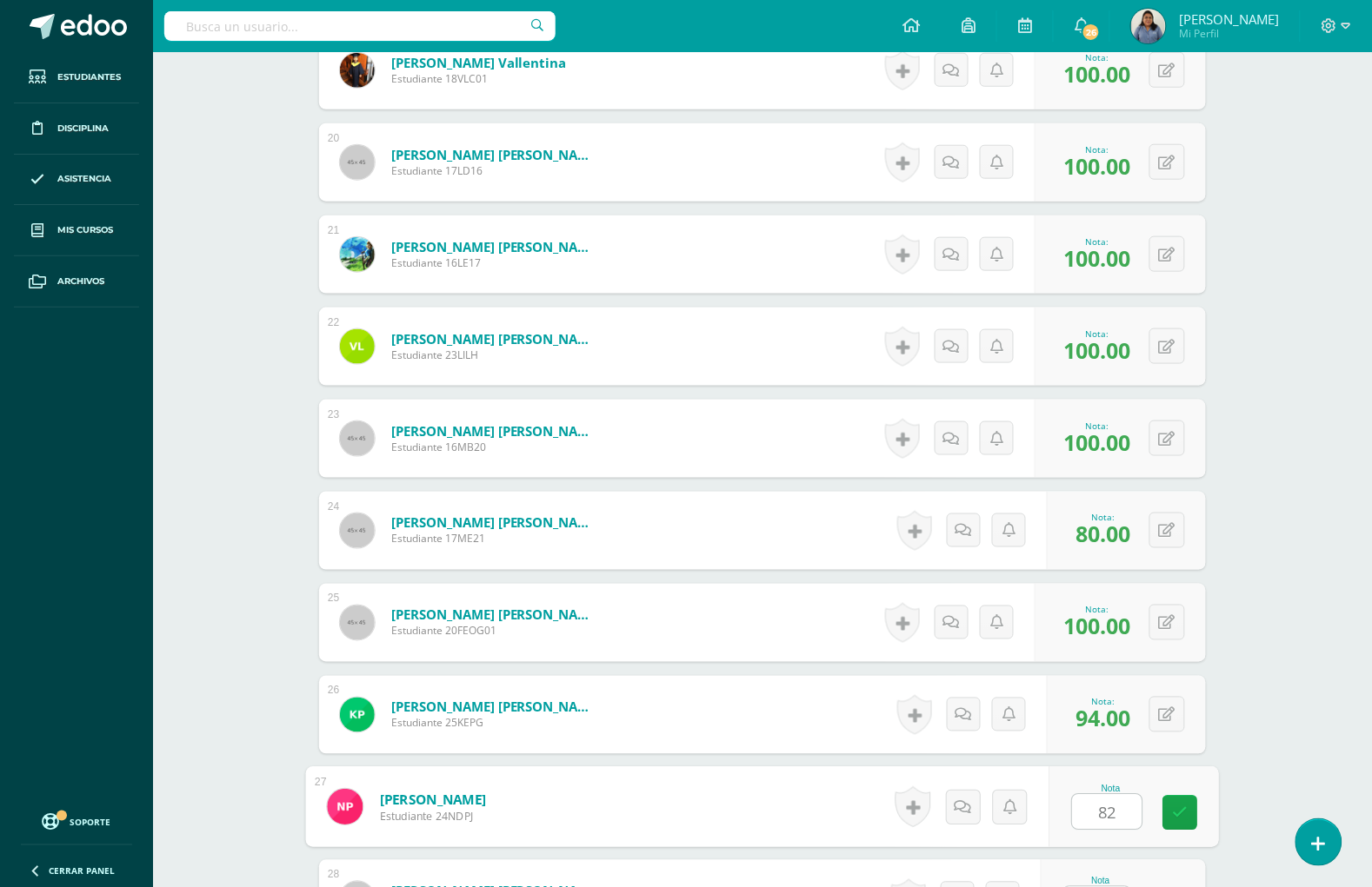
type input "82"
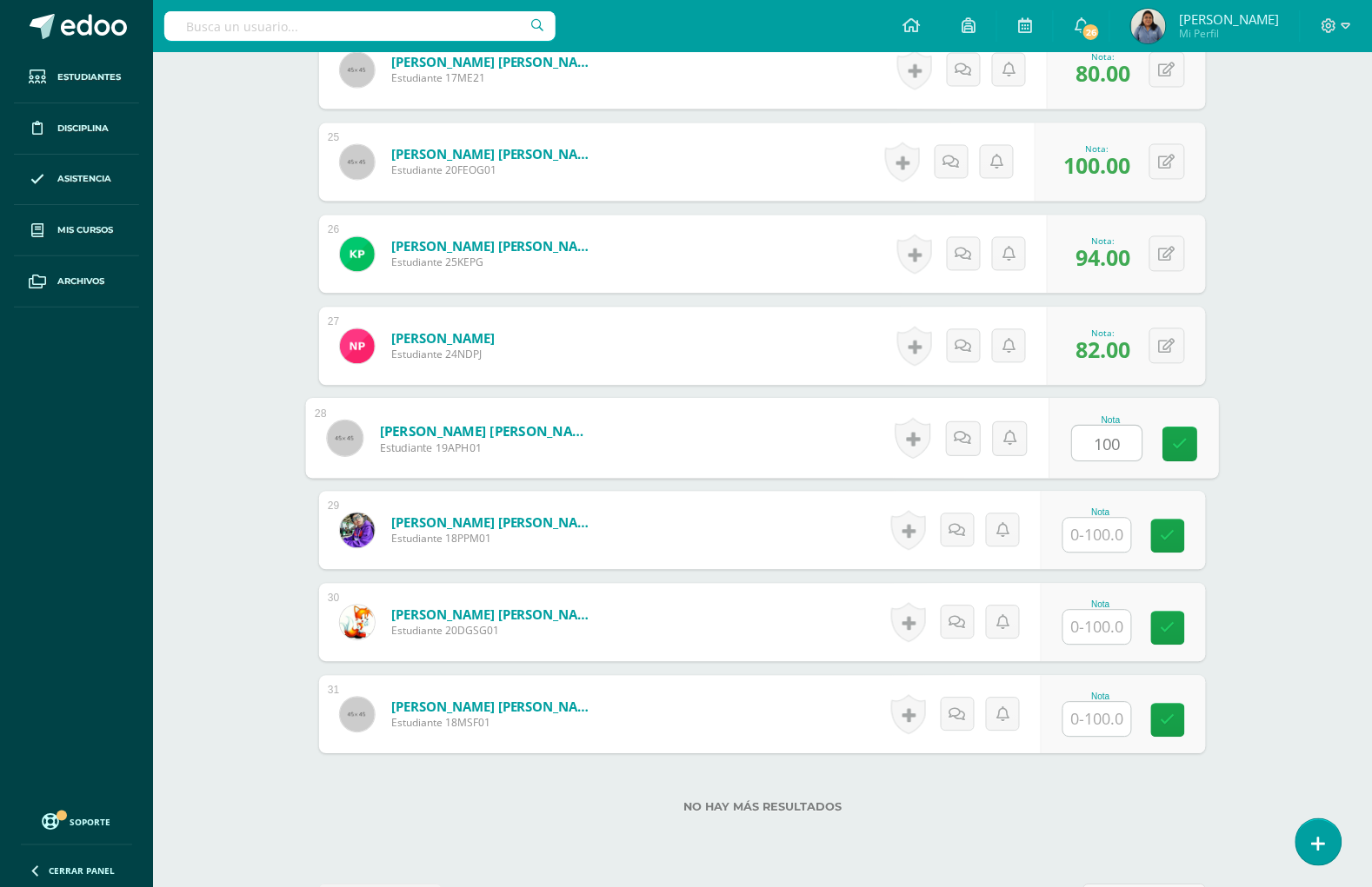
type input "100"
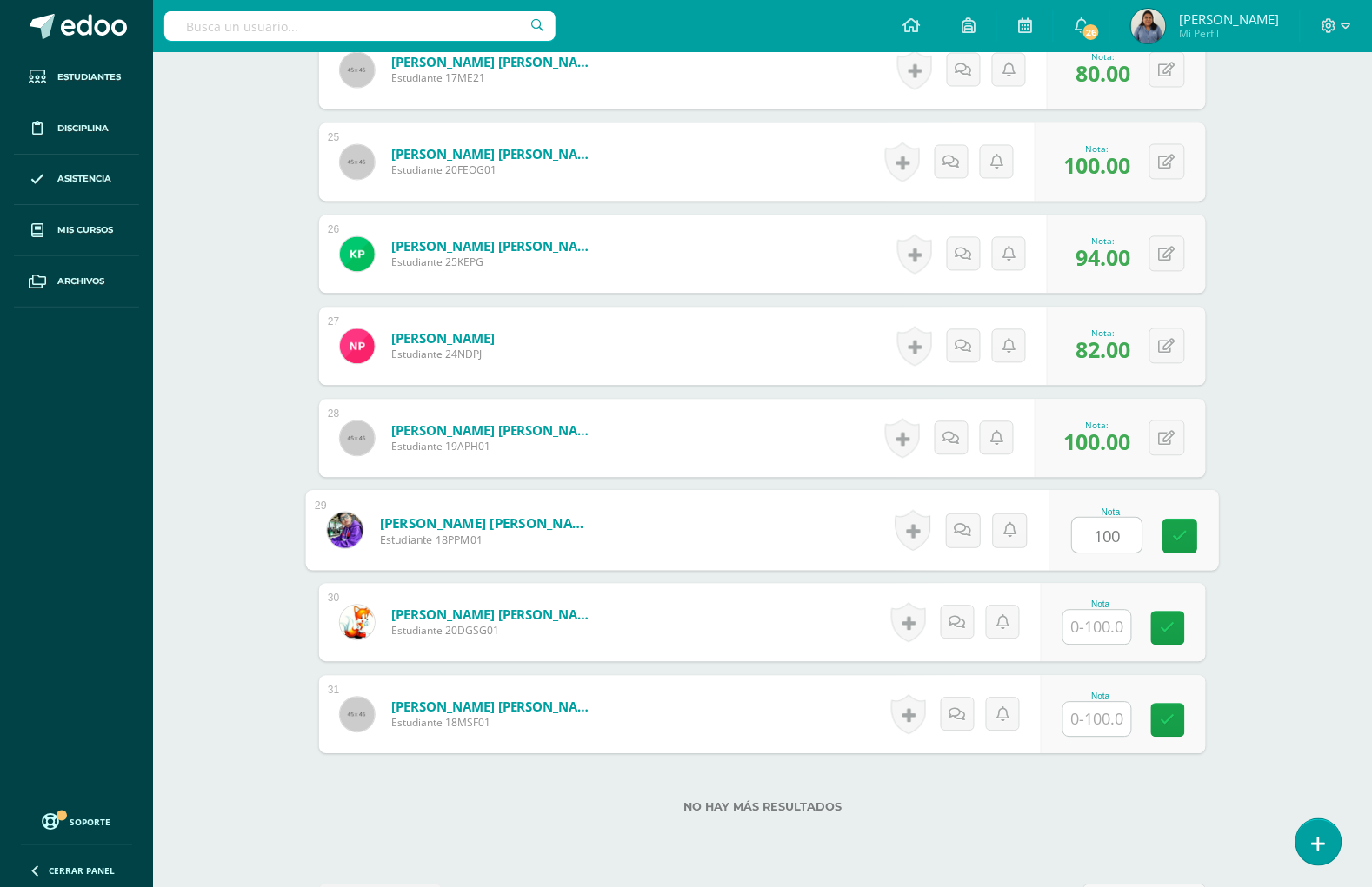
type input "100"
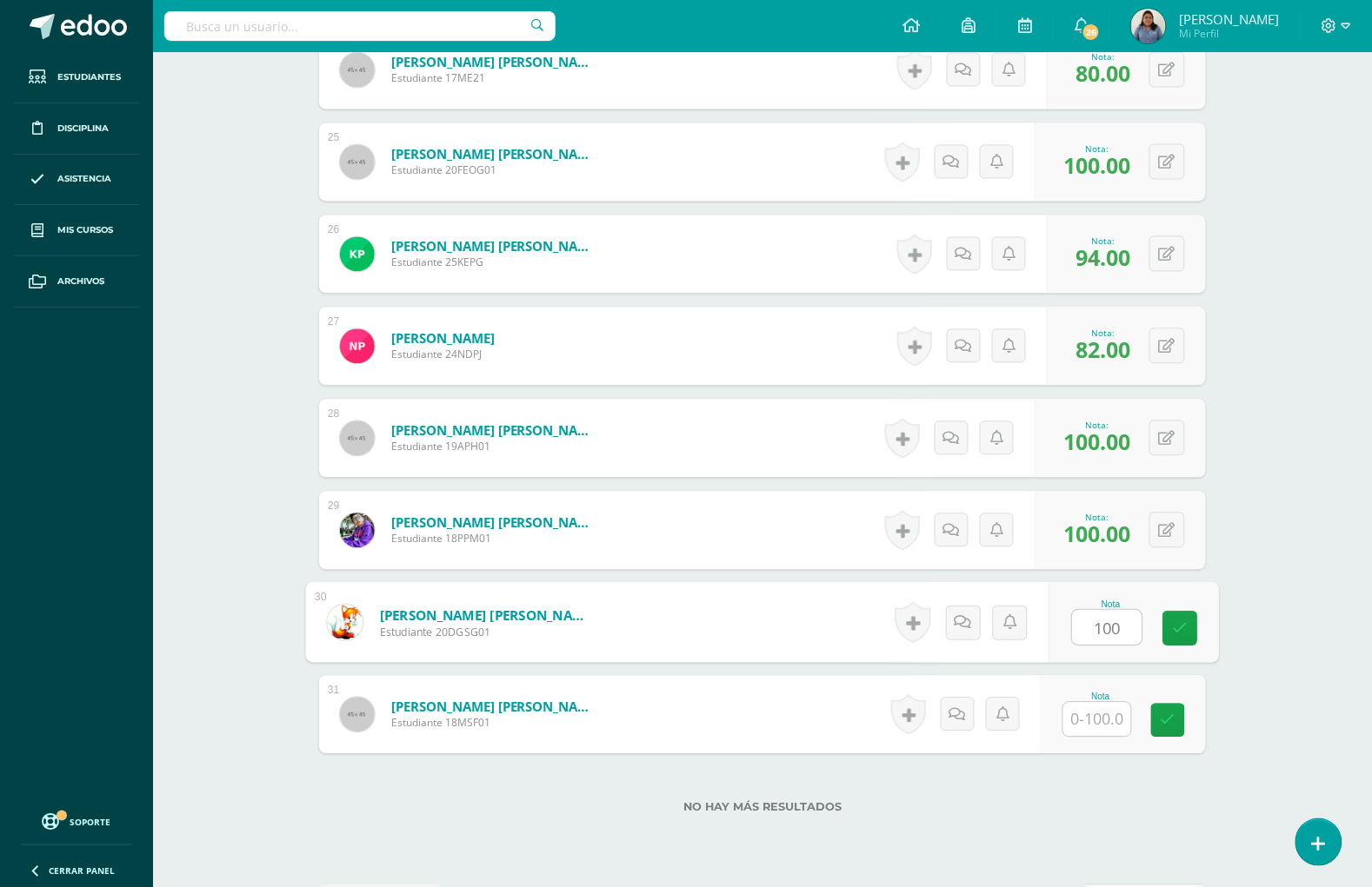
type input "100"
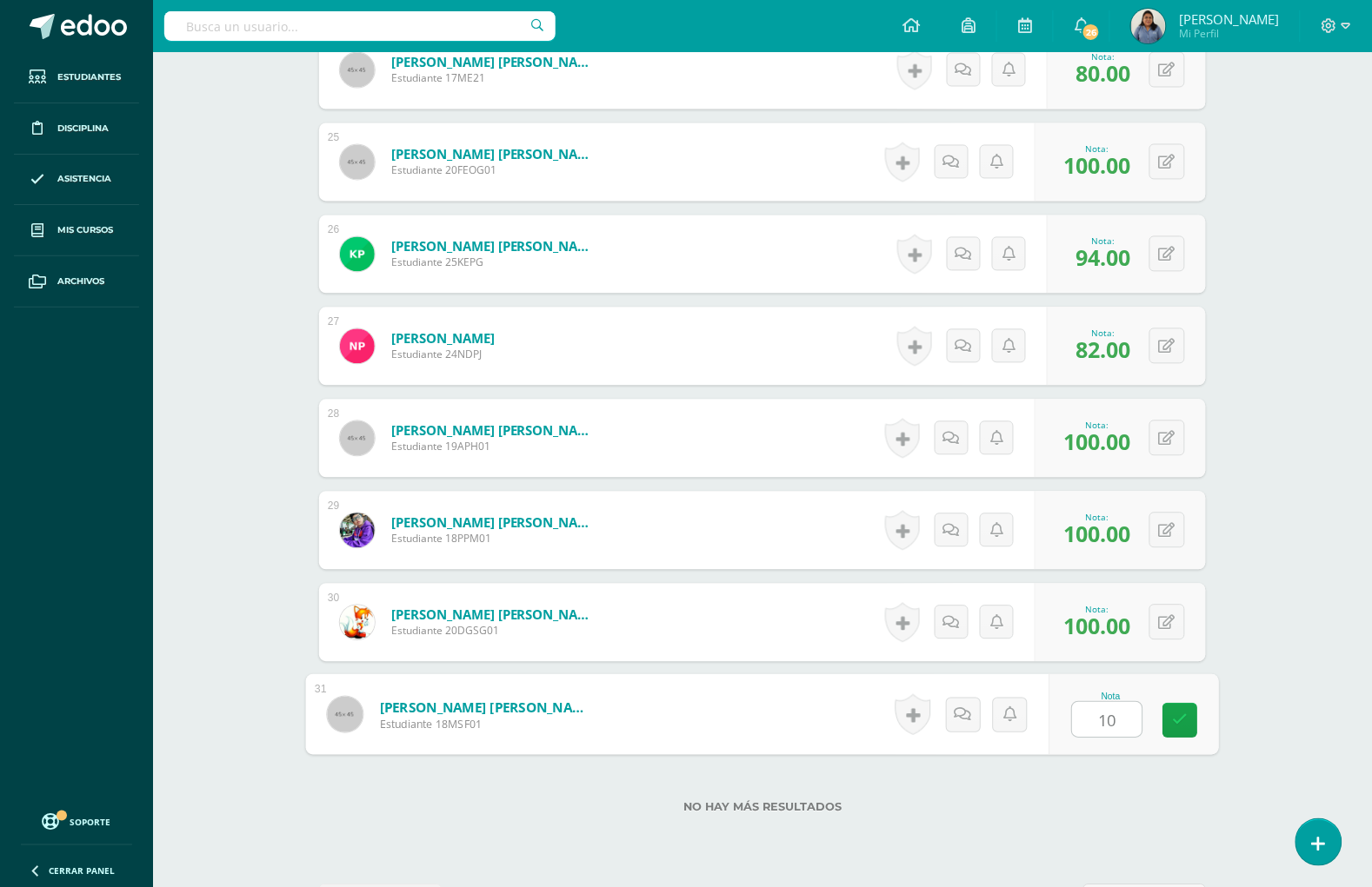
type input "100"
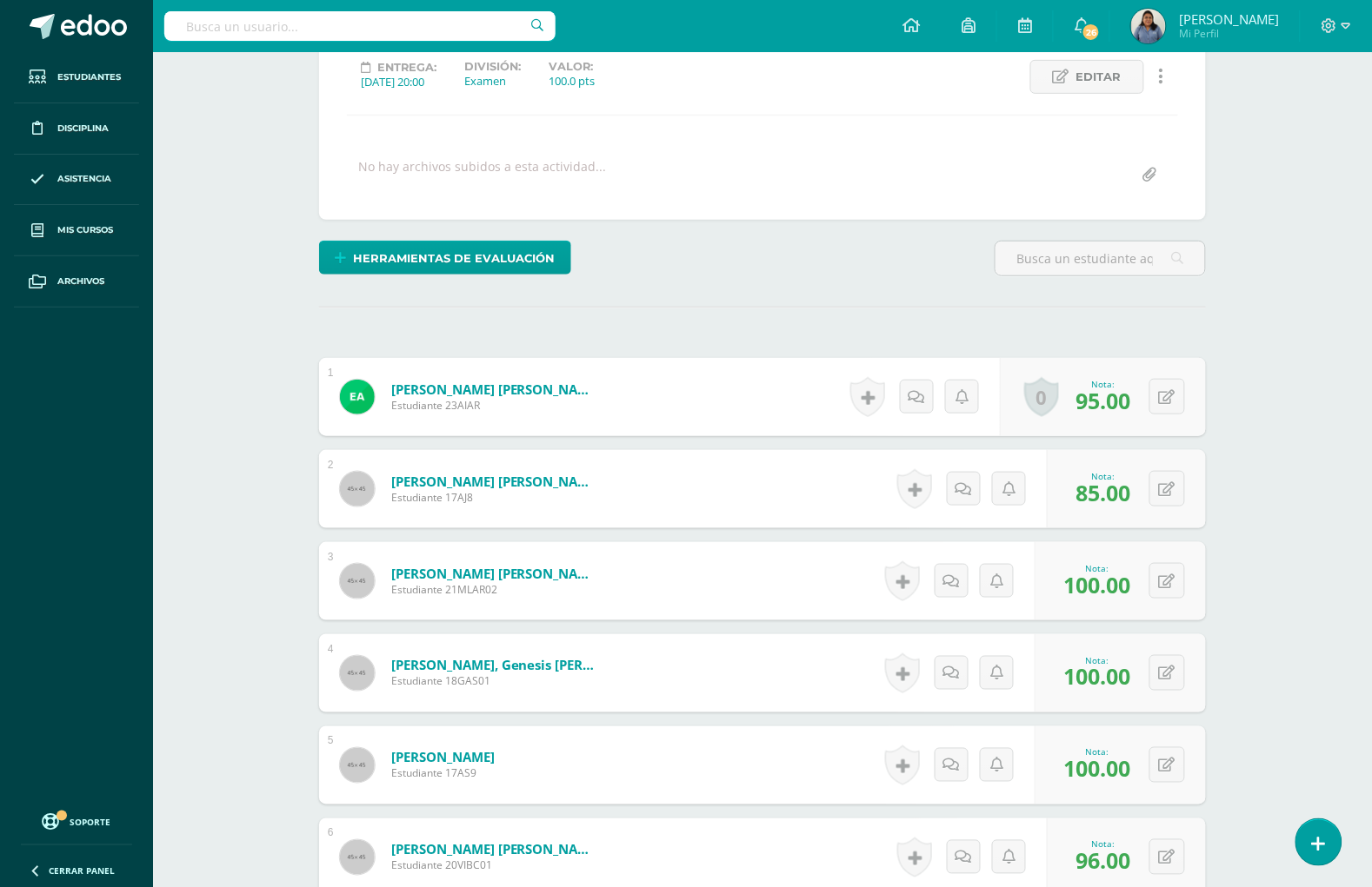
scroll to position [0, 0]
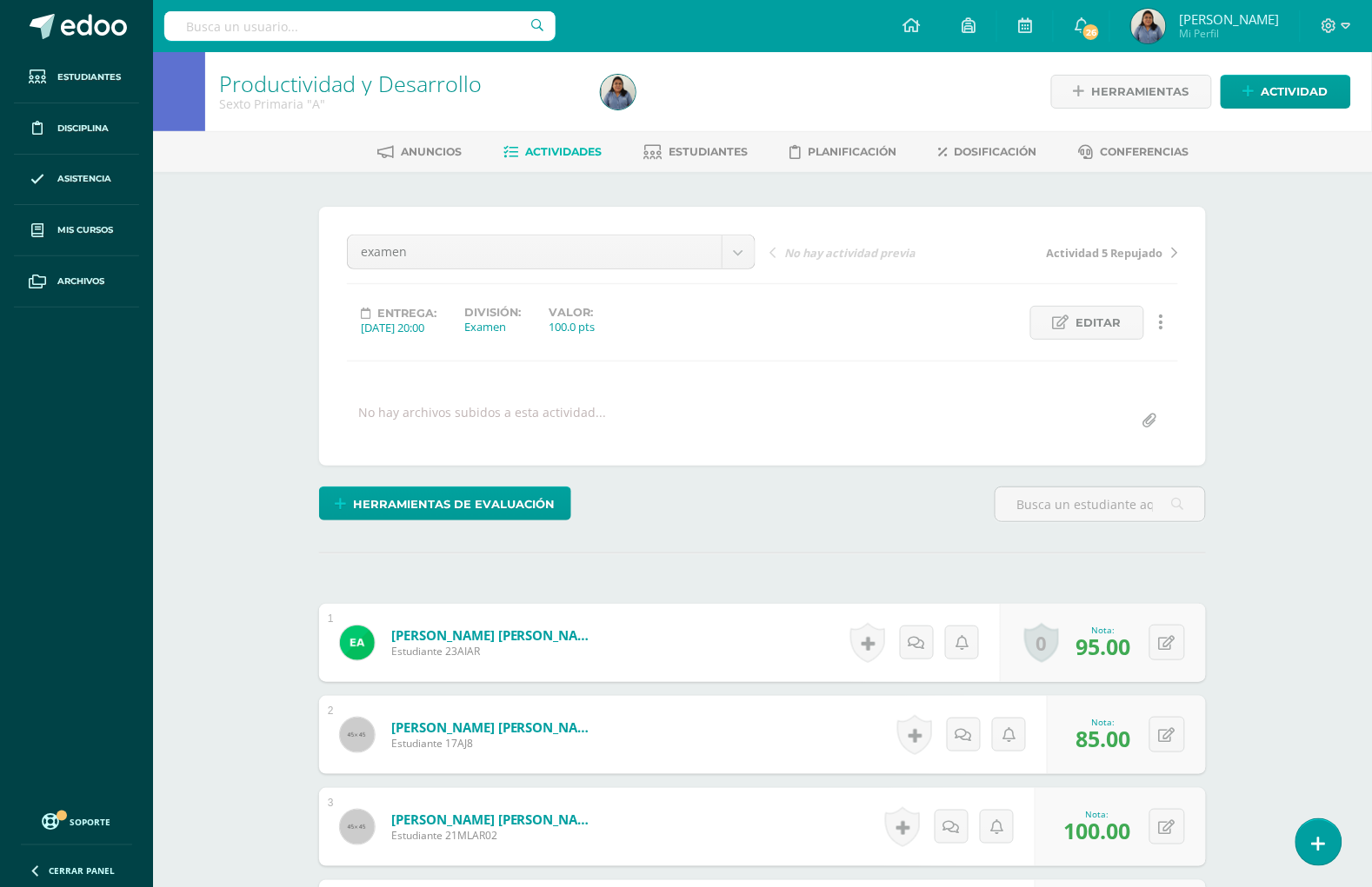
click at [549, 152] on span "Actividades" at bounding box center [564, 152] width 77 height 13
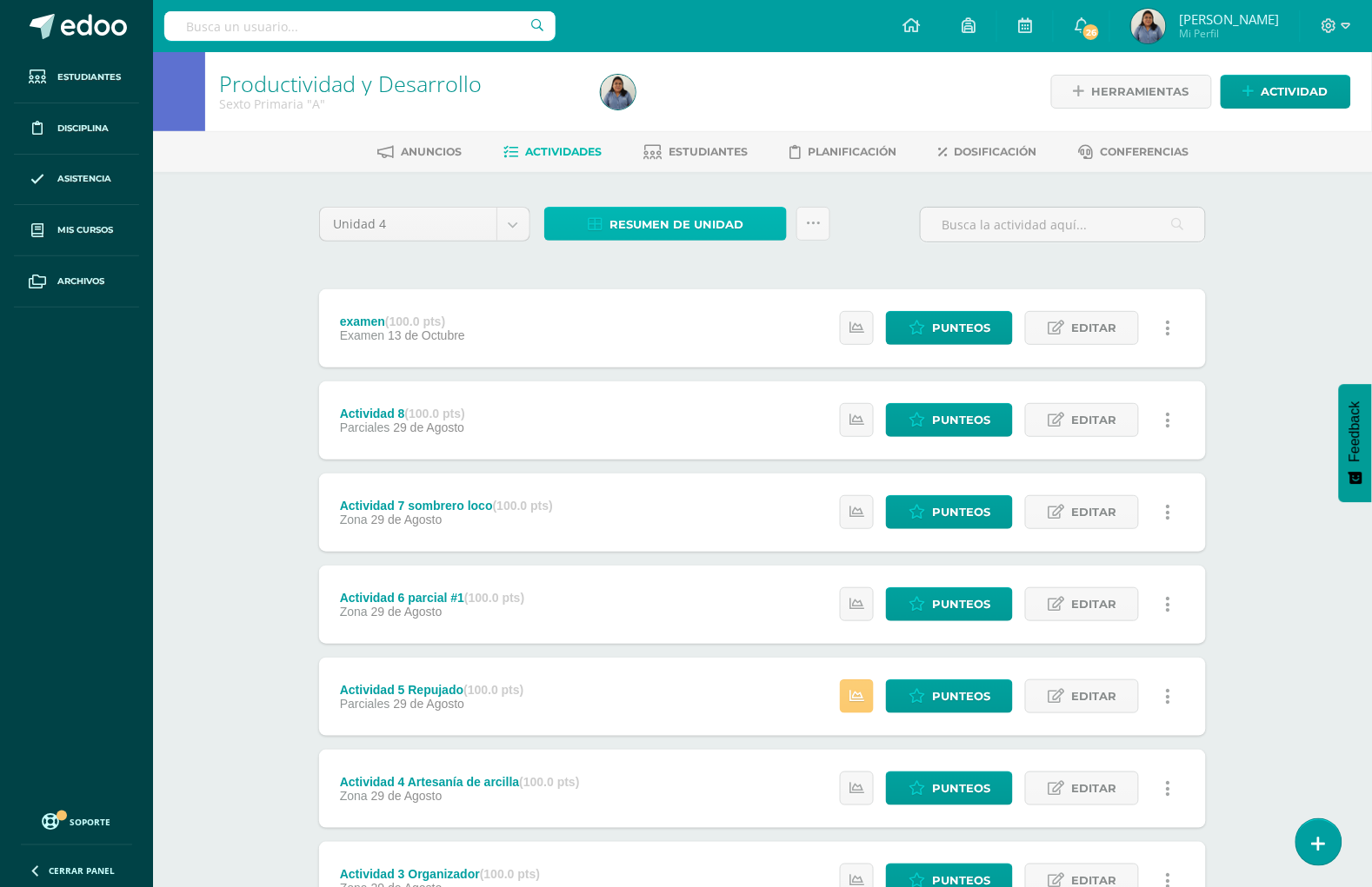
click at [722, 213] on span "Resumen de unidad" at bounding box center [677, 225] width 134 height 32
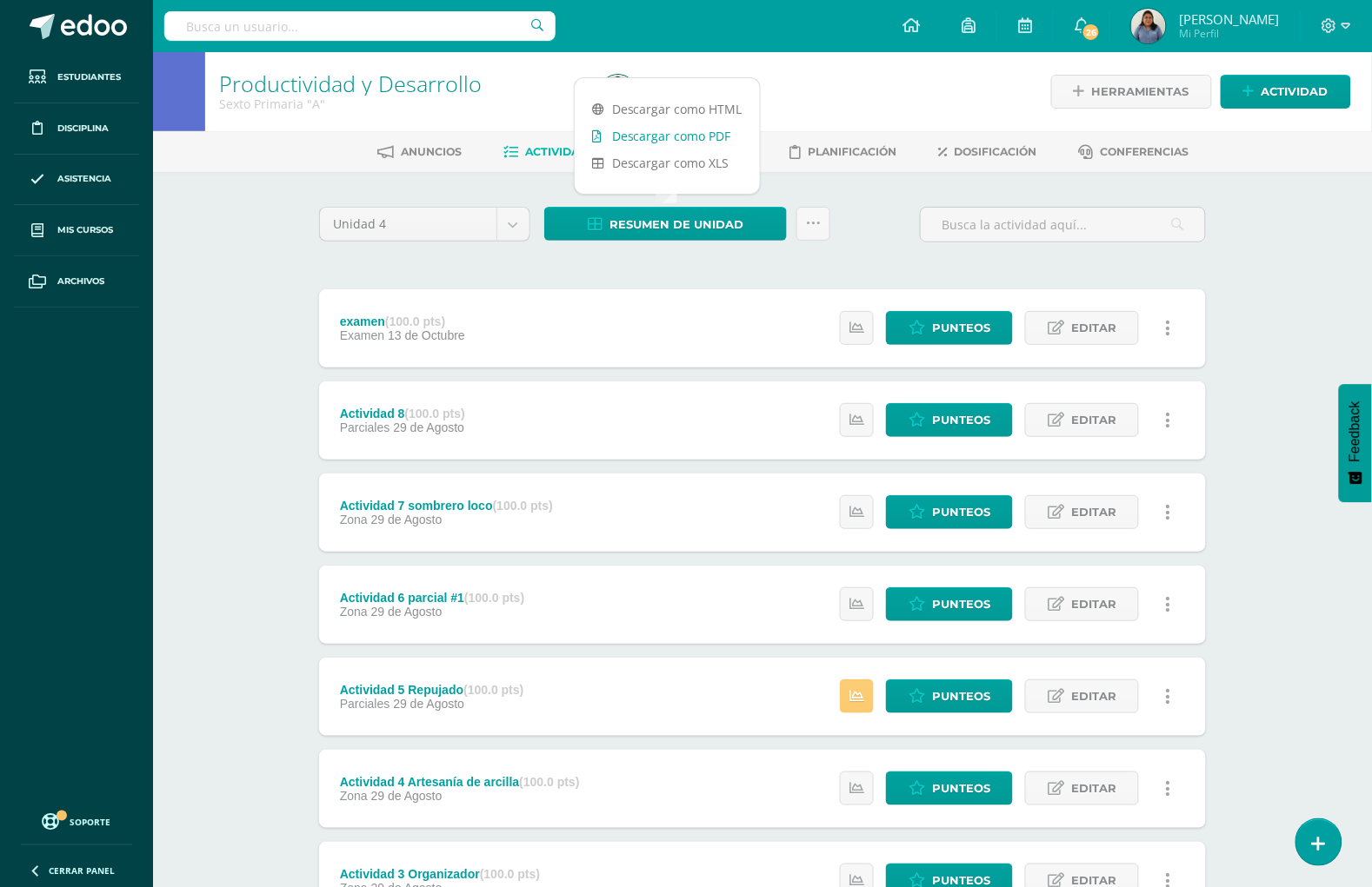
click at [692, 135] on link "Descargar como PDF" at bounding box center [667, 136] width 185 height 27
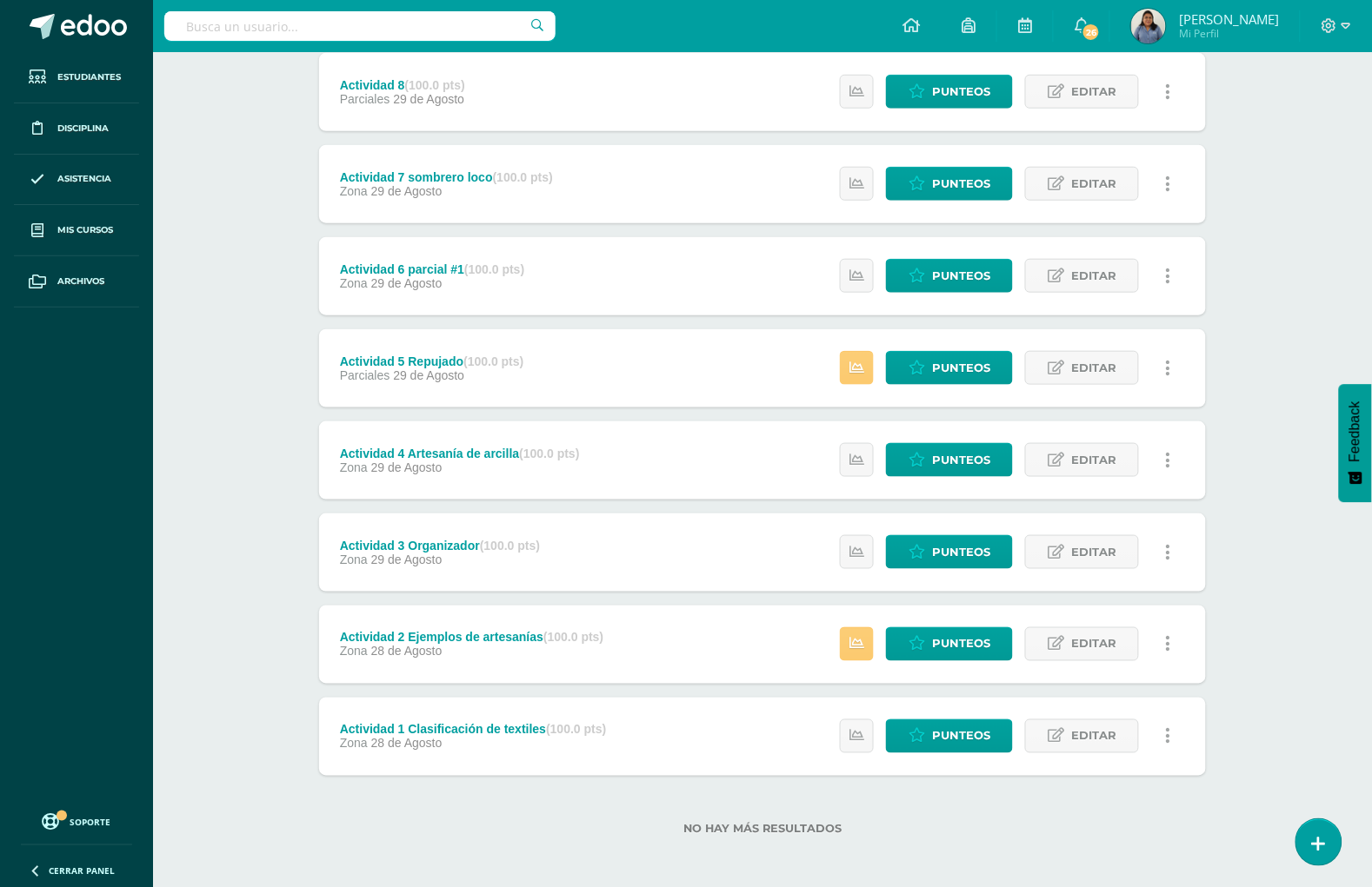
scroll to position [332, 0]
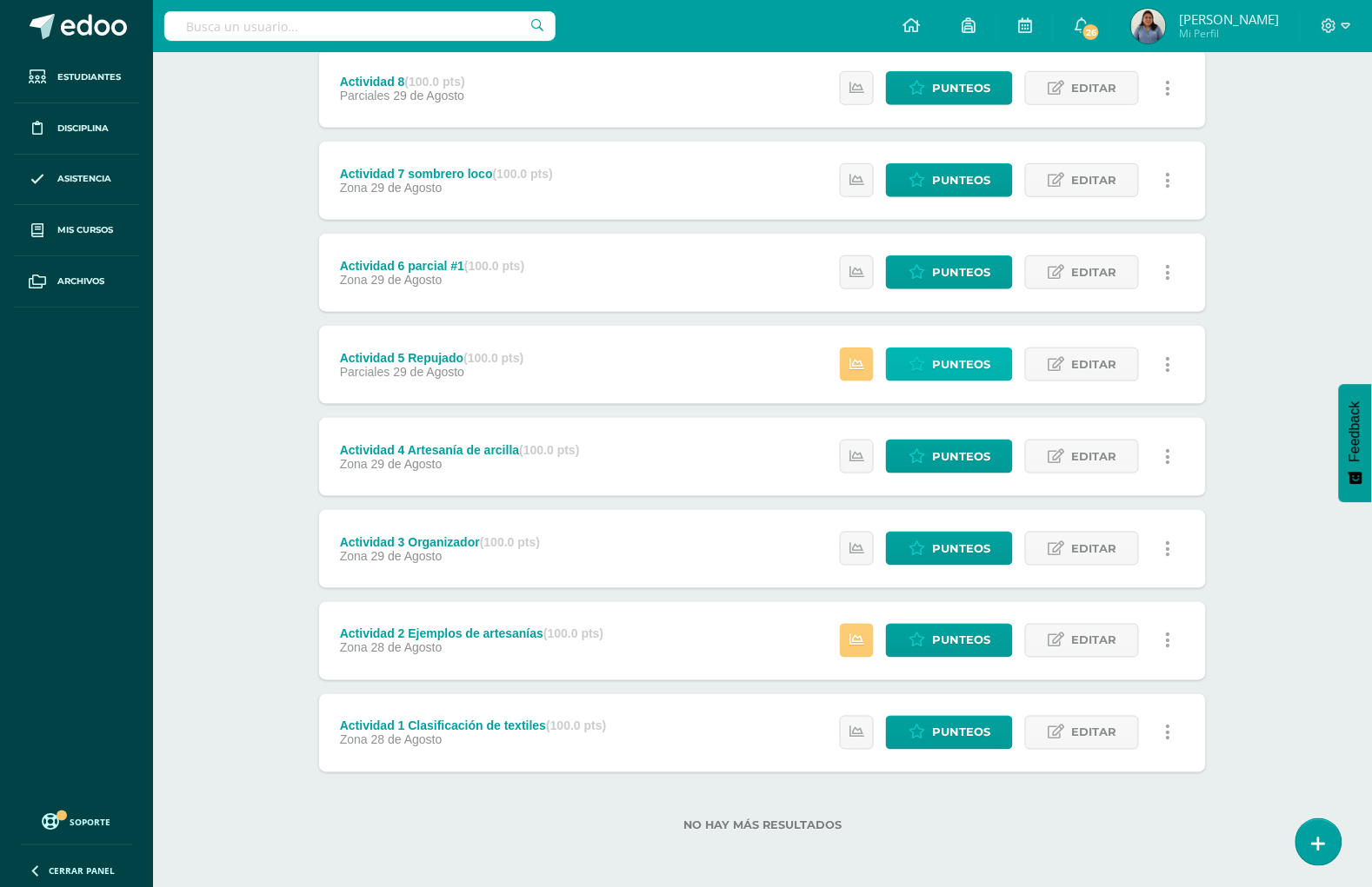
click at [971, 359] on span "Punteos" at bounding box center [961, 365] width 59 height 32
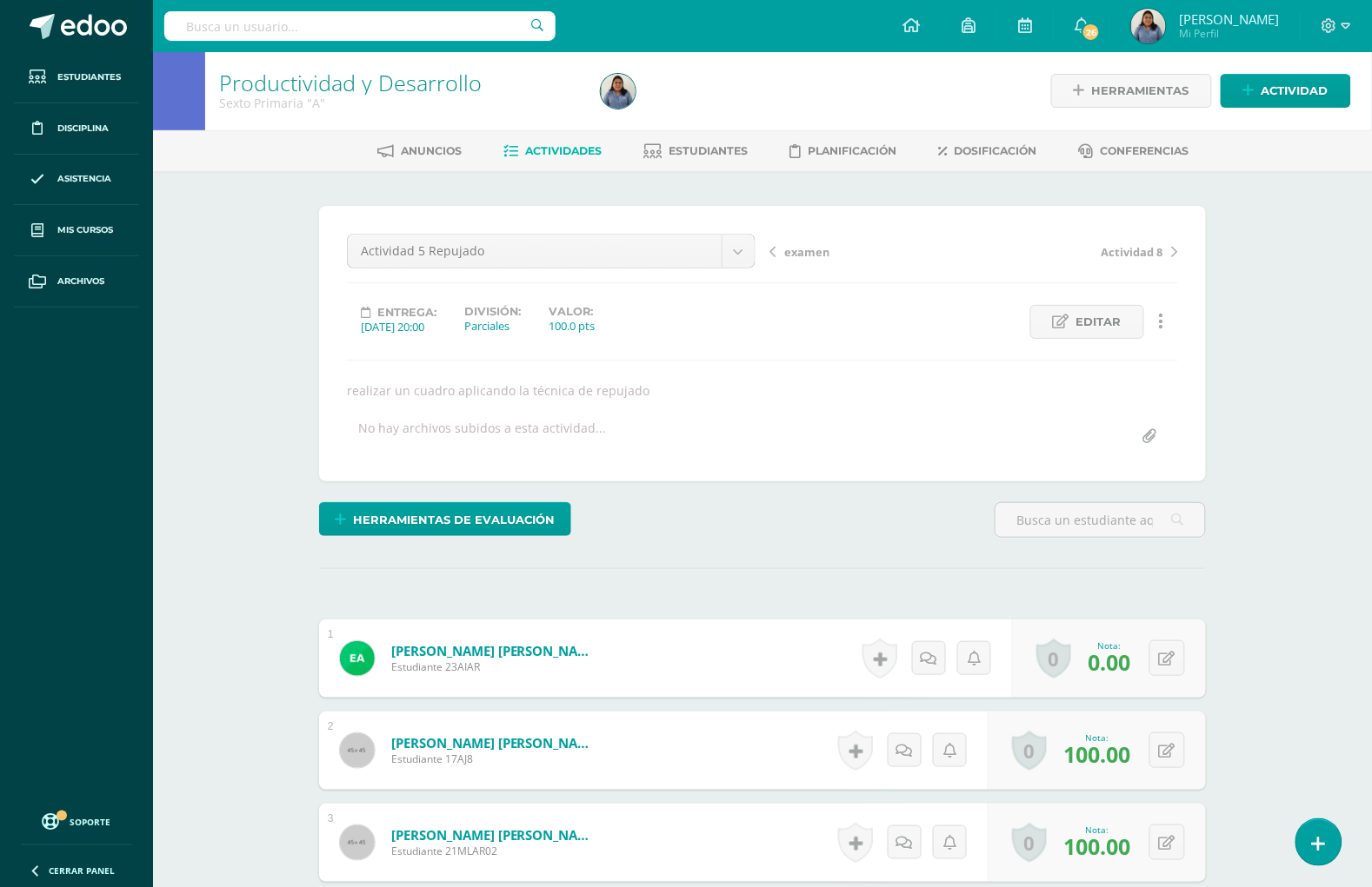
scroll to position [2, 0]
click at [1172, 662] on icon at bounding box center [1166, 658] width 16 height 15
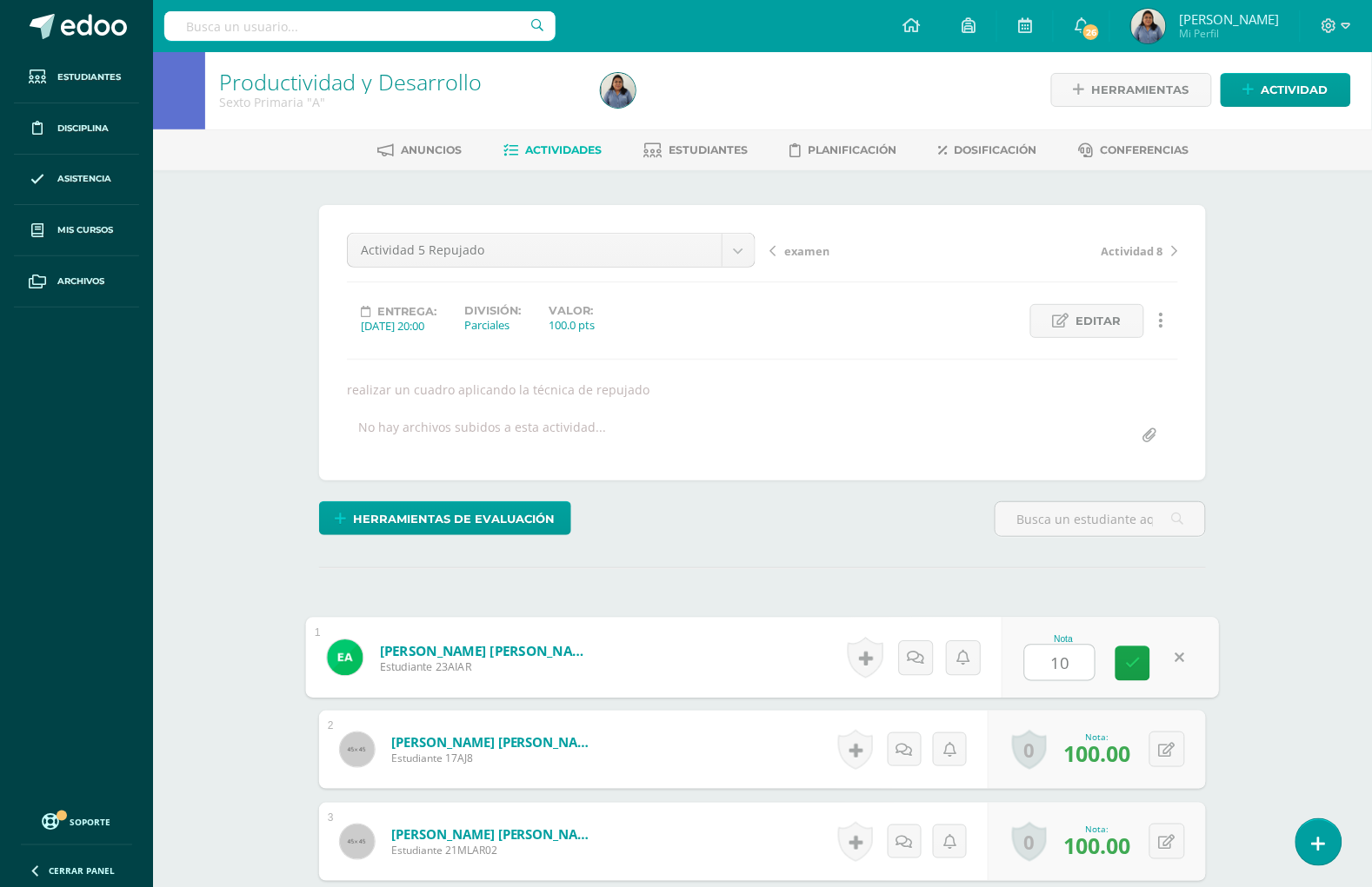
type input "100"
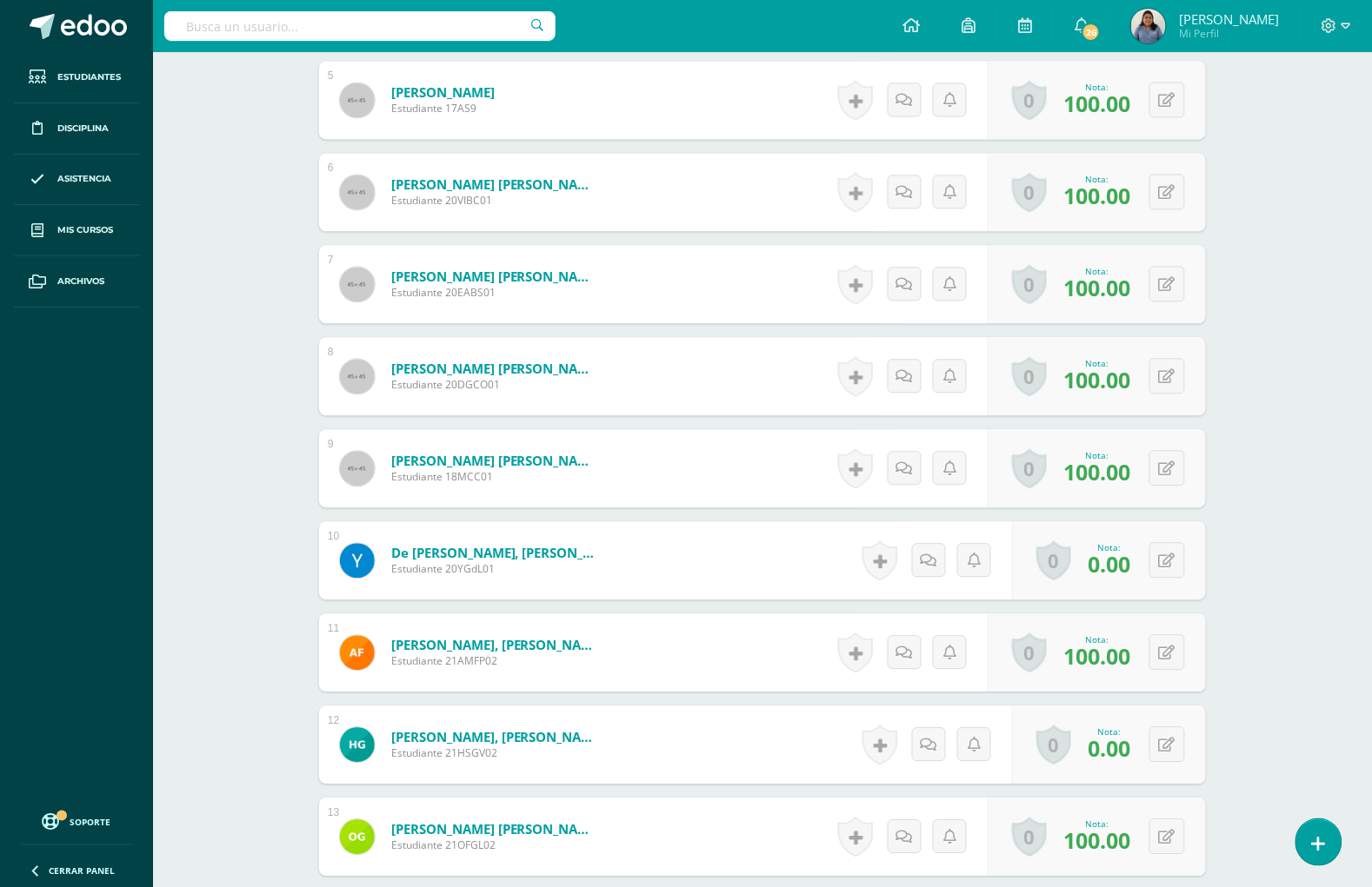
scroll to position [981, 0]
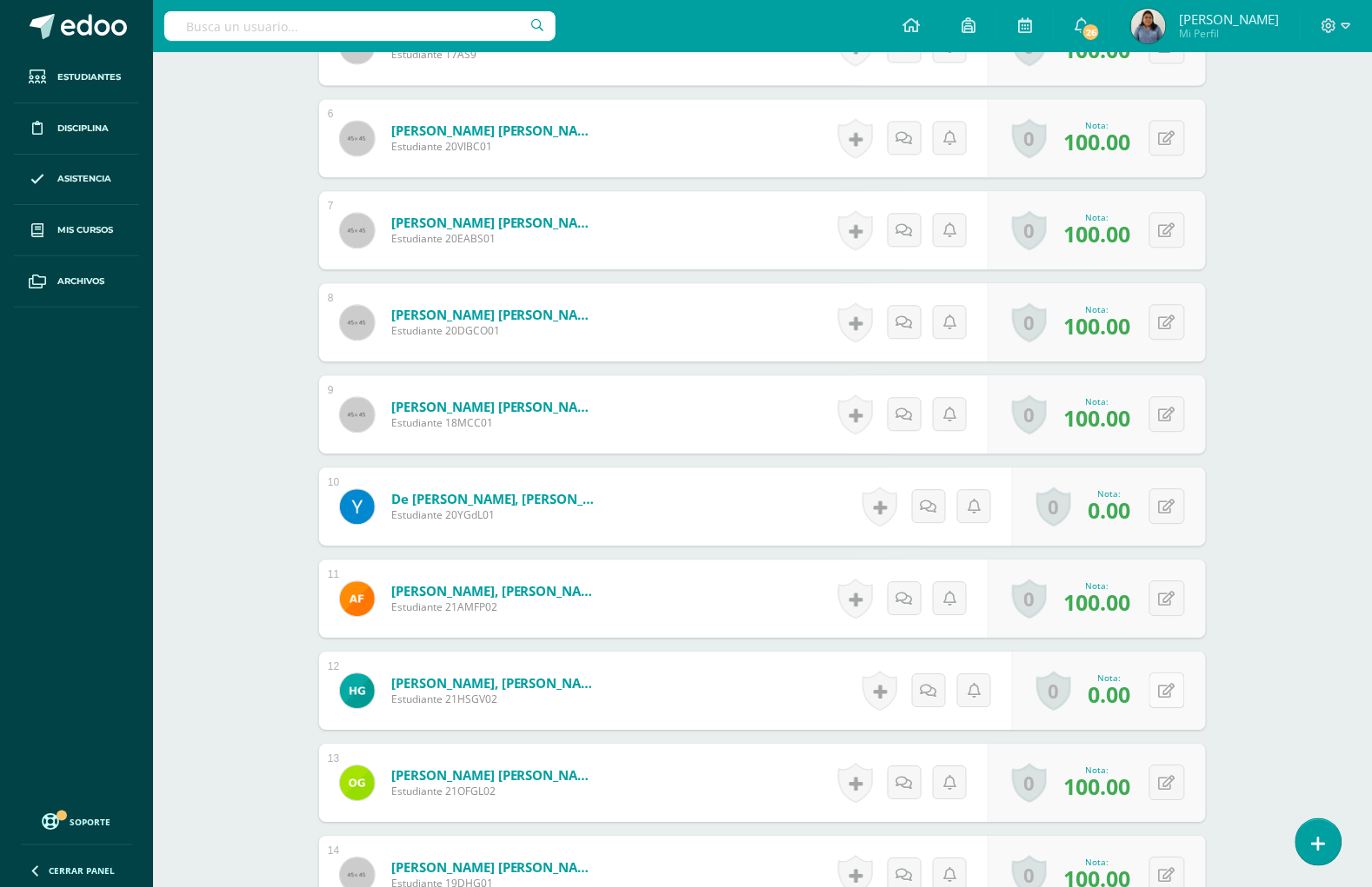
click at [1175, 693] on button at bounding box center [1167, 691] width 36 height 36
type input "80"
click at [1161, 514] on button at bounding box center [1167, 506] width 36 height 36
type input "80"
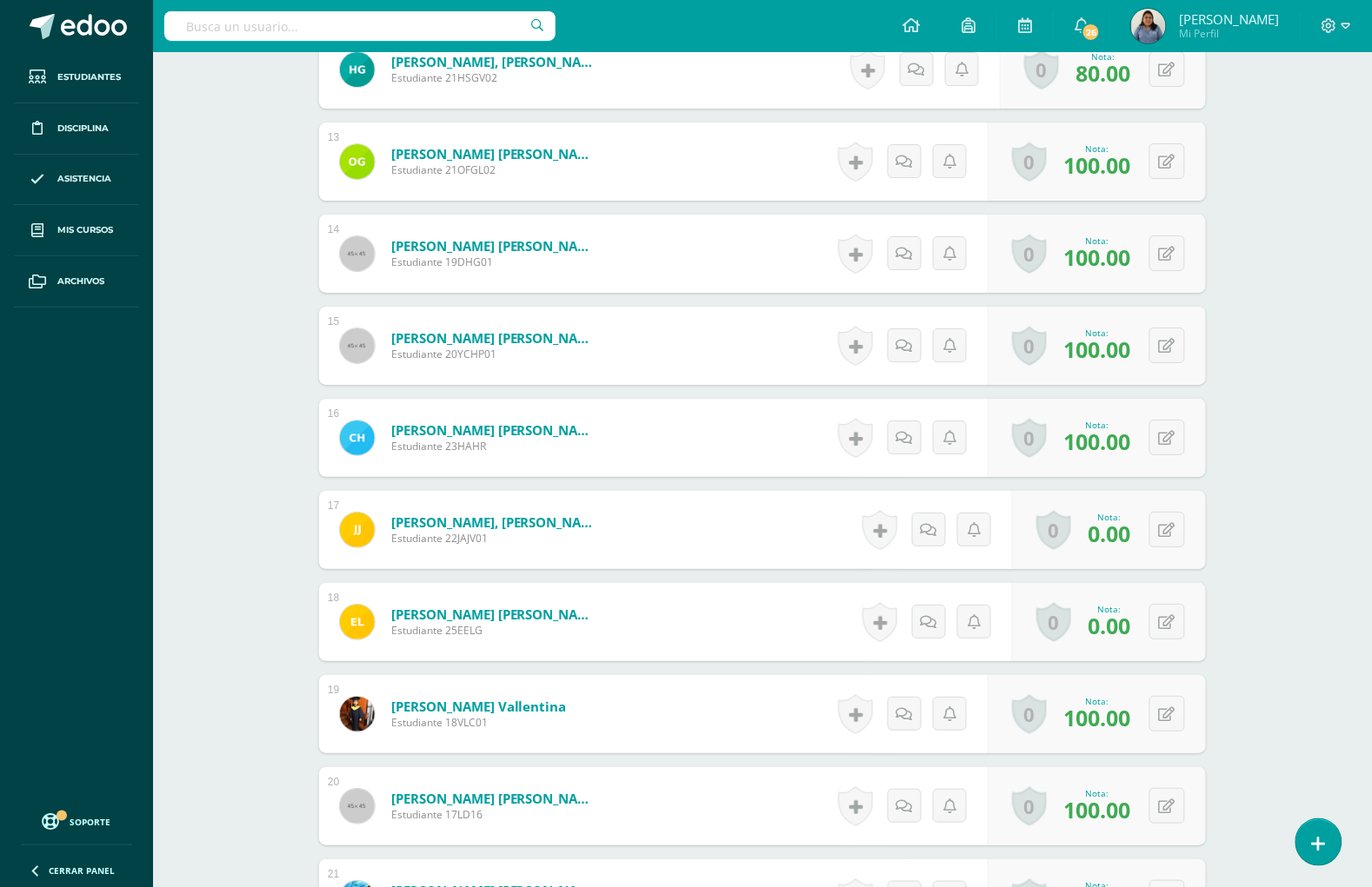
scroll to position [1633, 0]
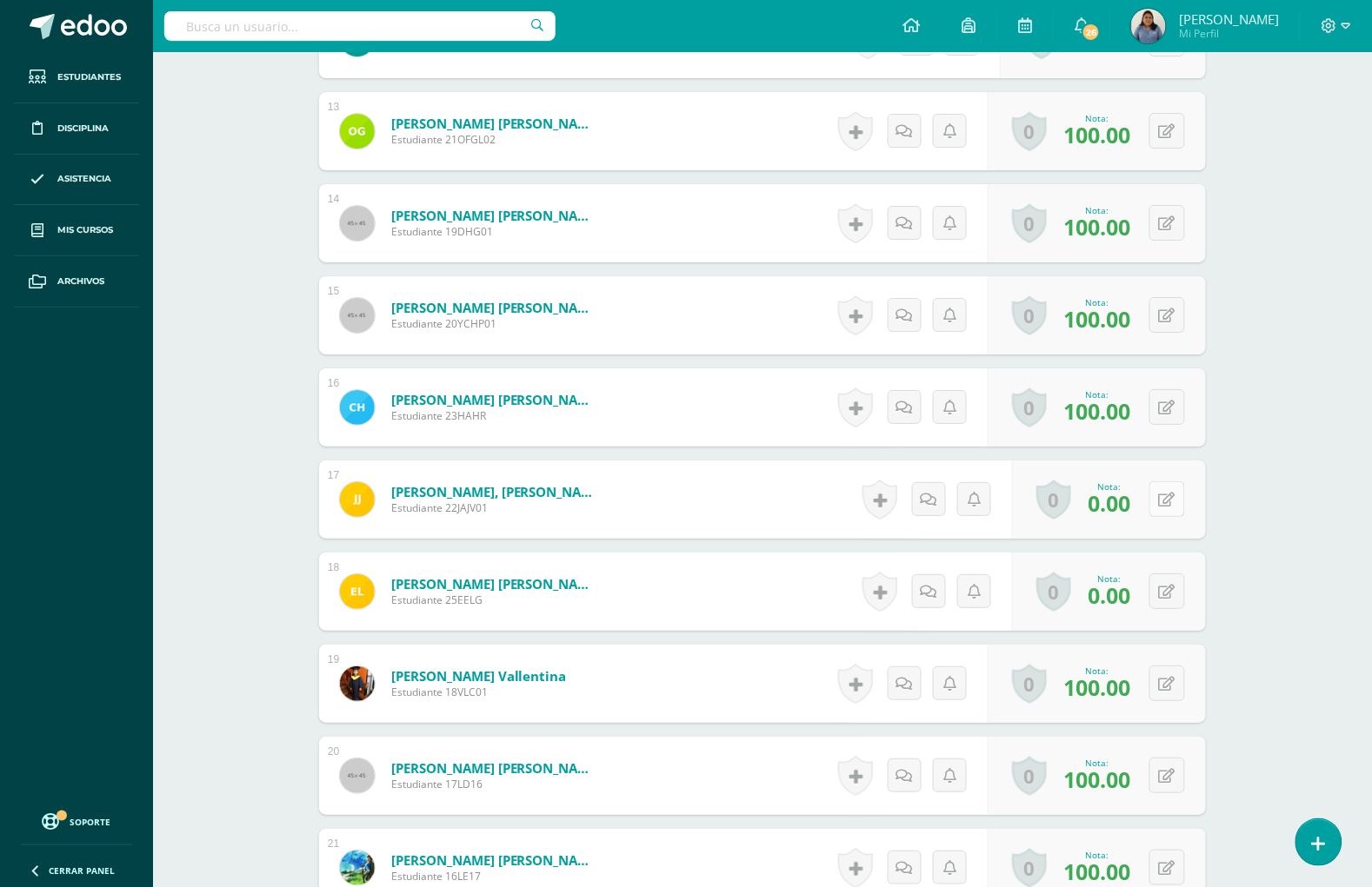
click at [1163, 498] on button at bounding box center [1167, 500] width 36 height 36
type input "80"
click at [1158, 595] on div "0 [GEOGRAPHIC_DATA] Logros obtenidos Aún no hay logros agregados Nota: 0.00" at bounding box center [1119, 592] width 199 height 81
click at [1172, 588] on button at bounding box center [1178, 591] width 37 height 37
type input "80"
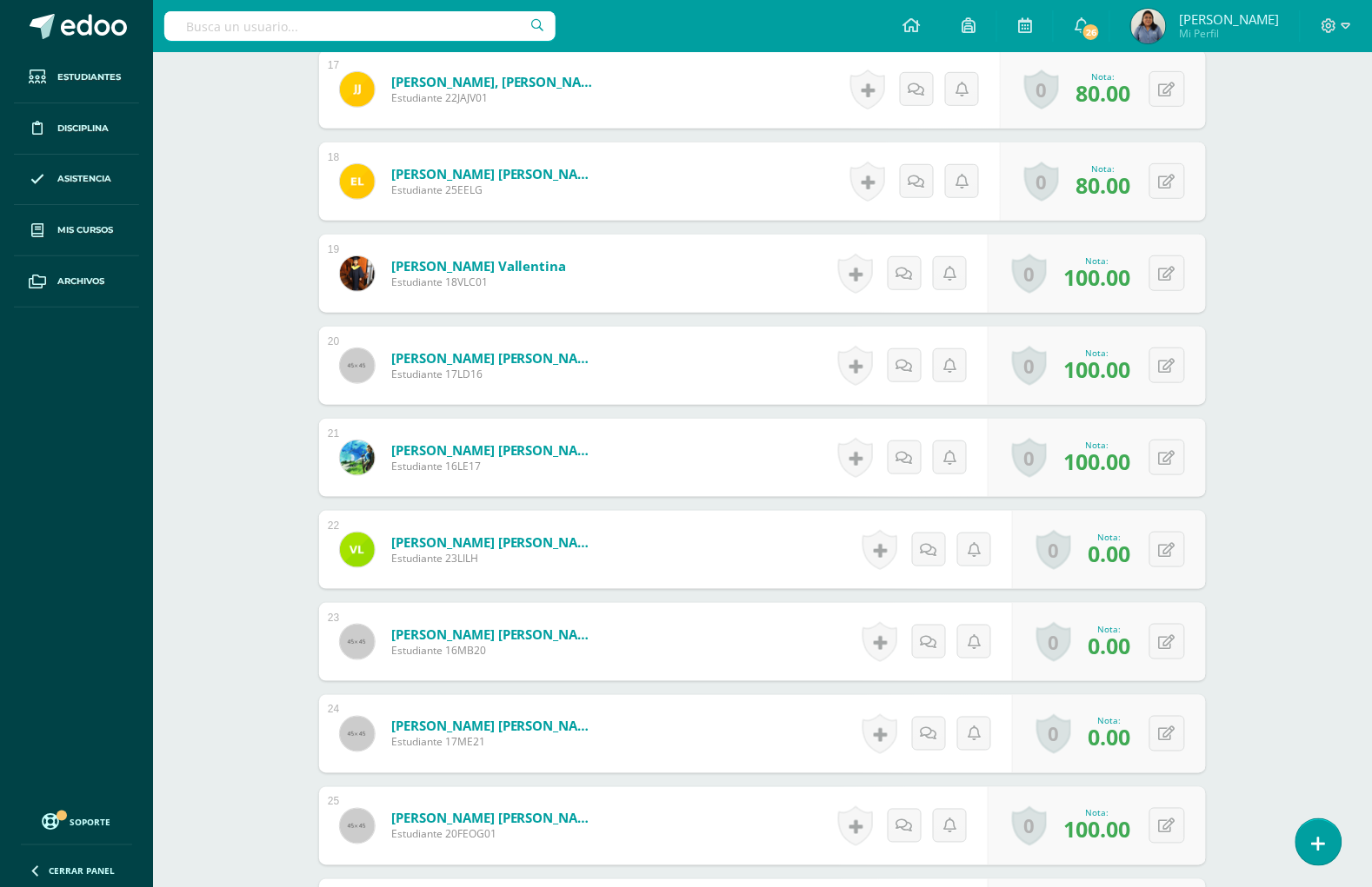
scroll to position [2068, 0]
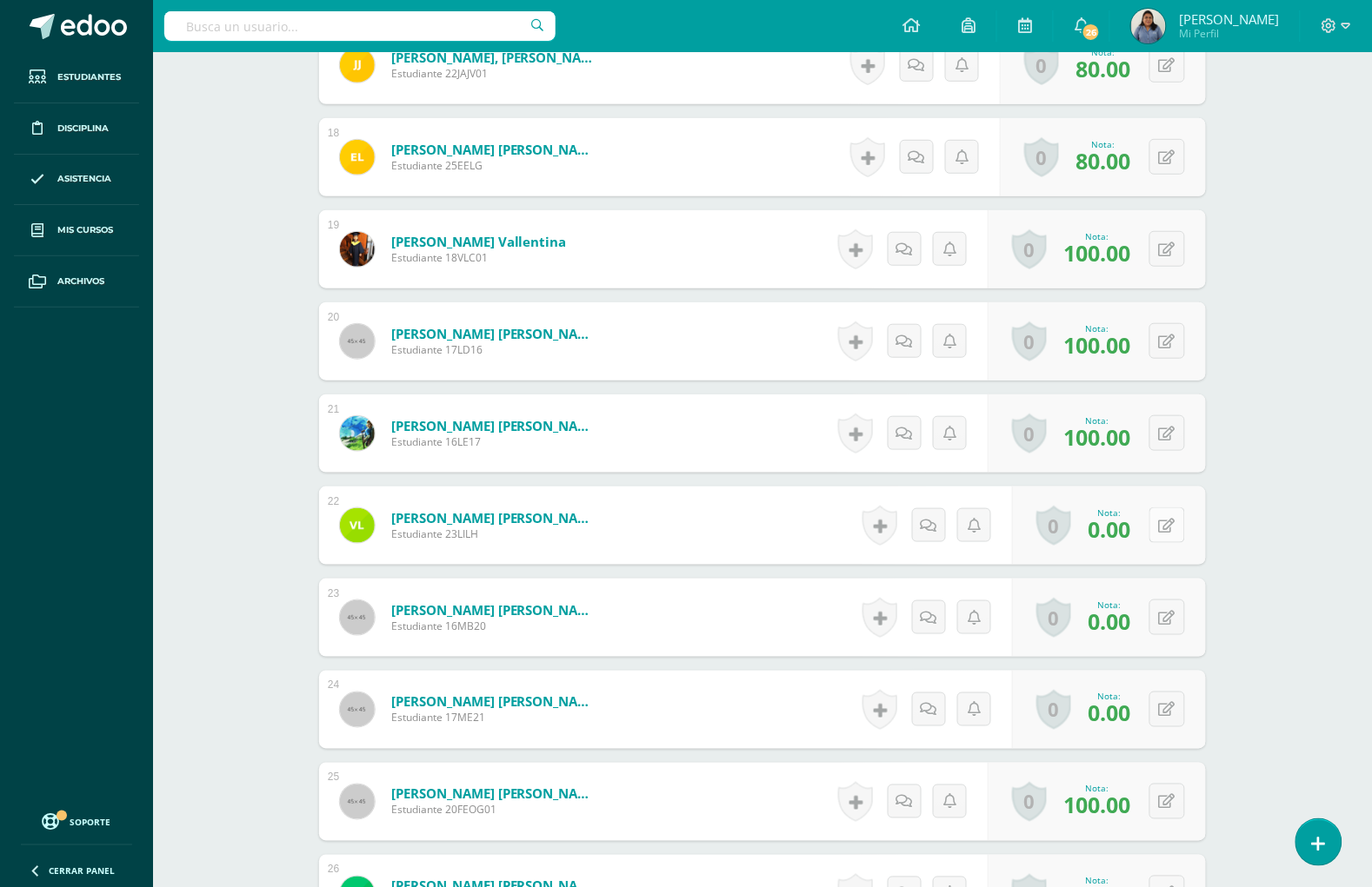
click at [1166, 526] on button at bounding box center [1167, 525] width 36 height 36
type input "80"
click at [1154, 598] on div "0 [GEOGRAPHIC_DATA] Logros obtenidos Aún no hay logros agregados Nota: 0.00" at bounding box center [1108, 618] width 194 height 78
click at [1163, 615] on button at bounding box center [1178, 618] width 37 height 37
type input "80"
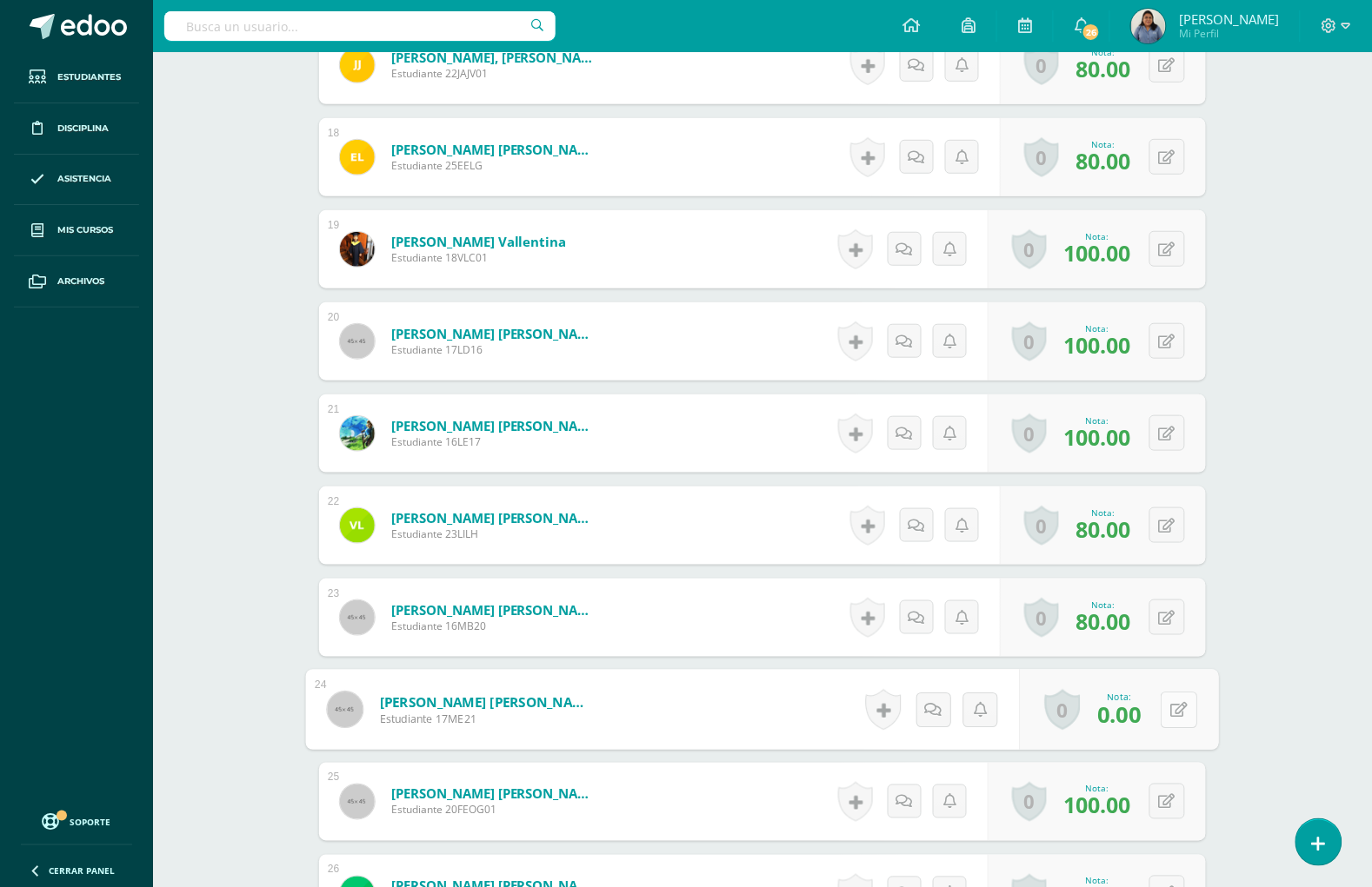
click at [1171, 706] on icon at bounding box center [1179, 709] width 17 height 15
type input "80"
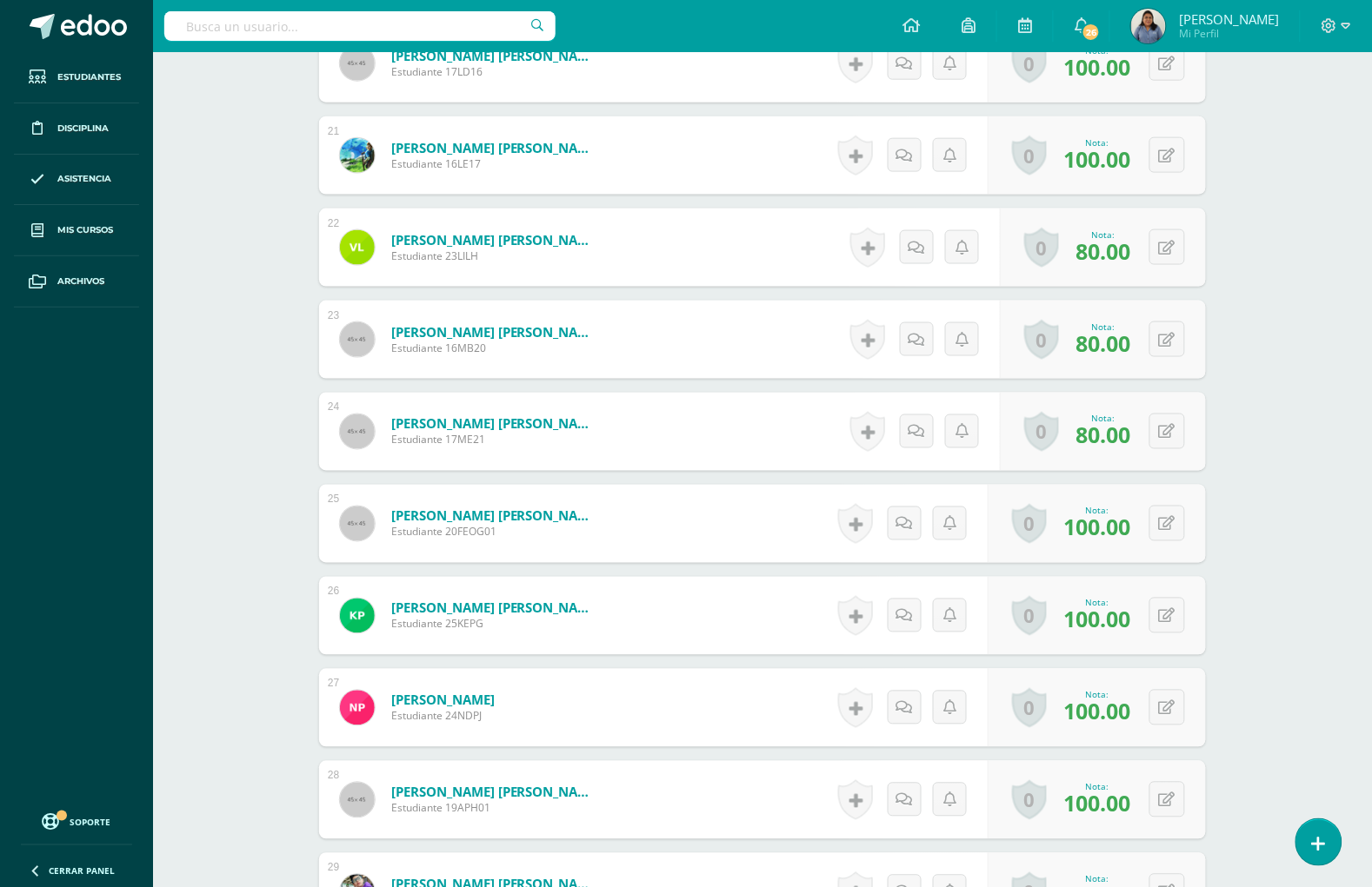
scroll to position [2339, 0]
